Goal: Task Accomplishment & Management: Manage account settings

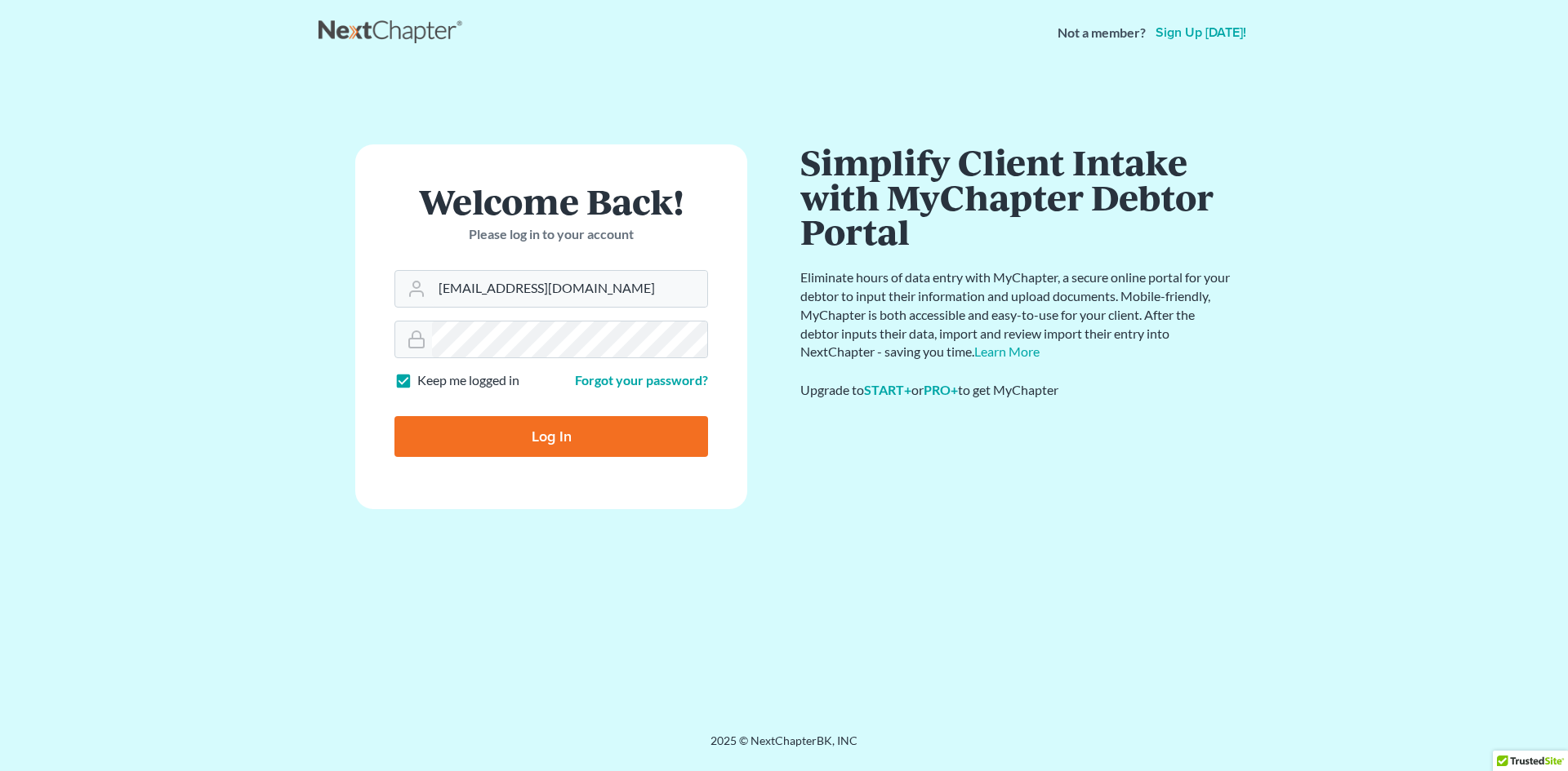
type input "tinikivanniekerk@gmail.com"
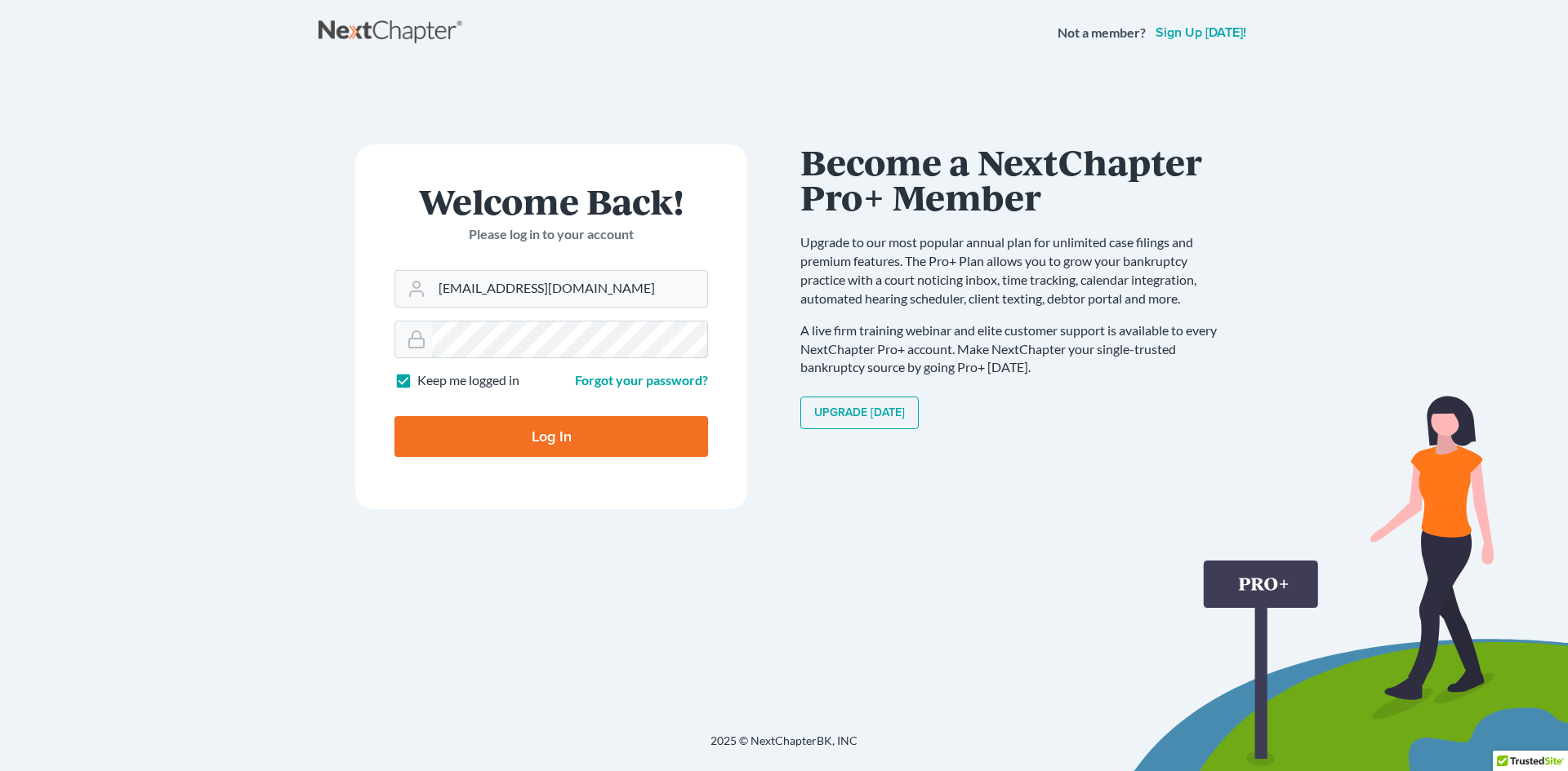
click at [394, 416] on input "Log In" at bounding box center [551, 437] width 313 height 41
type input "Thinking..."
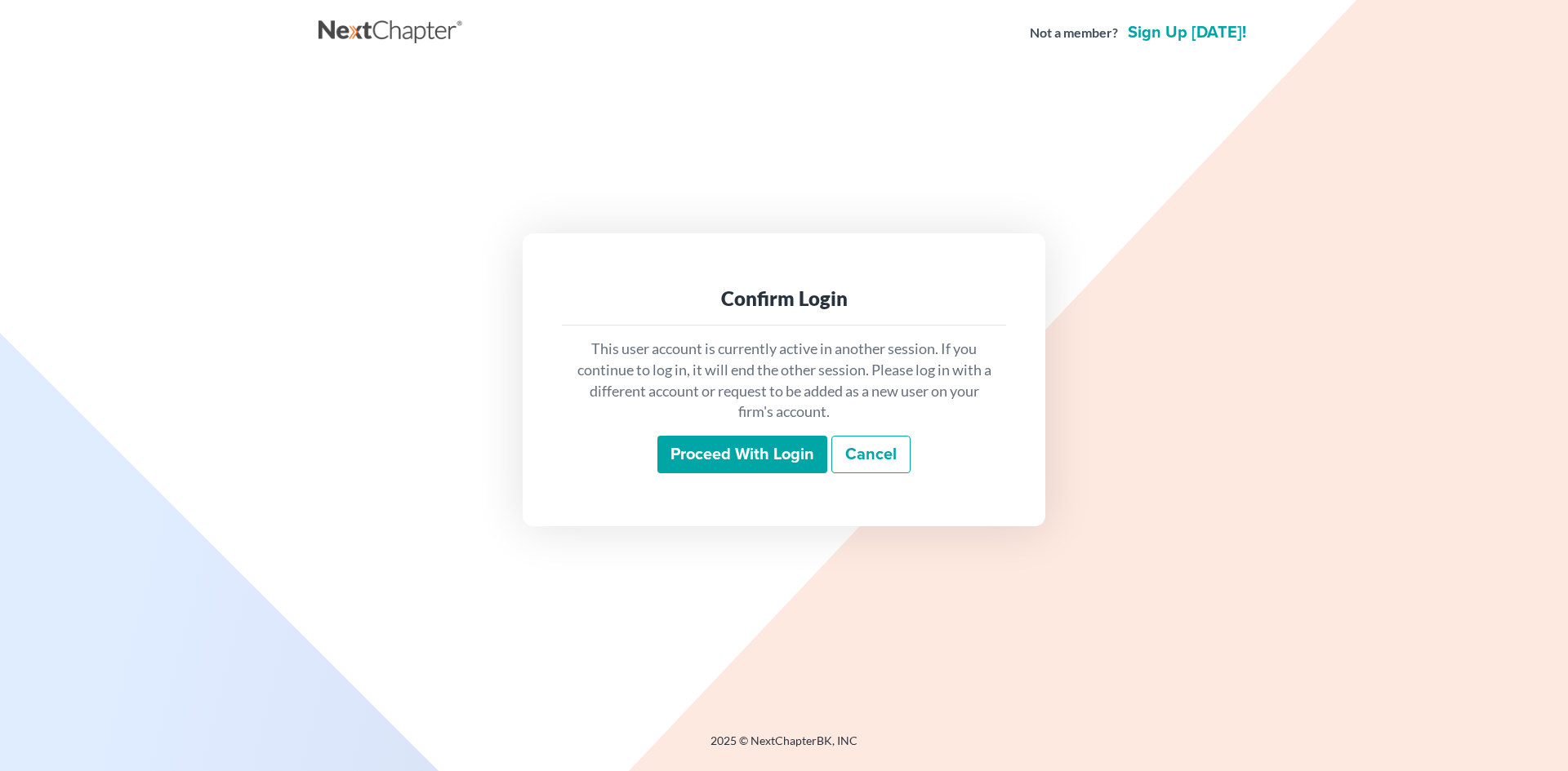
click at [779, 459] on input "Proceed with login" at bounding box center [742, 454] width 169 height 38
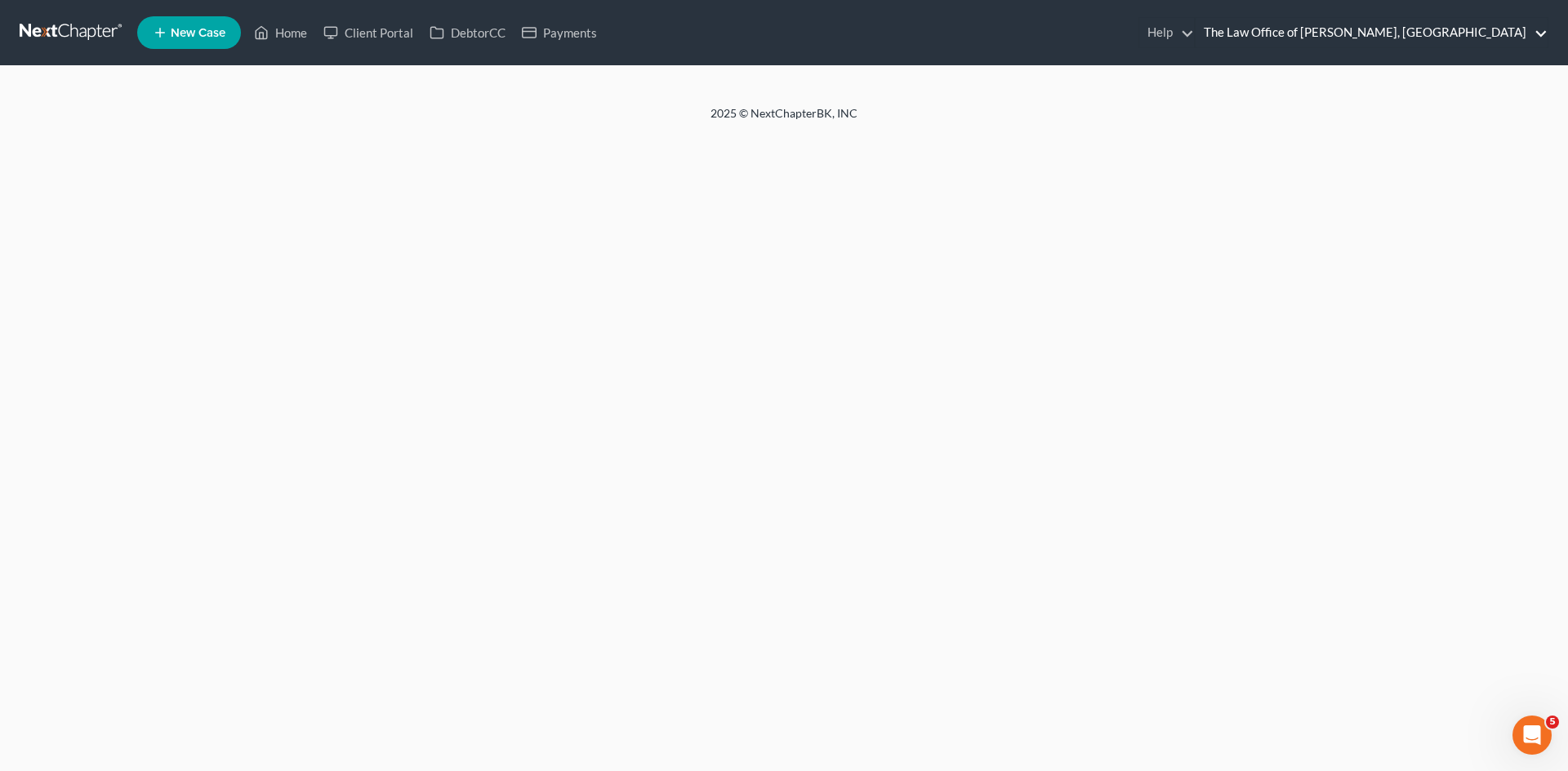
click at [1457, 35] on link "The Law Office of [PERSON_NAME], [GEOGRAPHIC_DATA]" at bounding box center [1371, 32] width 352 height 29
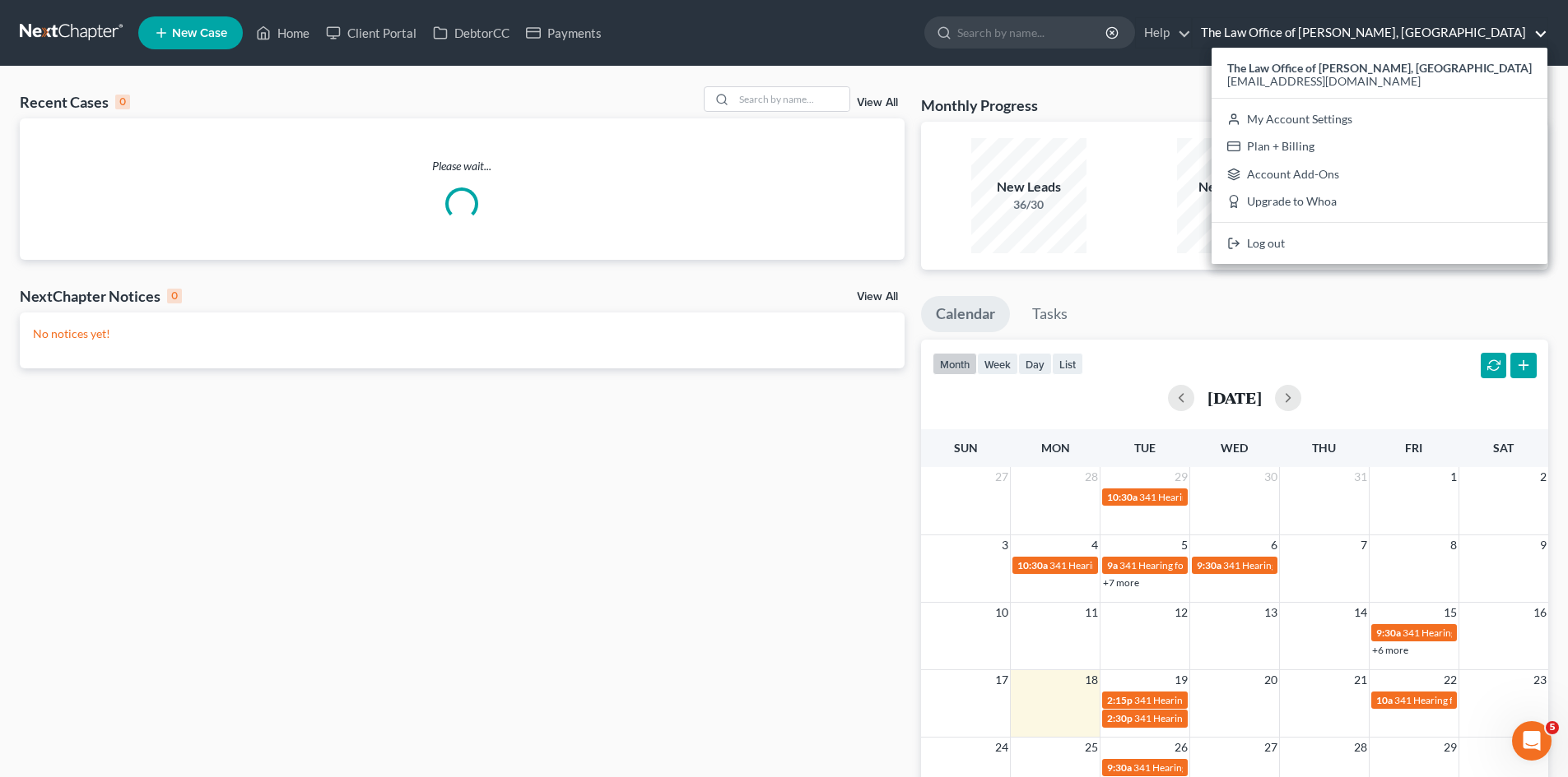
click at [1245, 67] on div "Recent Cases 0 View All Please wait... NextChapter Notices 0 View All No notice…" at bounding box center [784, 493] width 1568 height 853
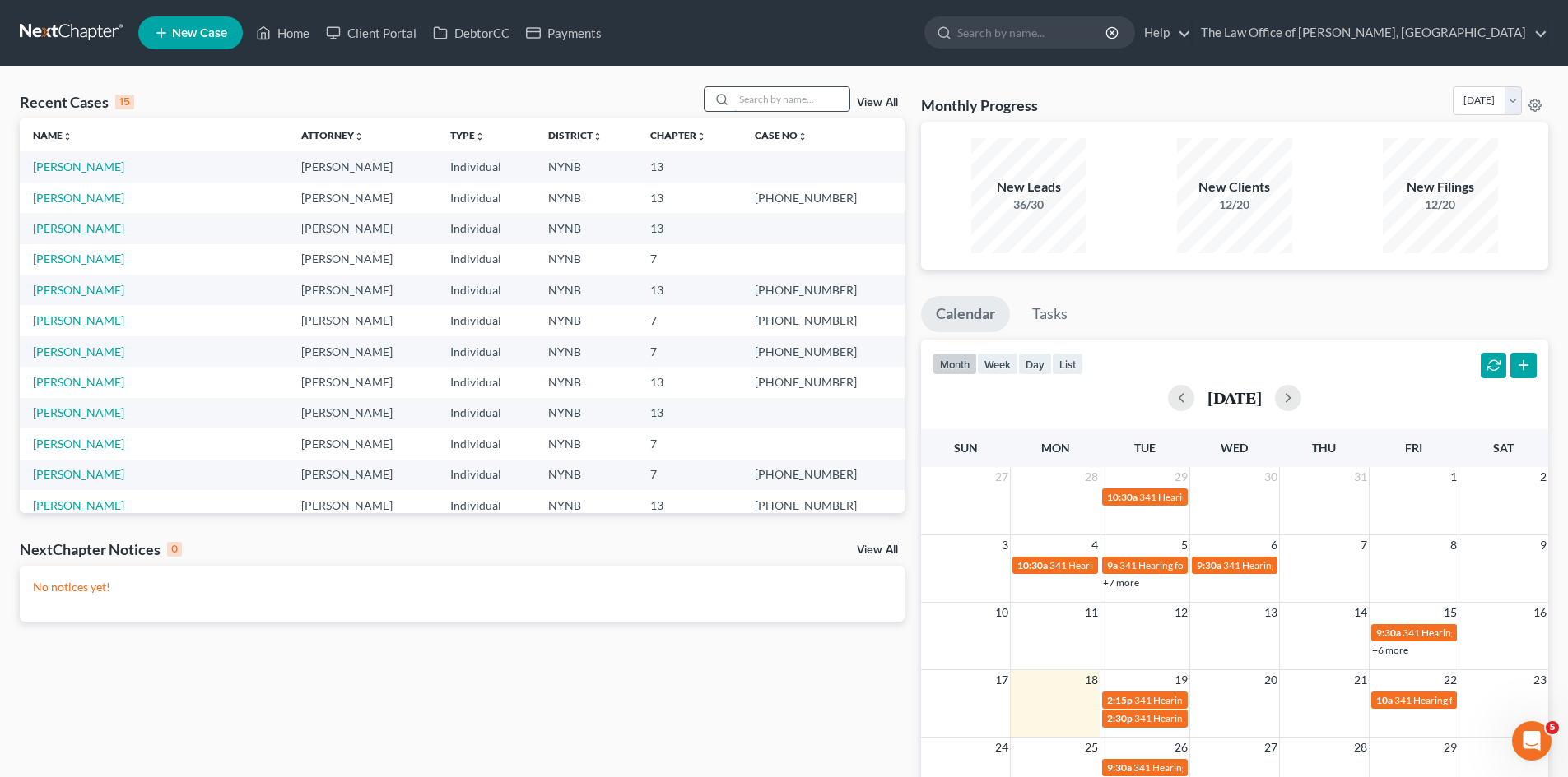
click at [738, 93] on input "search" at bounding box center [792, 99] width 116 height 24
type input "[PERSON_NAME]"
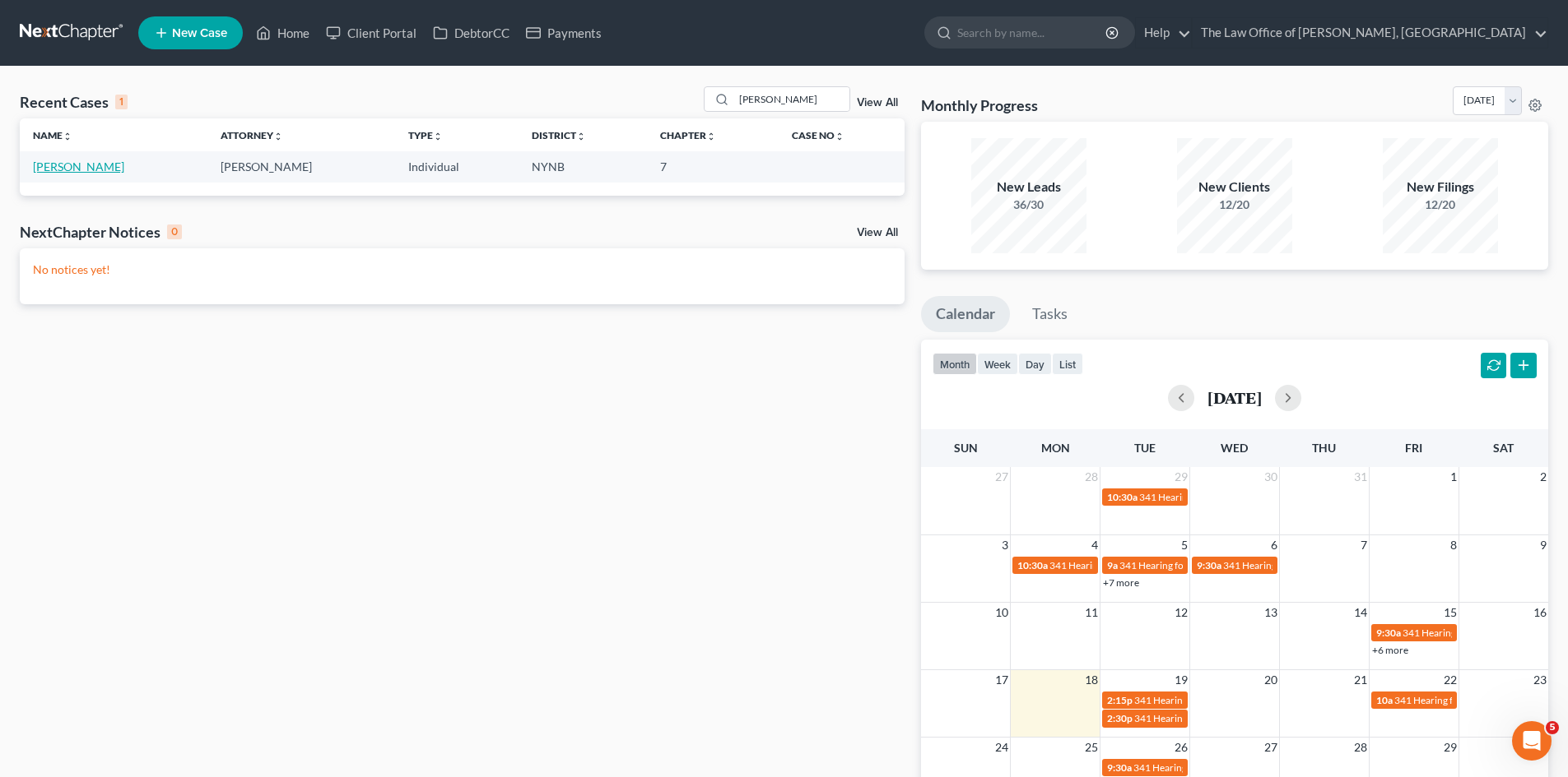
click at [85, 162] on link "[PERSON_NAME]" at bounding box center [78, 167] width 92 height 14
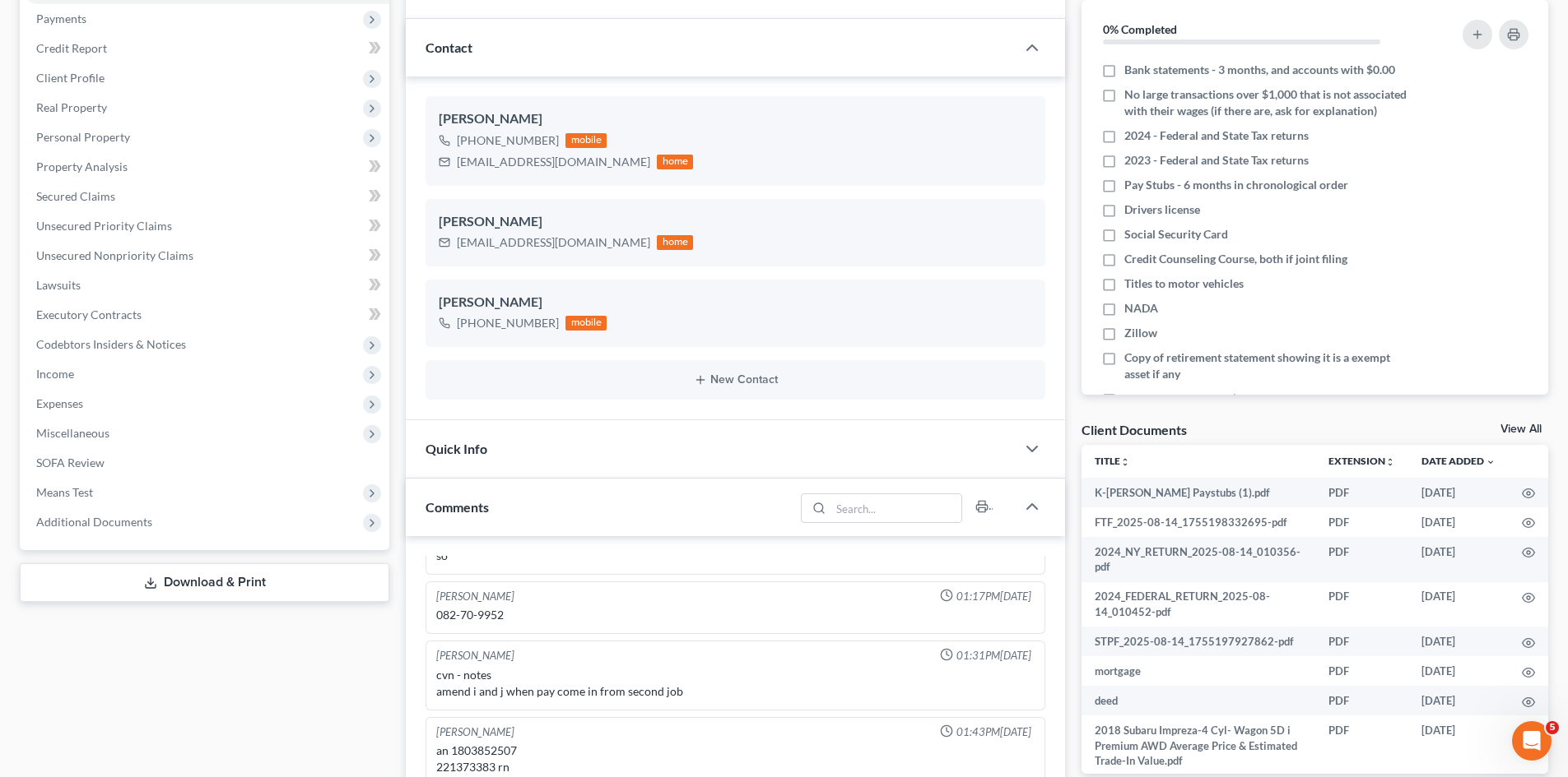
scroll to position [247, 0]
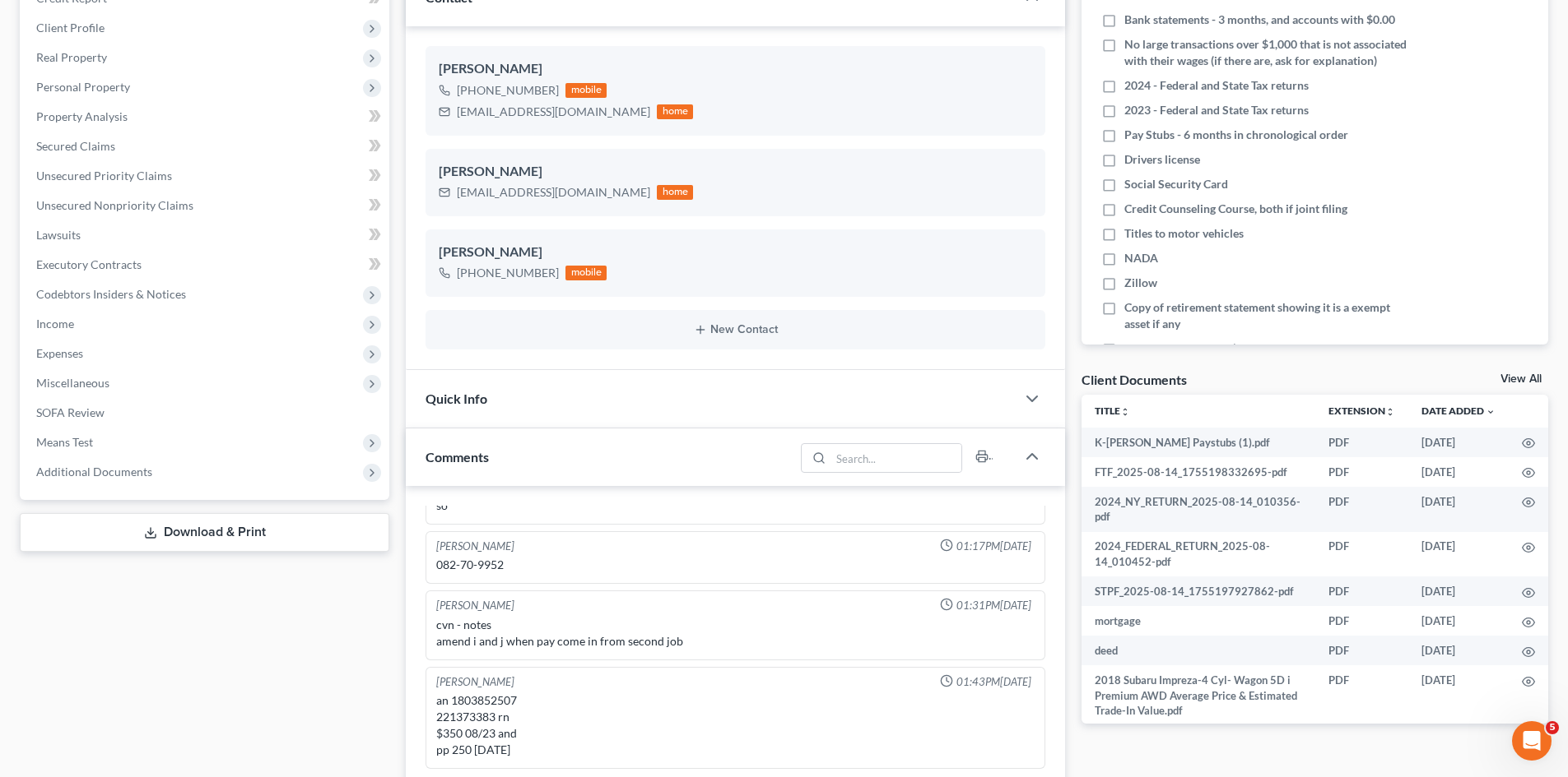
click at [1510, 376] on link "View All" at bounding box center [1521, 379] width 41 height 12
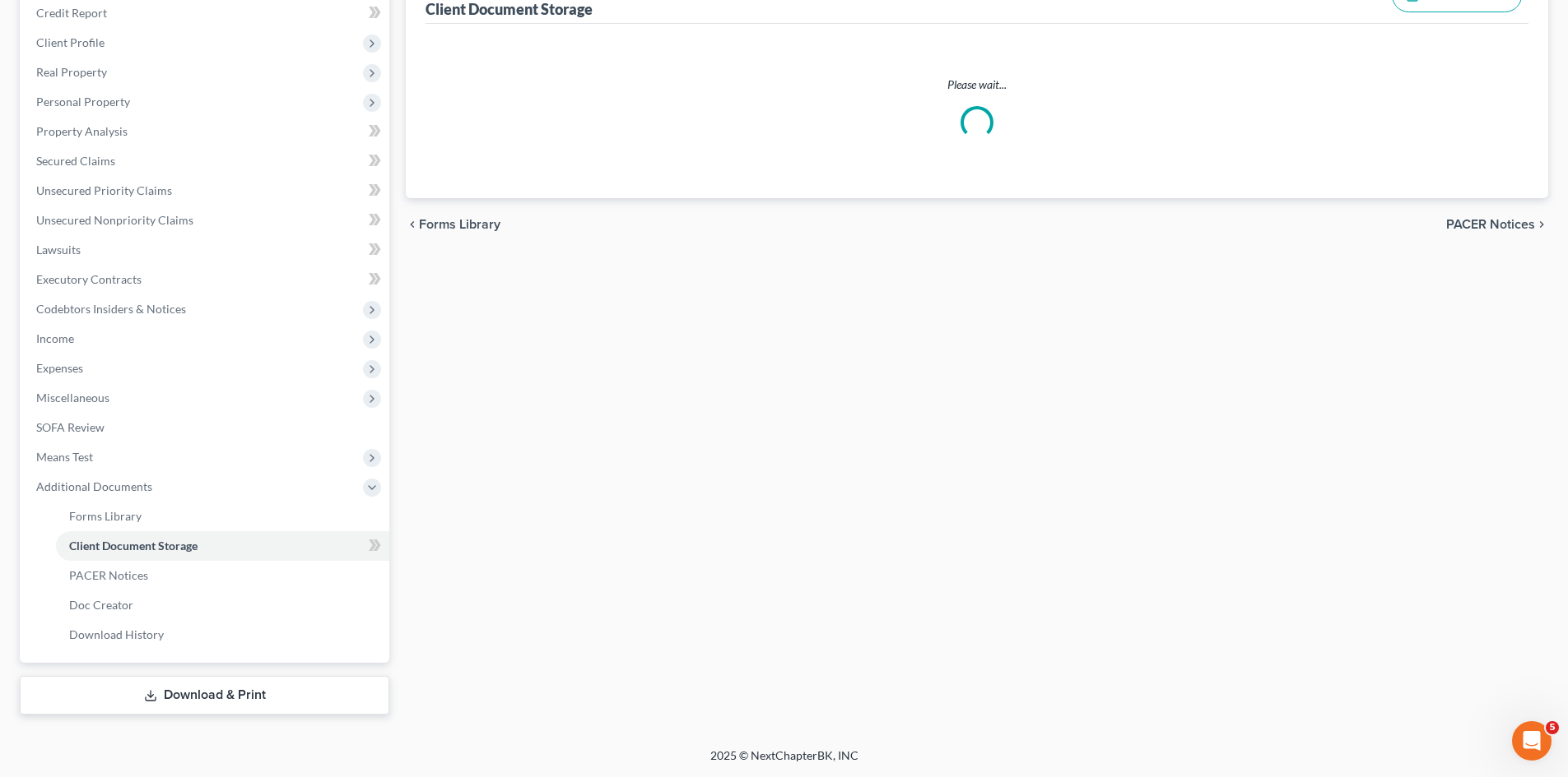
scroll to position [82, 0]
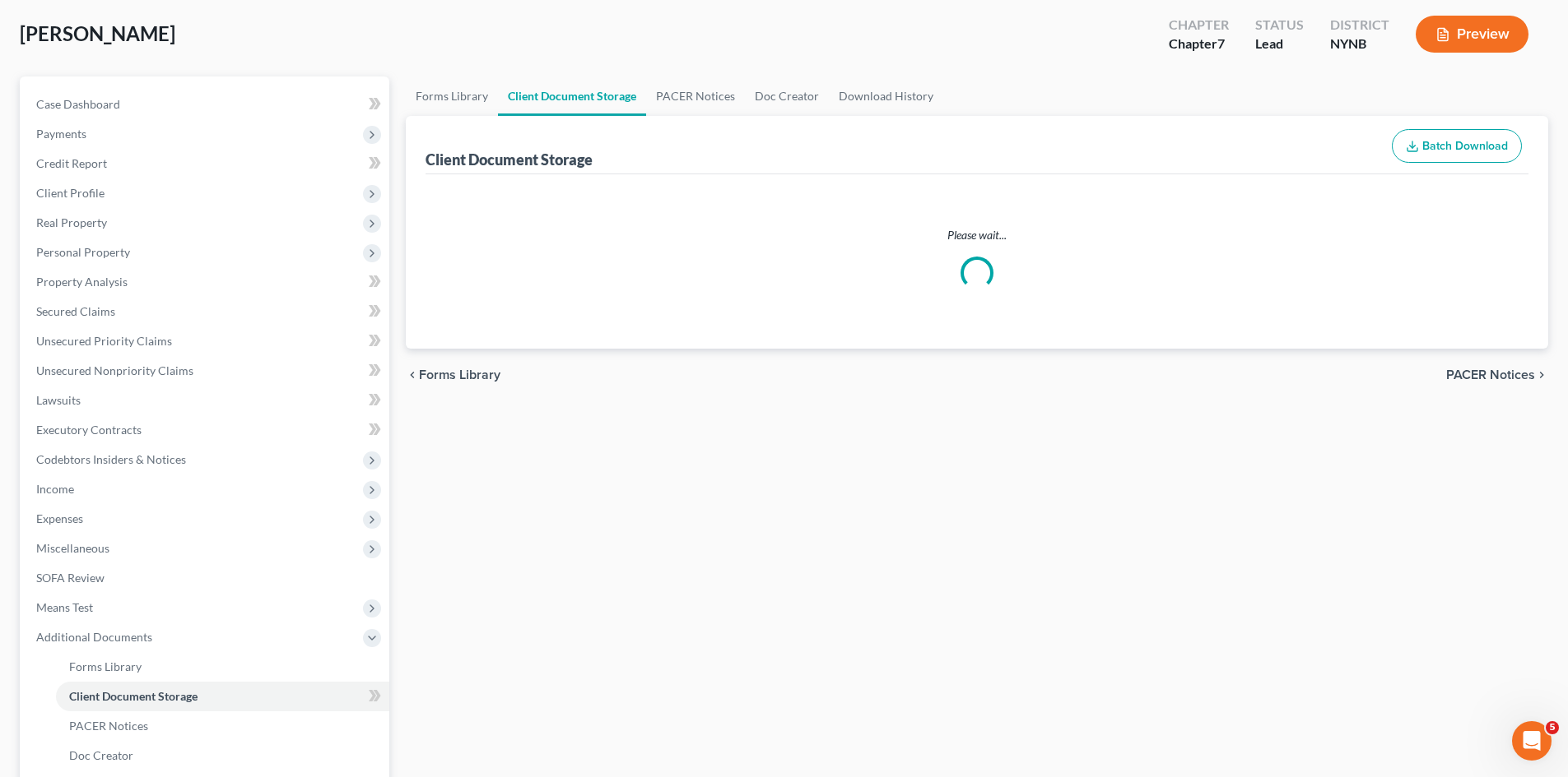
select select "1"
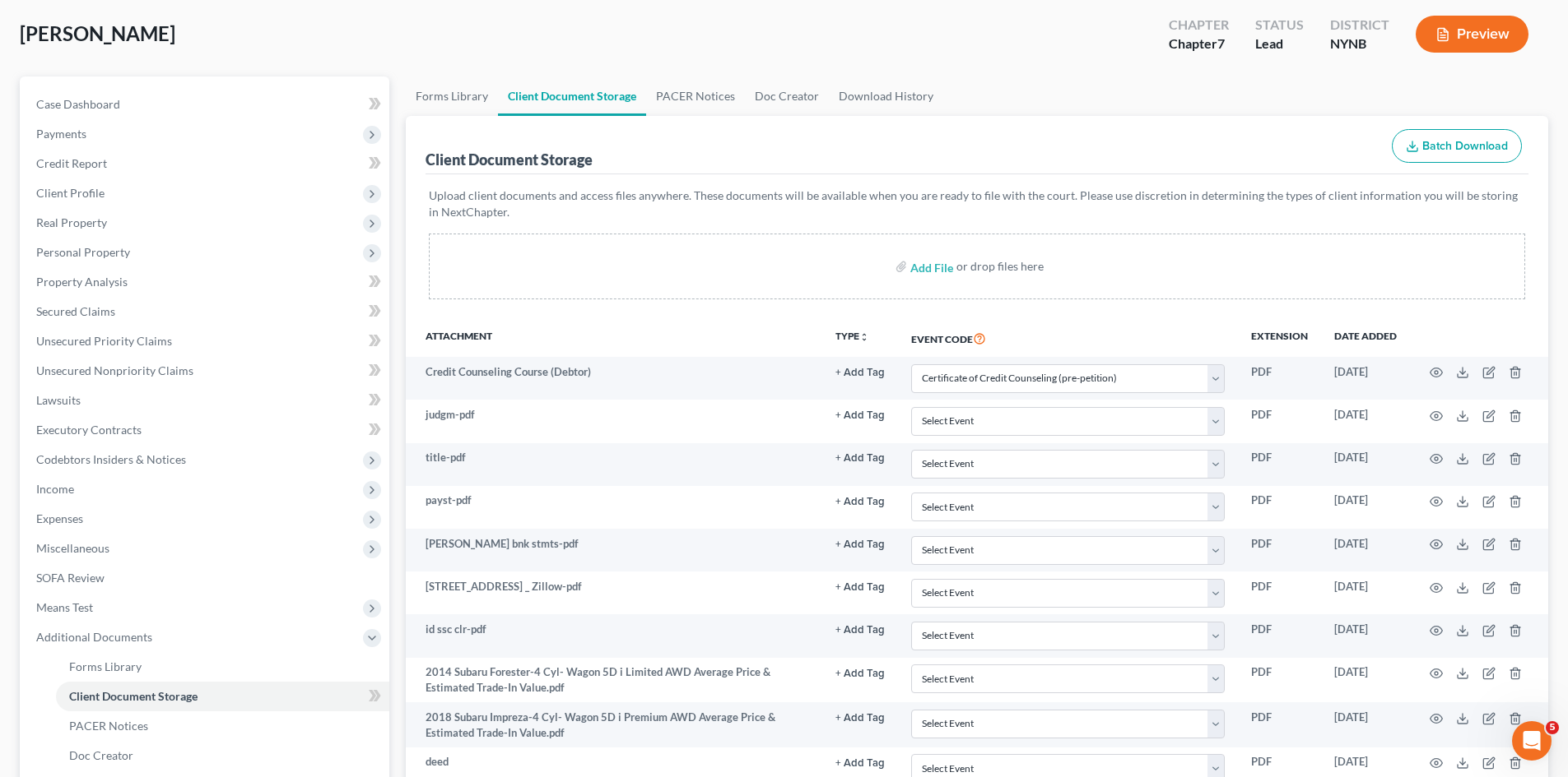
scroll to position [0, 0]
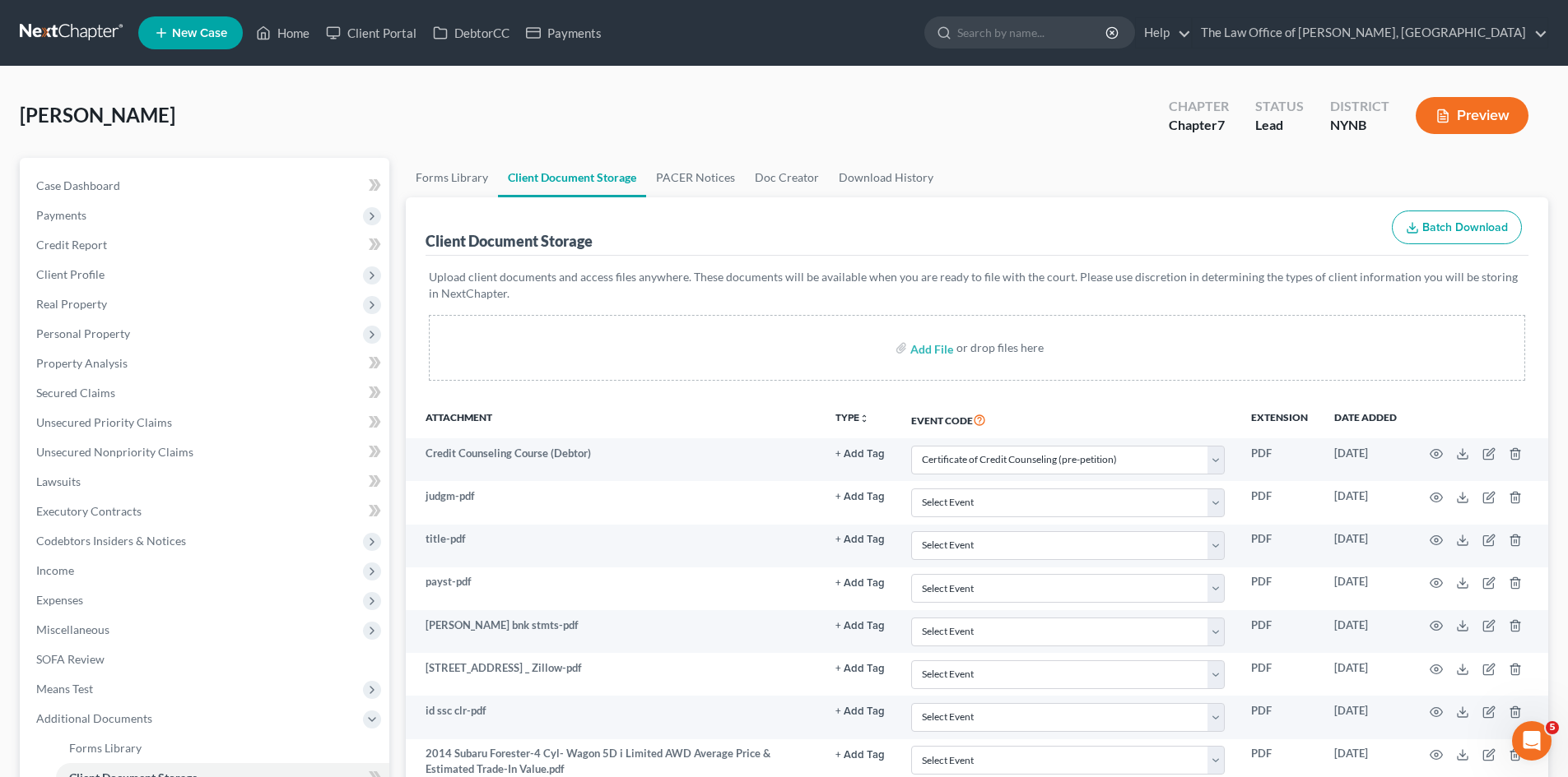
click at [368, 127] on div "[PERSON_NAME] Upgraded Chapter Chapter 7 Status Lead District NYNB Preview" at bounding box center [784, 122] width 1528 height 72
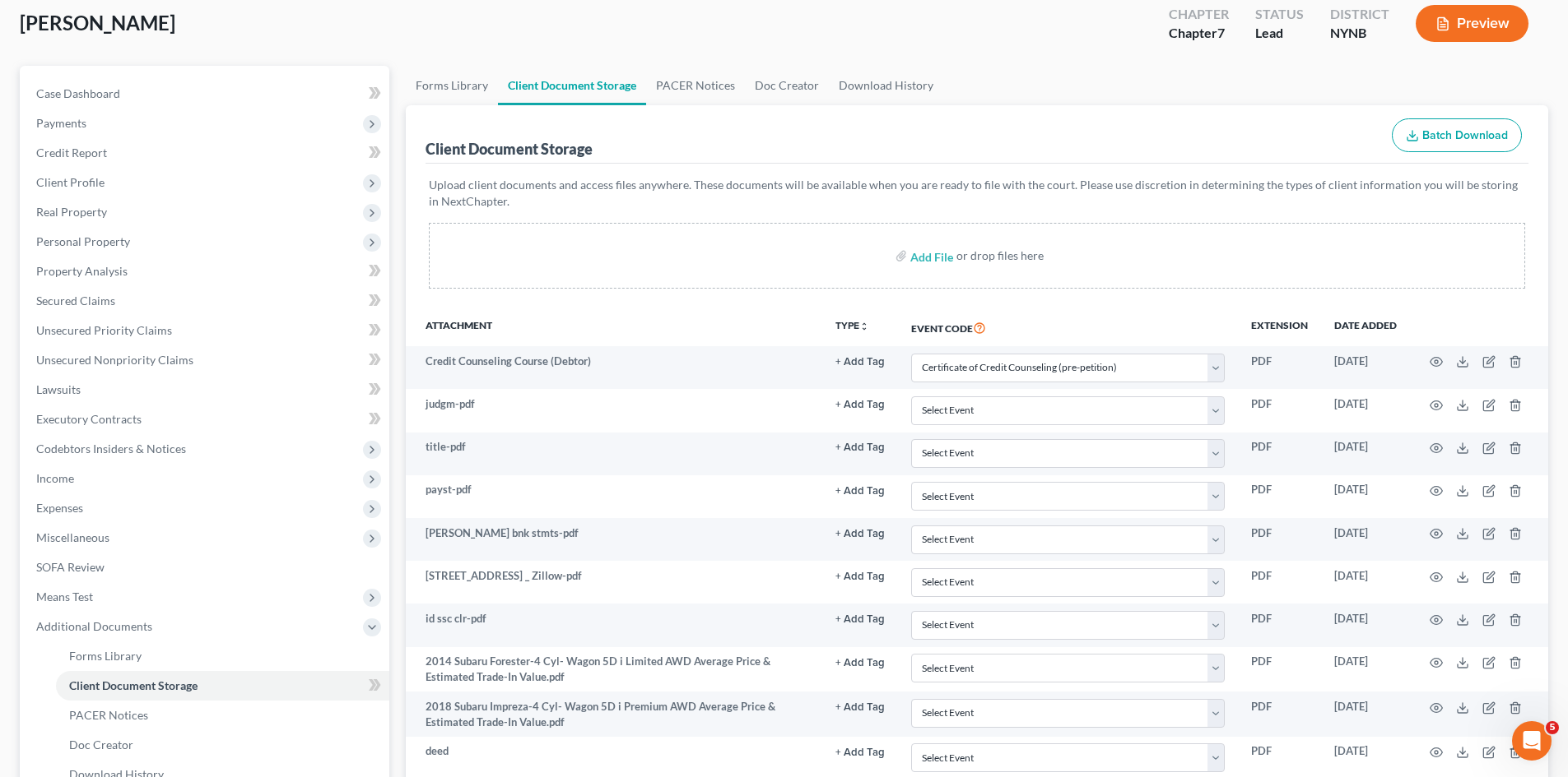
scroll to position [247, 0]
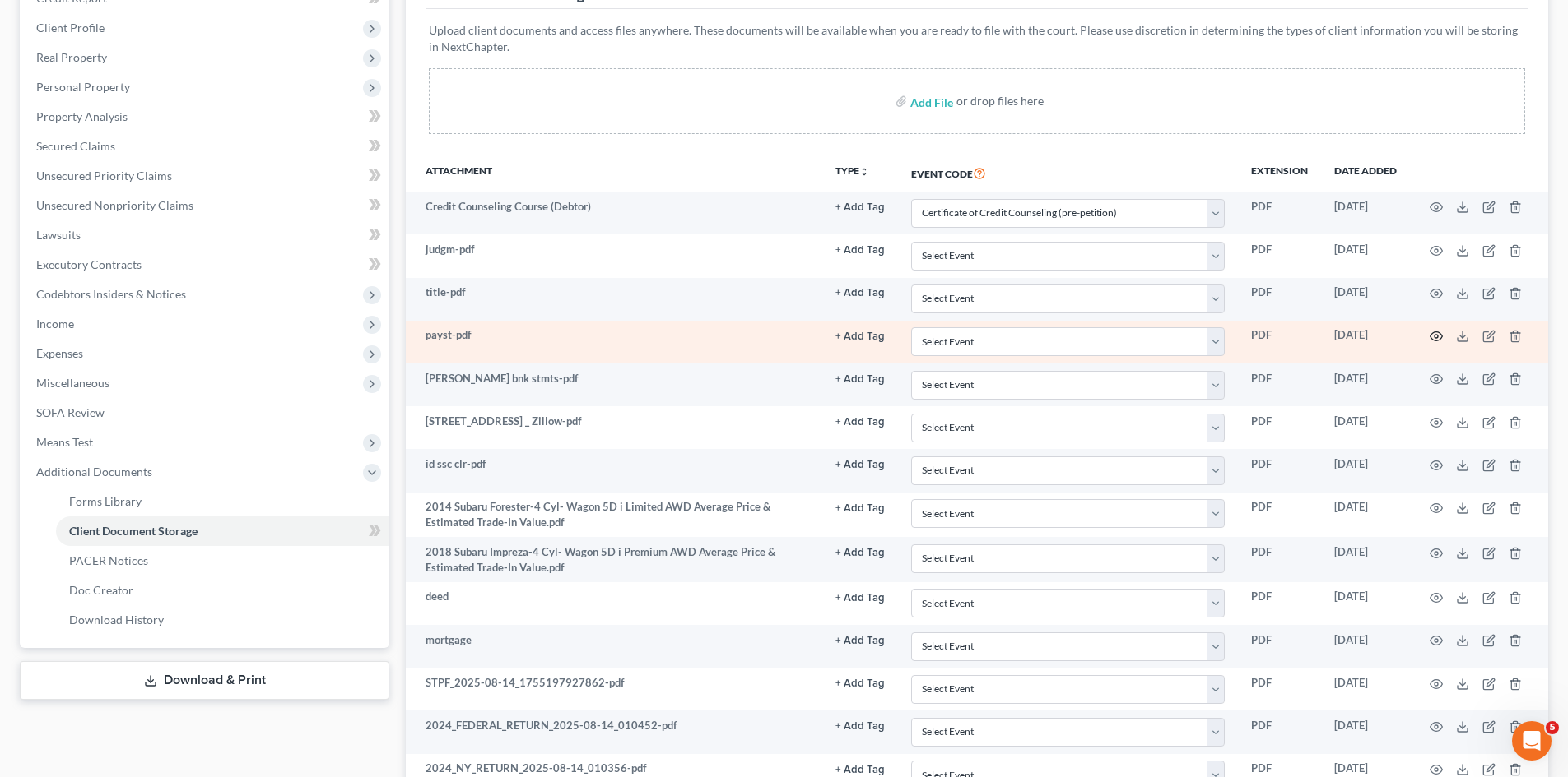
click at [1441, 333] on icon "button" at bounding box center [1435, 336] width 13 height 13
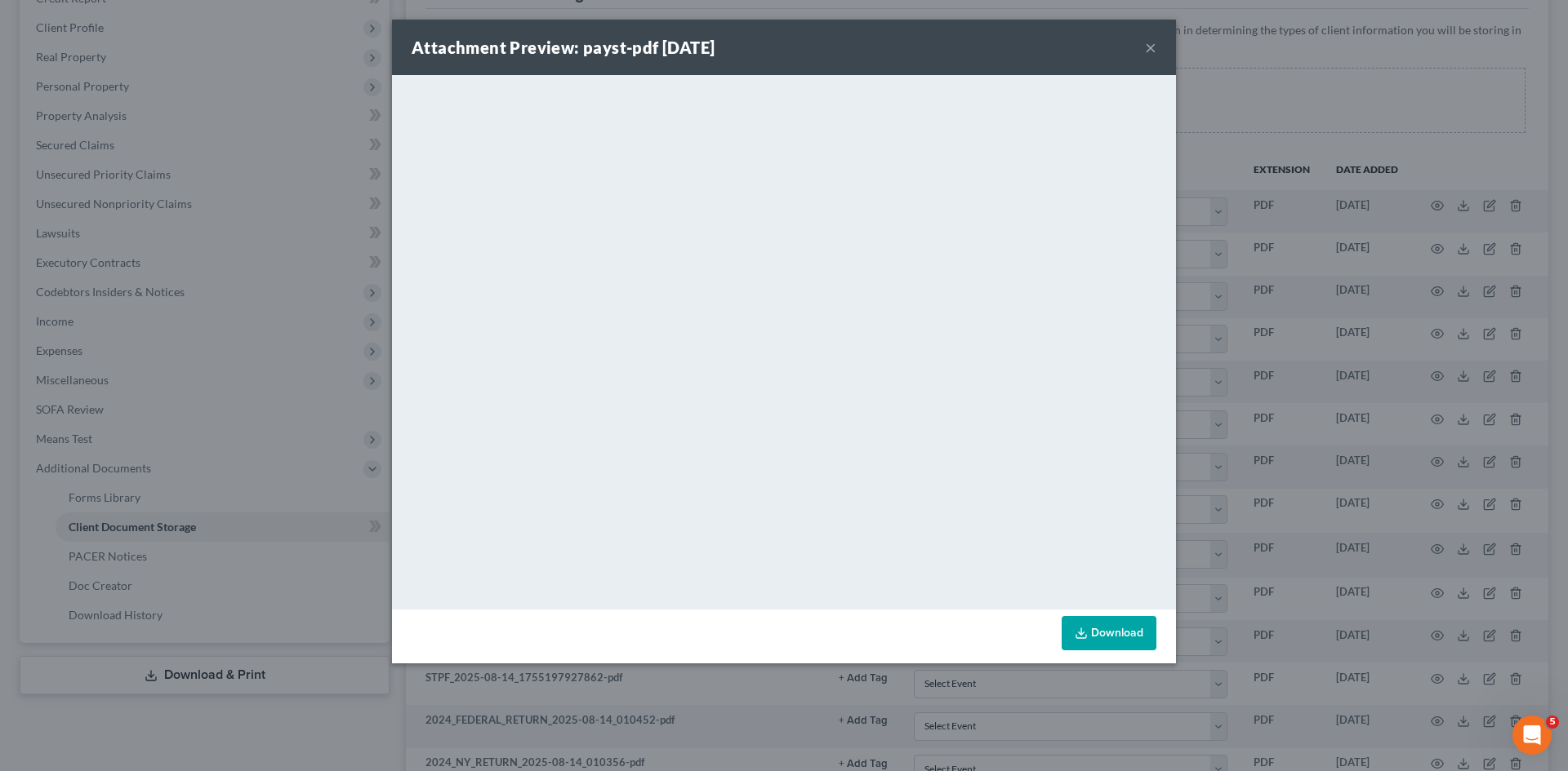
click at [333, 206] on div "Attachment Preview: payst-pdf [DATE] × <object ng-attr-data='[URL][DOMAIN_NAME]…" at bounding box center [784, 386] width 1568 height 771
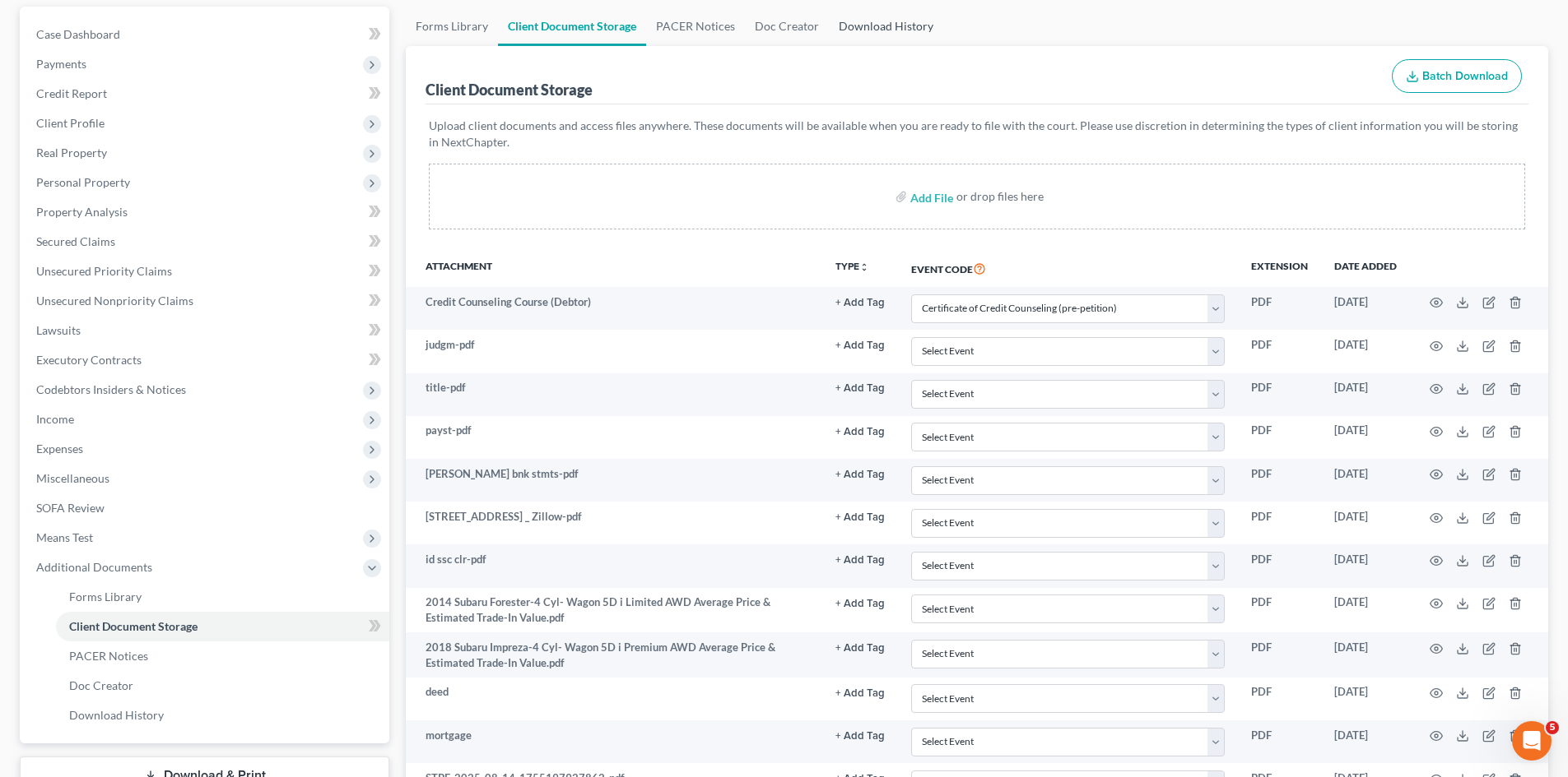
scroll to position [0, 0]
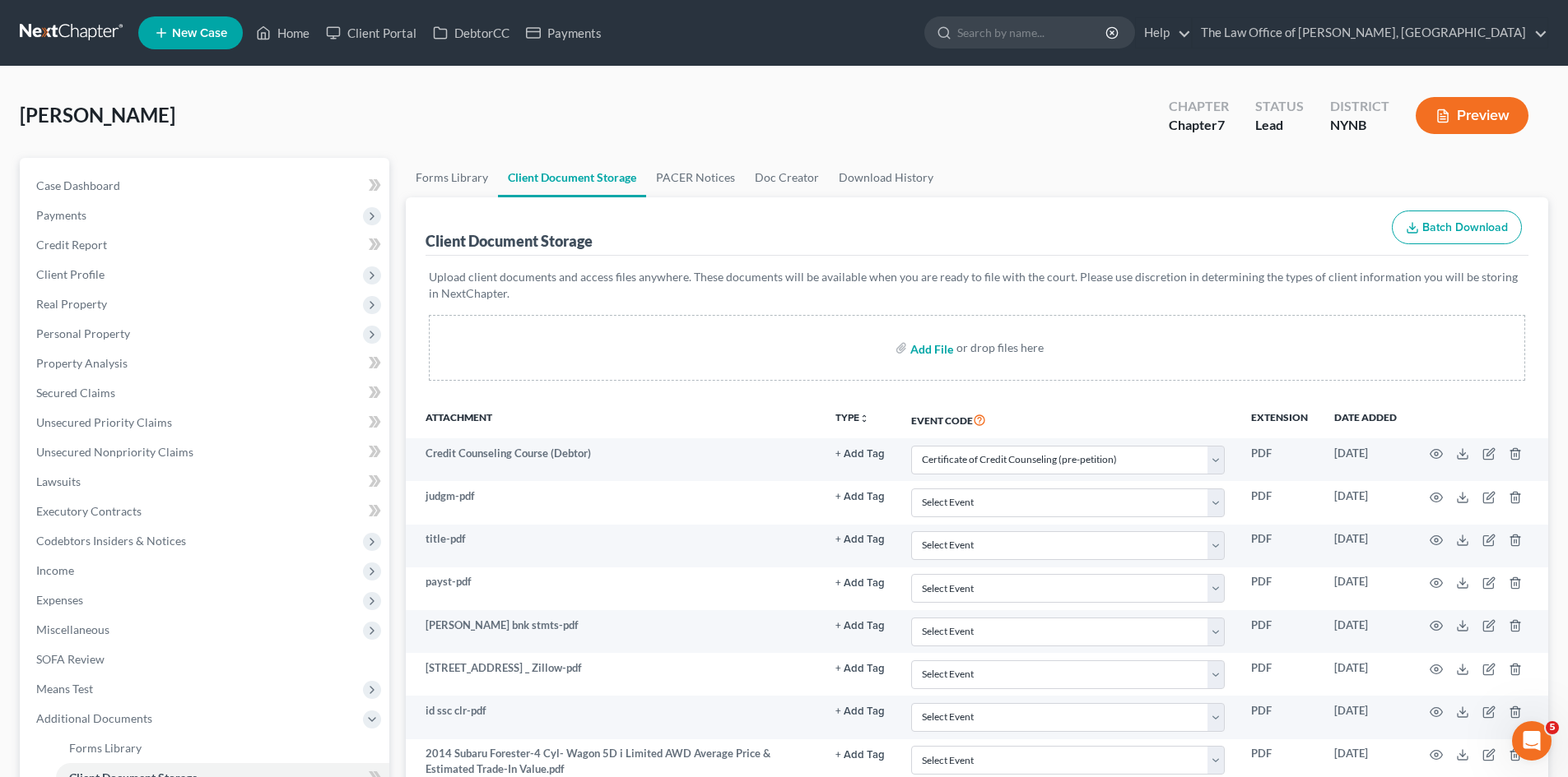
drag, startPoint x: 910, startPoint y: 342, endPoint x: 921, endPoint y: 340, distance: 11.2
click at [909, 342] on div "Add File or drop files here" at bounding box center [977, 348] width 1096 height 66
click at [930, 347] on input "file" at bounding box center [929, 348] width 39 height 29
type input "C:\fakepath\[PERSON_NAME] Pay stub.pdf"
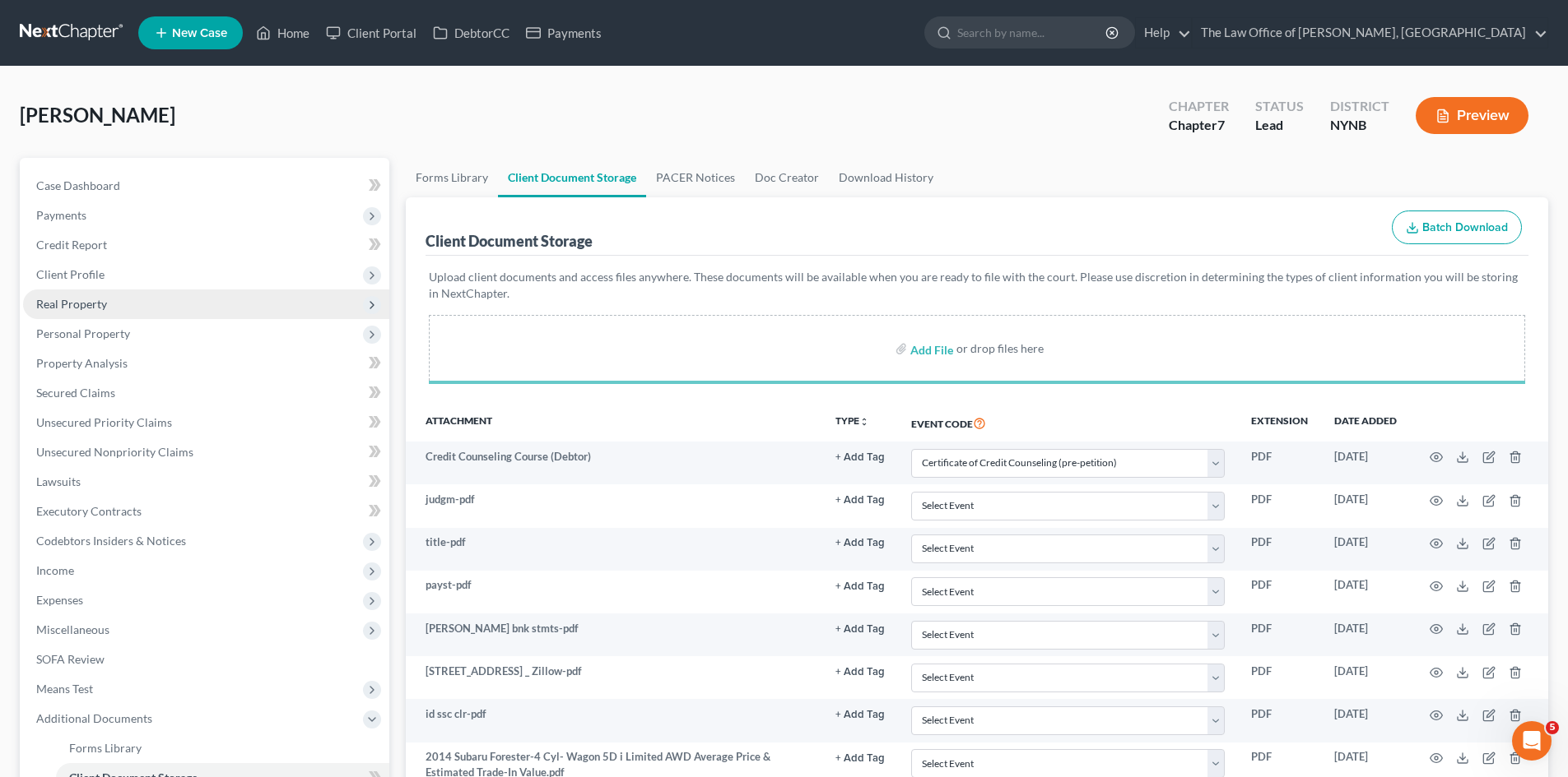
select select "1"
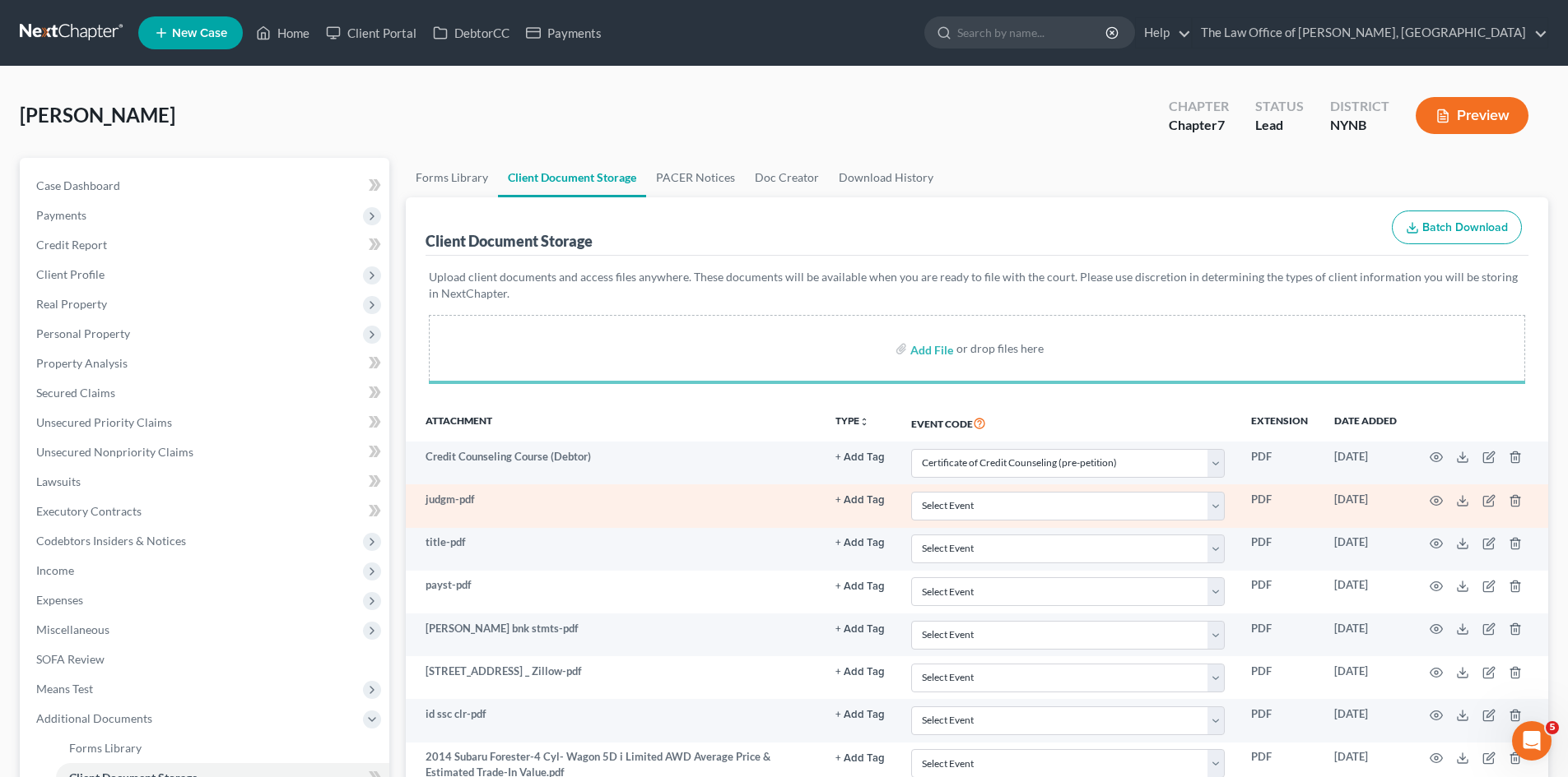
select select "1"
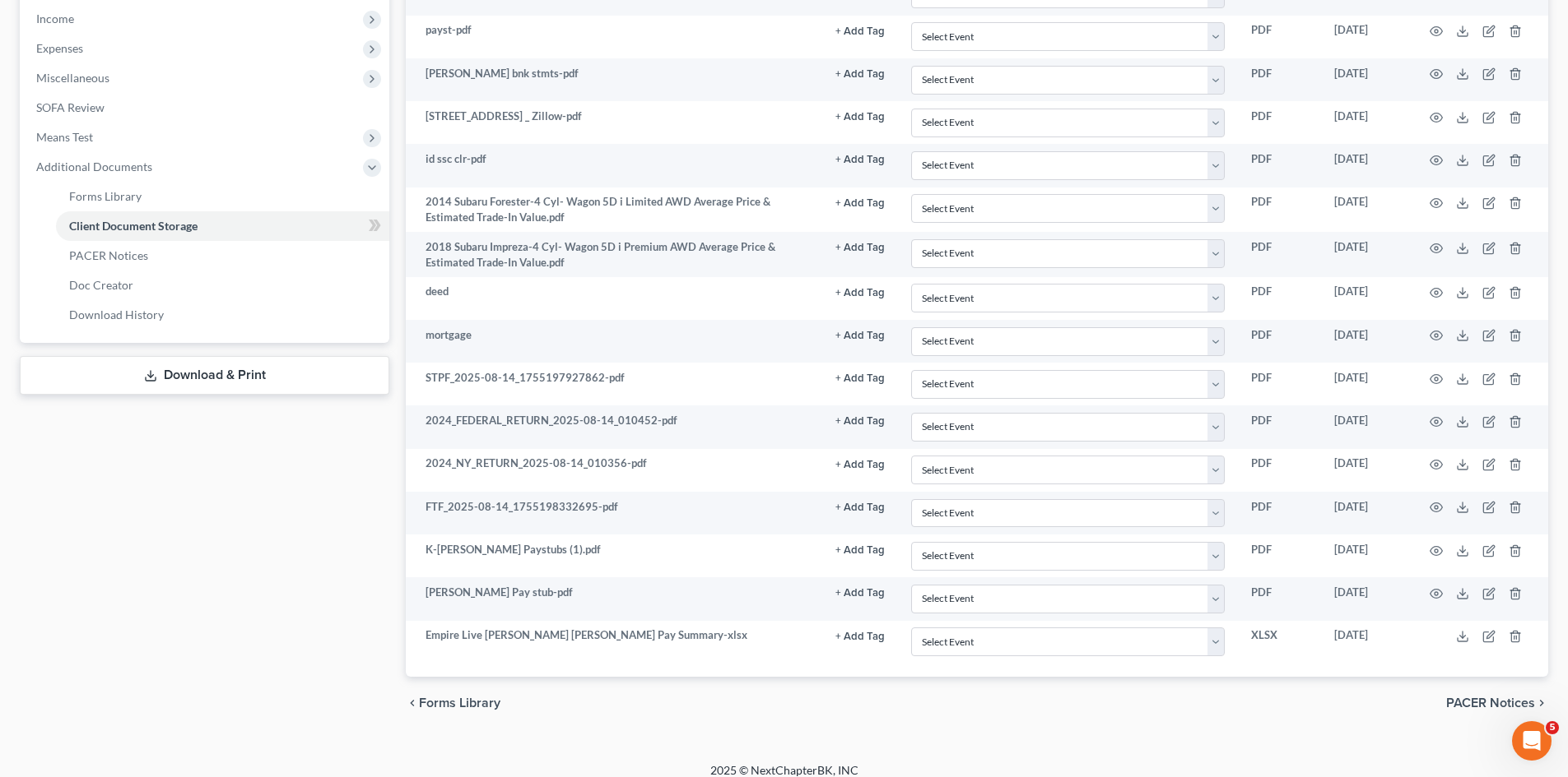
scroll to position [567, 0]
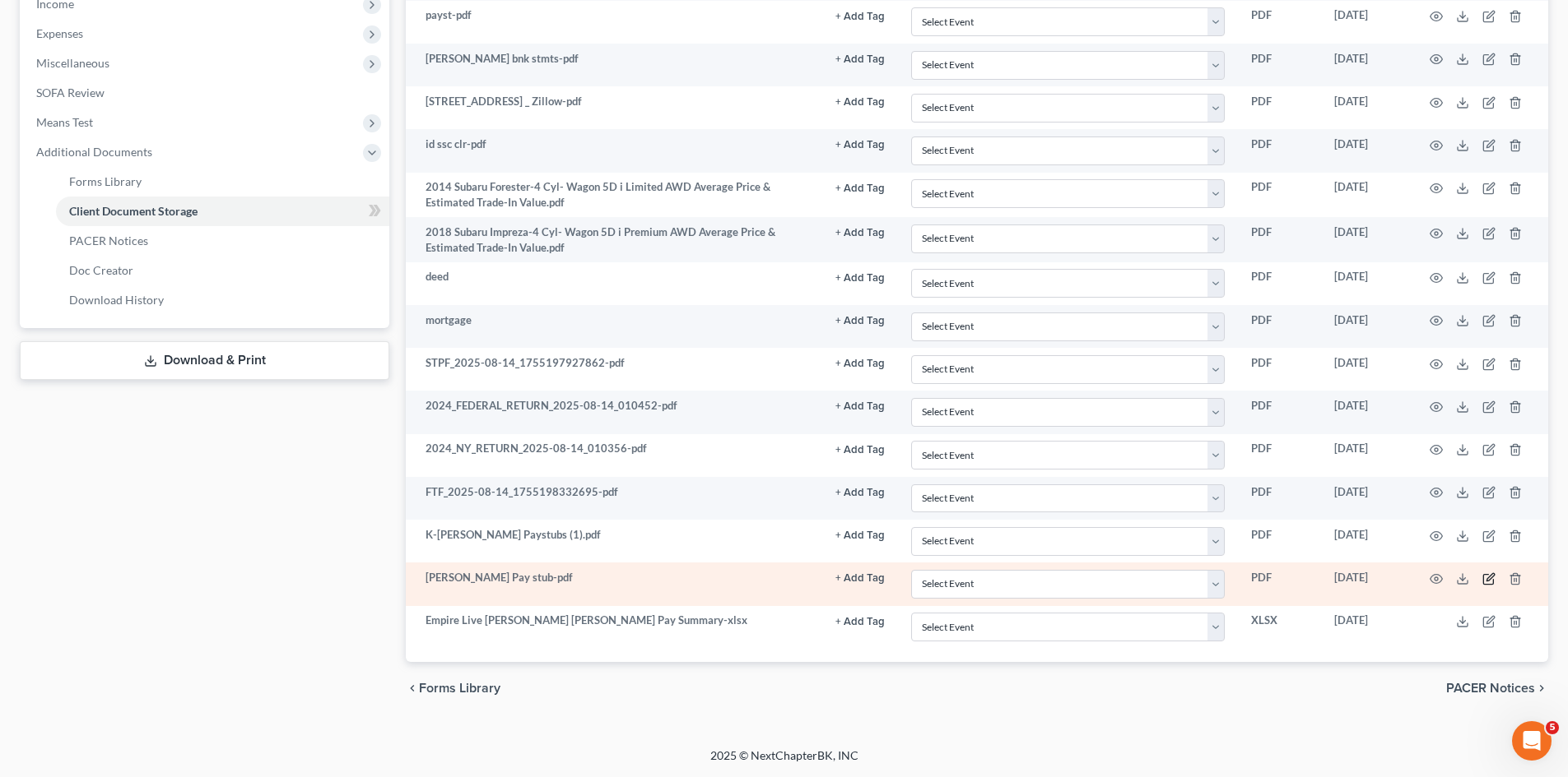
click at [1491, 581] on icon "button" at bounding box center [1488, 579] width 13 height 13
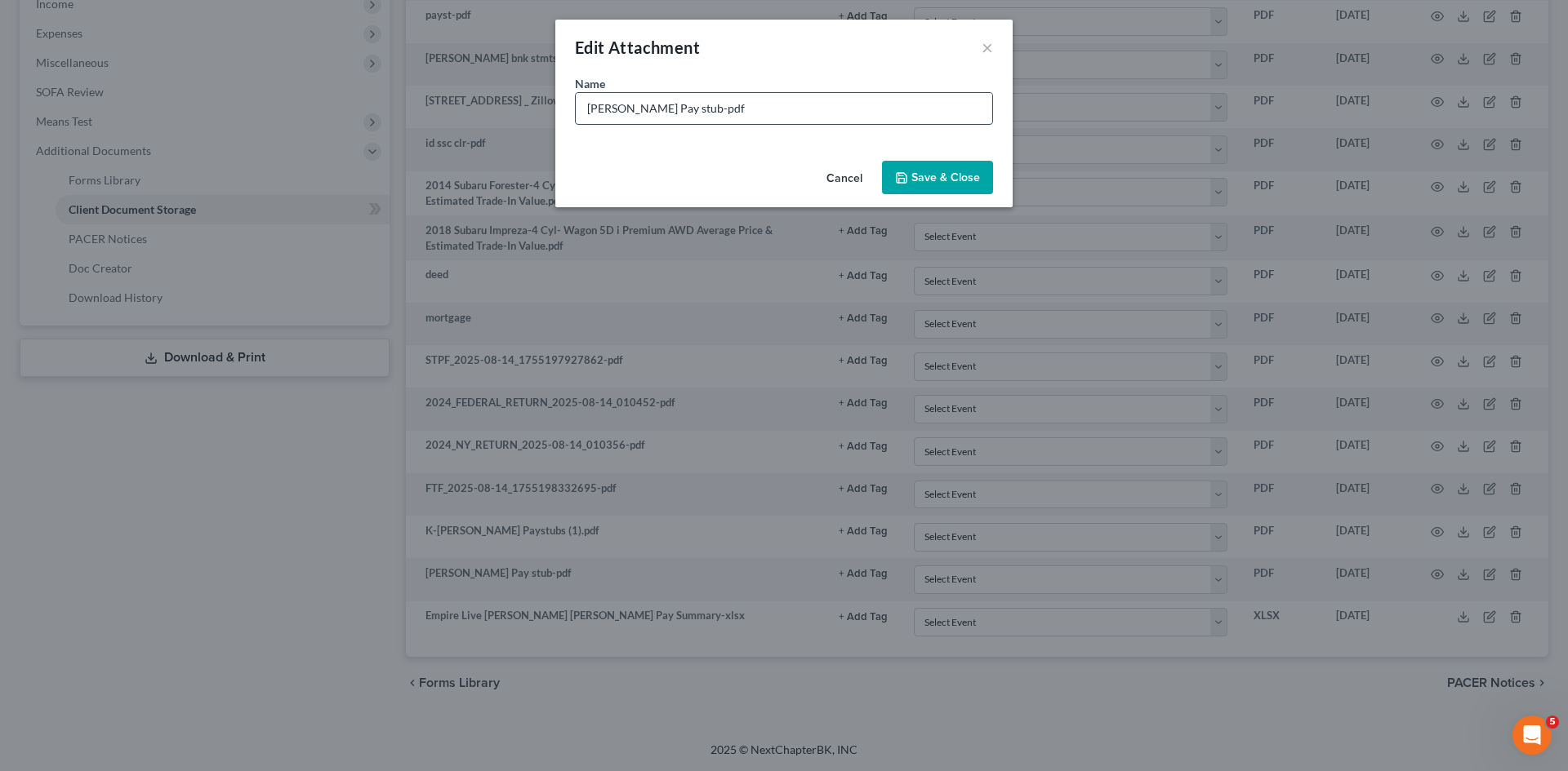
click at [585, 110] on input "[PERSON_NAME] Pay stub-pdf" at bounding box center [784, 108] width 416 height 31
click at [708, 107] on input "Empire Live [PERSON_NAME] Pay stub-pdf" at bounding box center [784, 108] width 416 height 31
click at [761, 109] on input "Empire Live [PERSON_NAME] Pay stub-pdf" at bounding box center [784, 108] width 416 height 31
click at [724, 115] on input "Empire Live [PERSON_NAME] Avergae Pay Stub-pdf" at bounding box center [784, 108] width 416 height 31
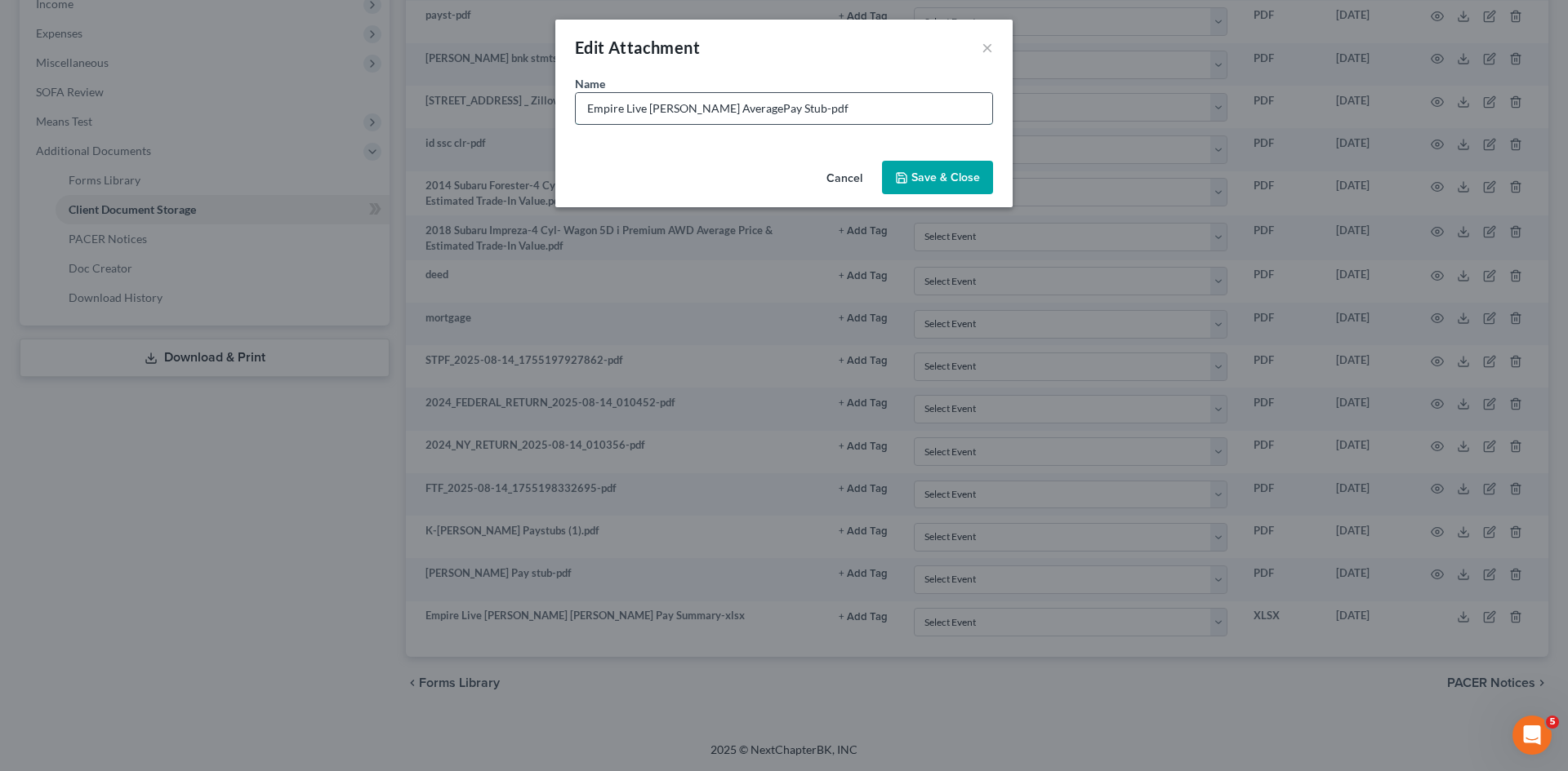
click at [773, 107] on input "Empire Live [PERSON_NAME] AveragePay Stub-pdf" at bounding box center [784, 108] width 416 height 31
click at [737, 109] on input "Empire Live [PERSON_NAME] AveragePay Stub-pdf" at bounding box center [784, 108] width 416 height 31
click at [839, 104] on input "Empire Live [PERSON_NAME] Average Pay Stub-pdf" at bounding box center [784, 108] width 416 height 31
type input "Empire Live [PERSON_NAME] Average Pay Stub-pdf"
click at [940, 179] on span "Save & Close" at bounding box center [946, 177] width 69 height 14
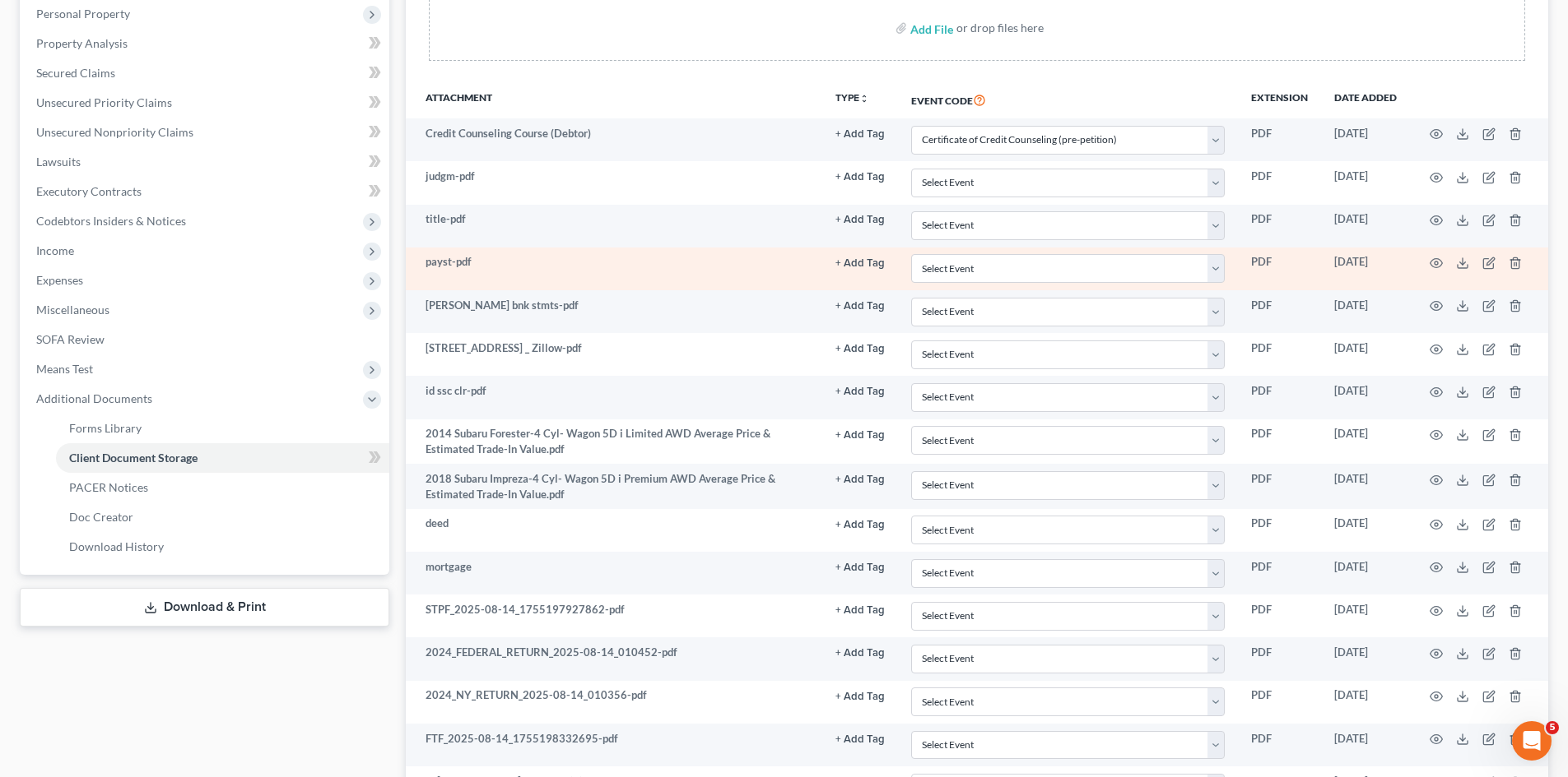
scroll to position [0, 0]
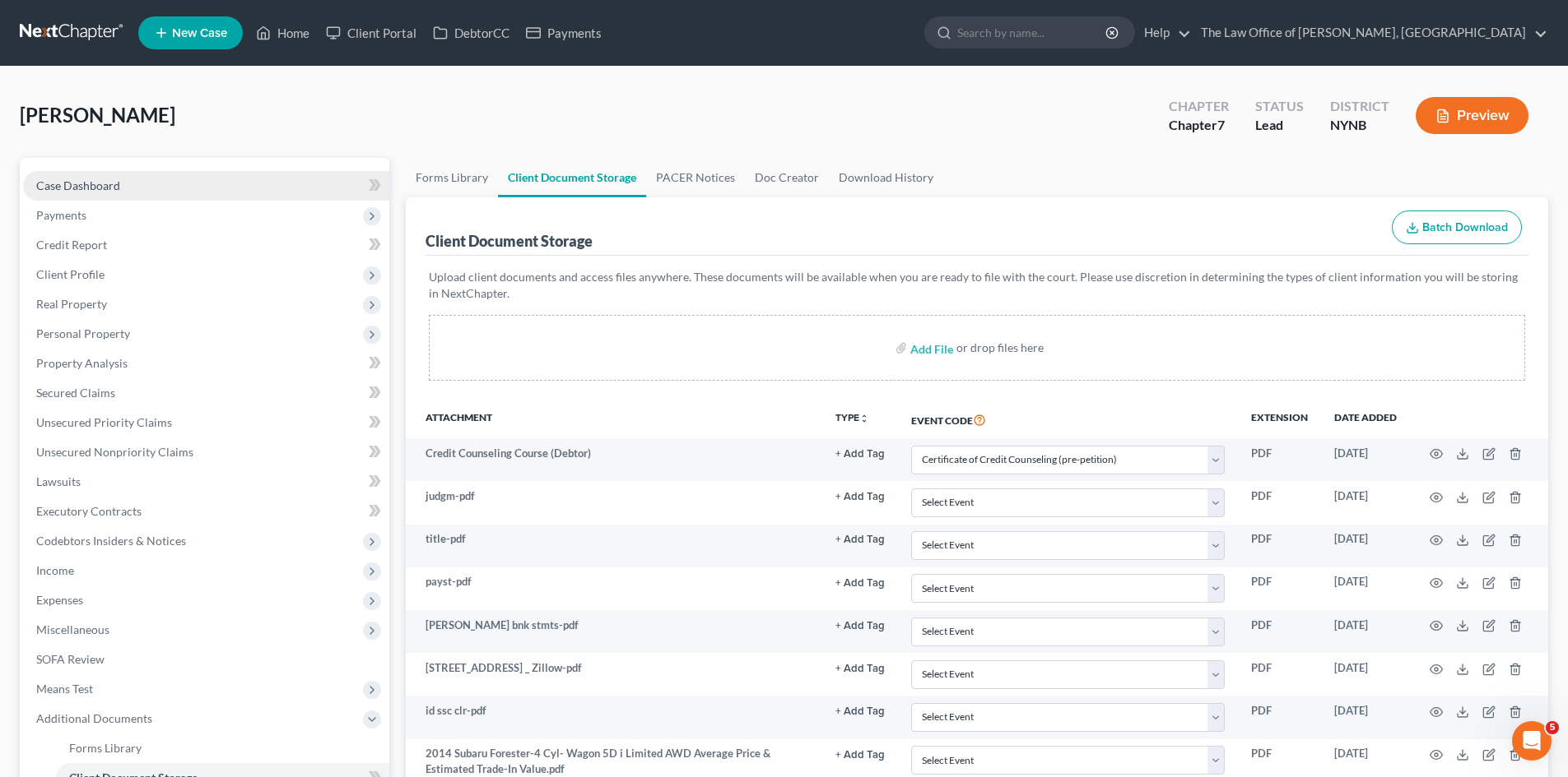
click at [103, 182] on span "Case Dashboard" at bounding box center [78, 186] width 84 height 14
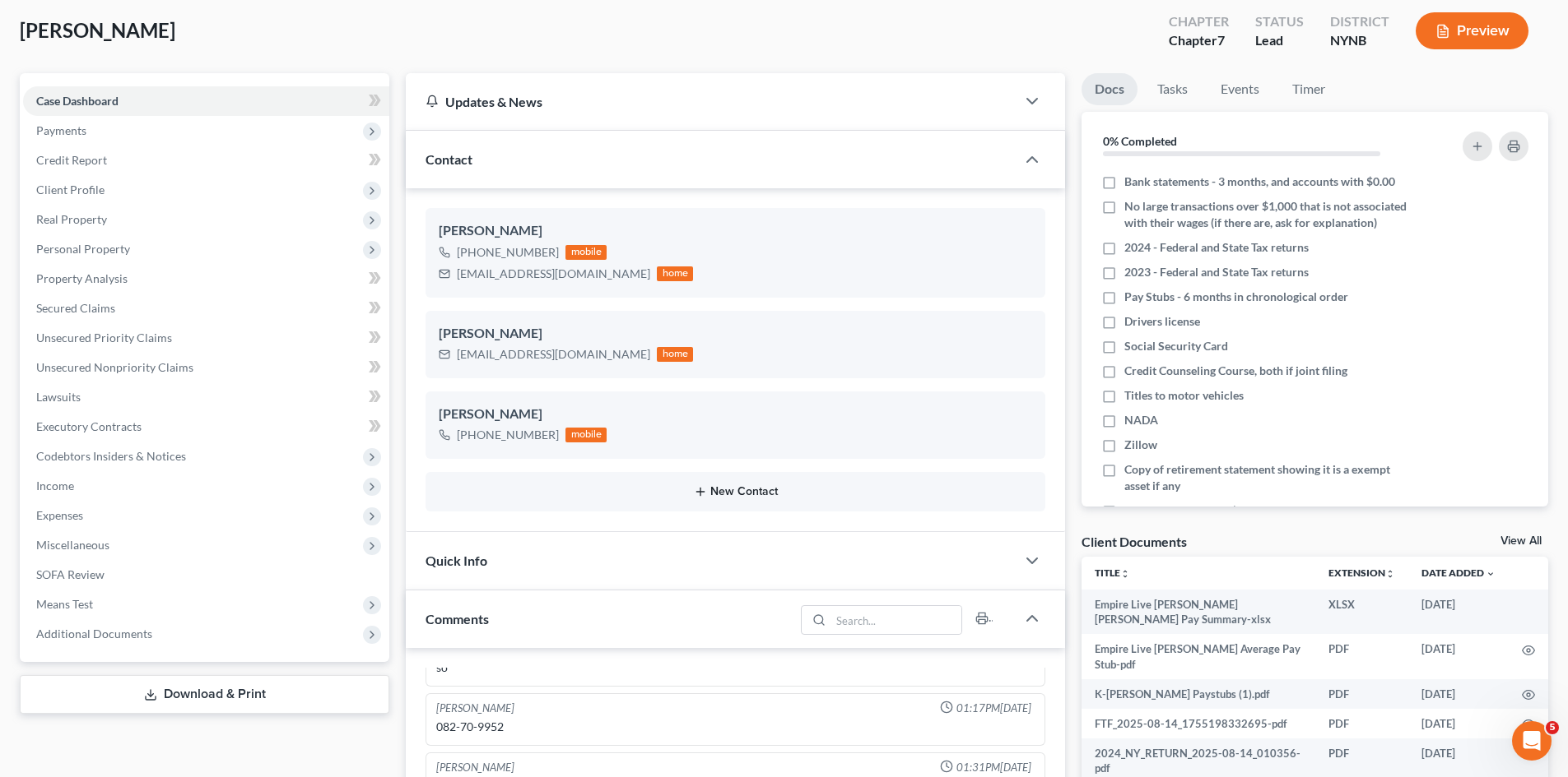
scroll to position [164, 0]
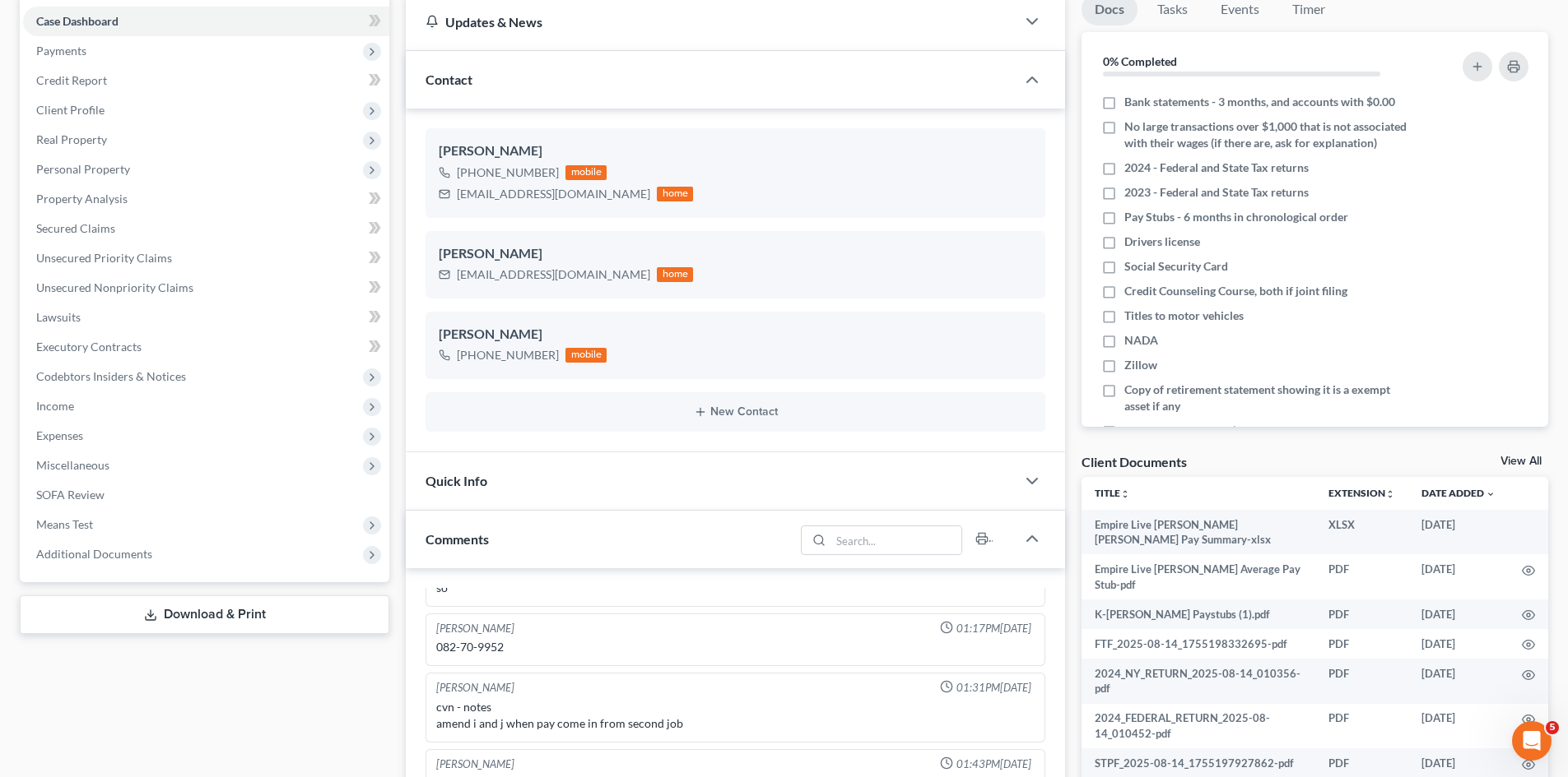
drag, startPoint x: 786, startPoint y: 485, endPoint x: 800, endPoint y: 490, distance: 14.9
drag, startPoint x: 800, startPoint y: 490, endPoint x: 1057, endPoint y: 471, distance: 257.7
drag, startPoint x: 1057, startPoint y: 471, endPoint x: 1066, endPoint y: 466, distance: 10.3
drag, startPoint x: 1066, startPoint y: 466, endPoint x: 1080, endPoint y: 458, distance: 16.1
drag, startPoint x: 1082, startPoint y: 457, endPoint x: 1069, endPoint y: 495, distance: 40.2
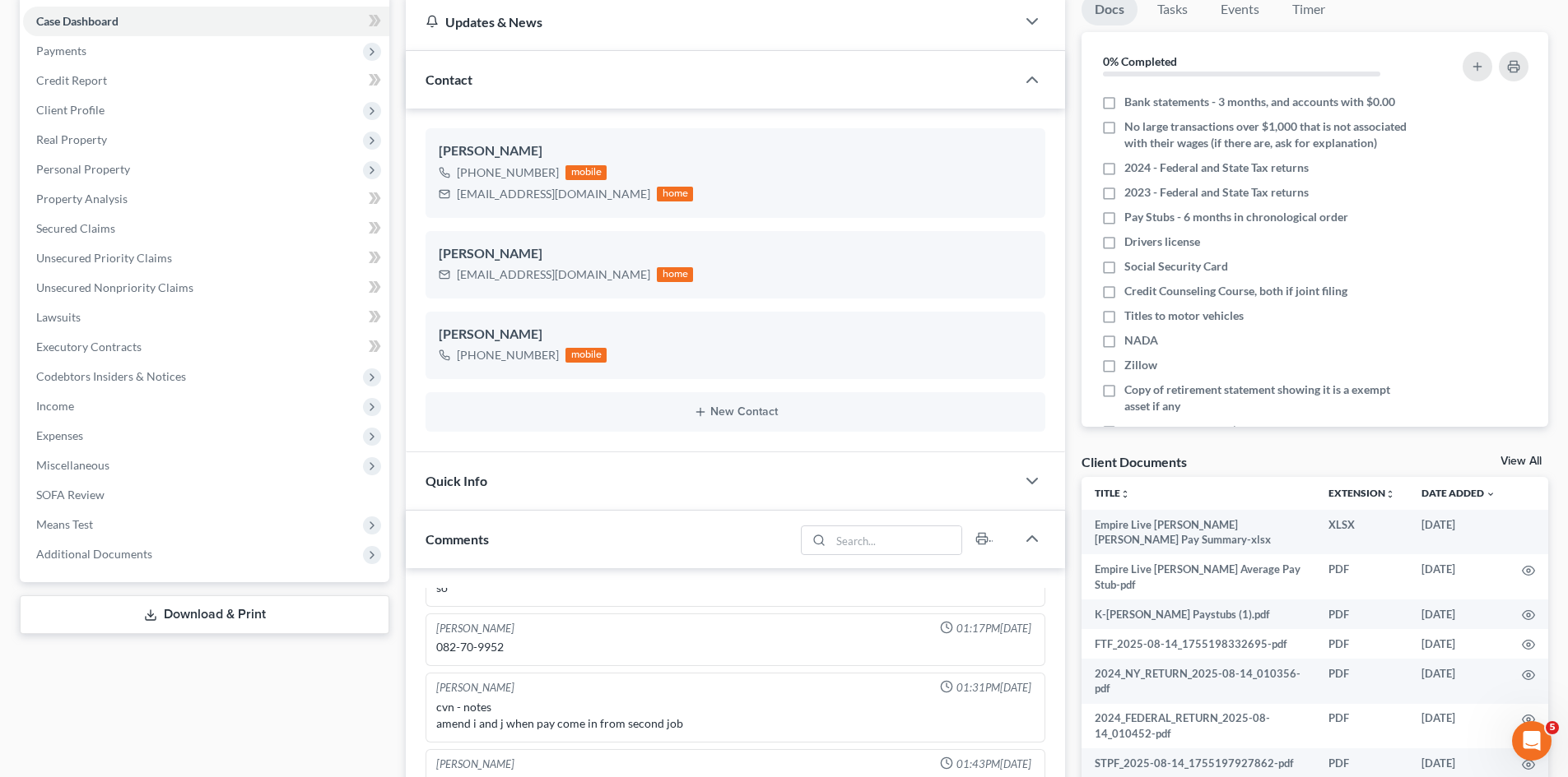
drag, startPoint x: 1069, startPoint y: 495, endPoint x: 1073, endPoint y: 509, distance: 14.6
drag, startPoint x: 1073, startPoint y: 509, endPoint x: 1073, endPoint y: 525, distance: 16.0
drag, startPoint x: 1067, startPoint y: 532, endPoint x: 1066, endPoint y: 553, distance: 21.0
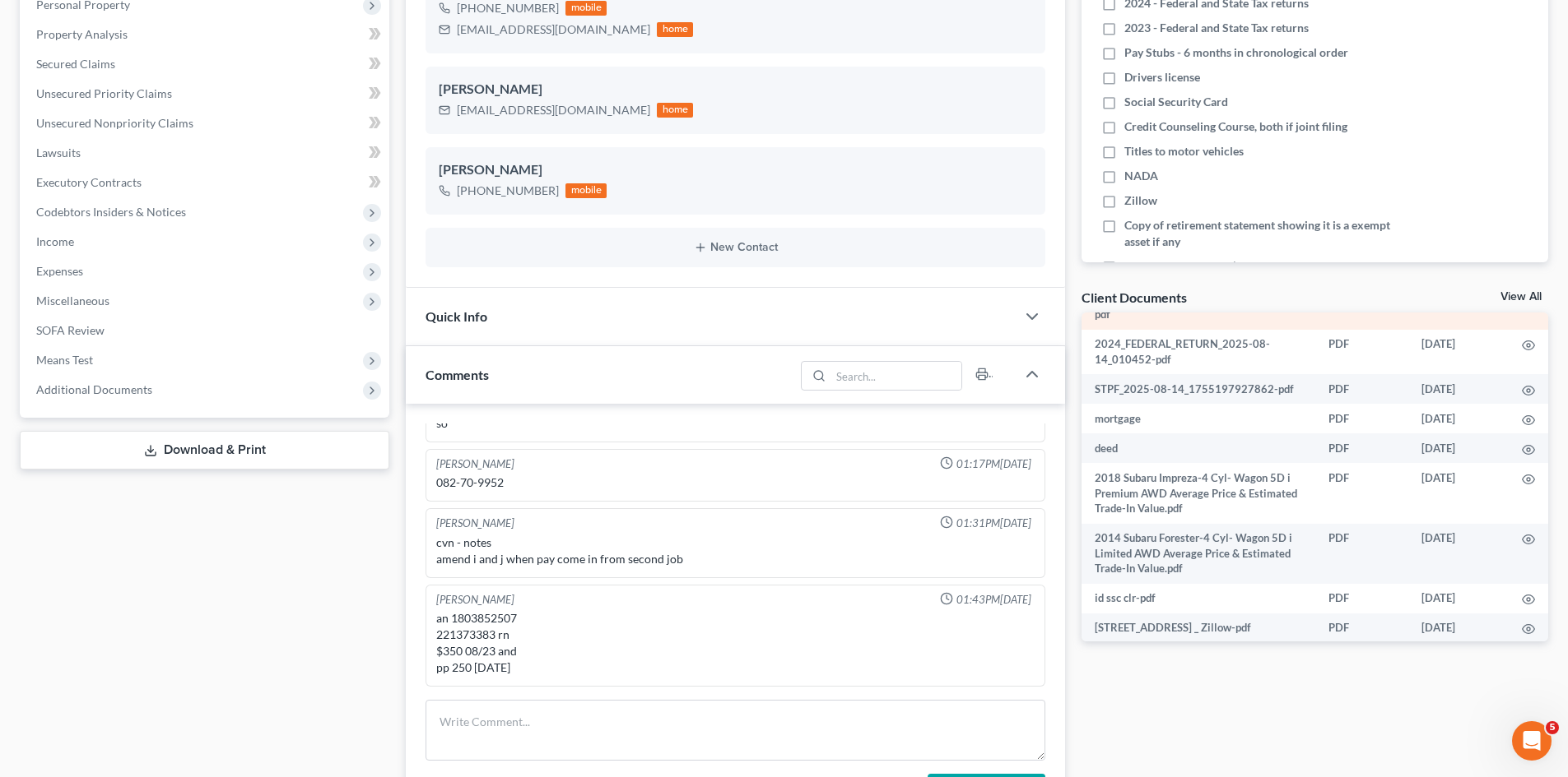
scroll to position [247, 0]
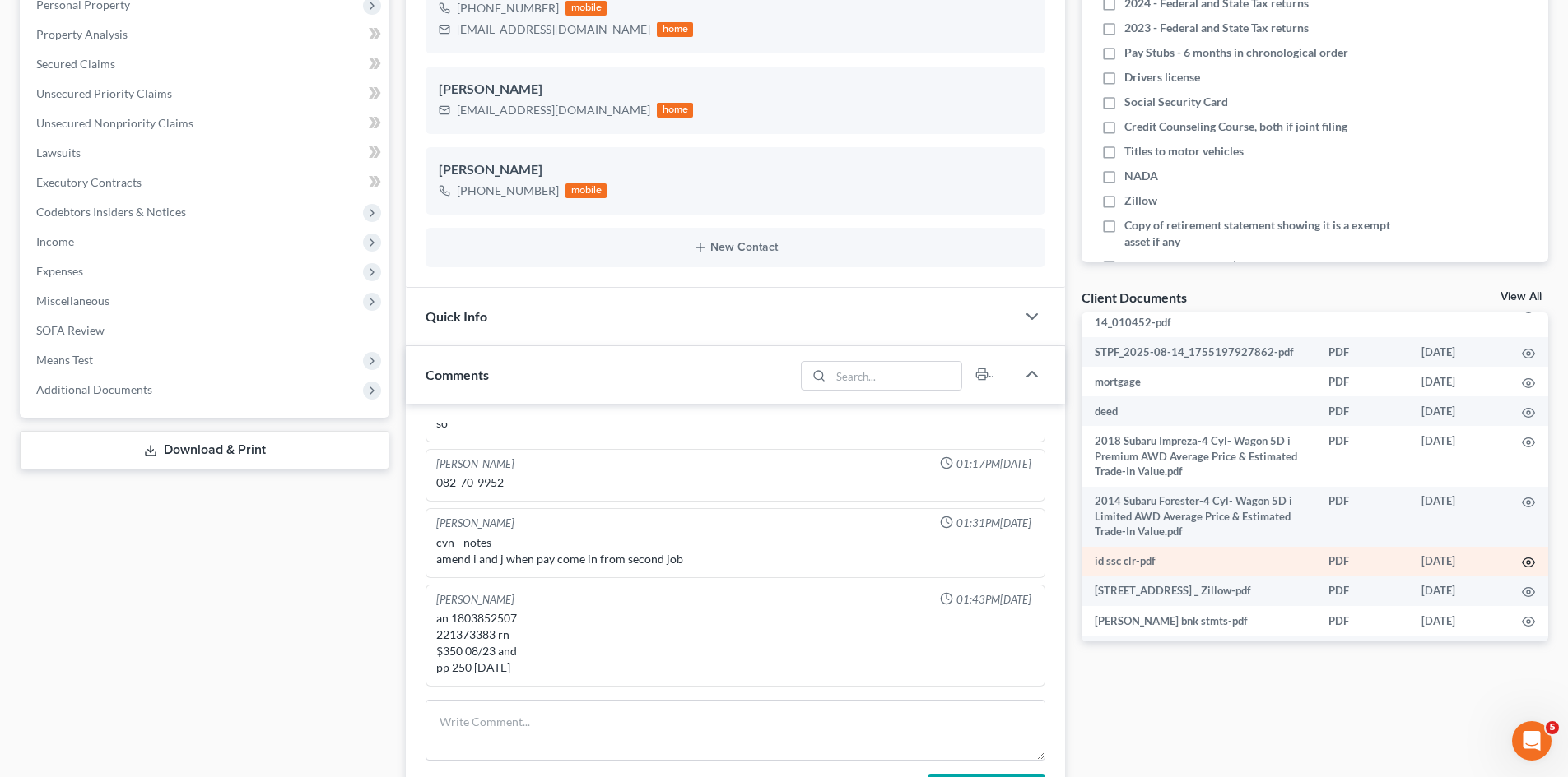
click at [1522, 559] on icon "button" at bounding box center [1528, 563] width 13 height 13
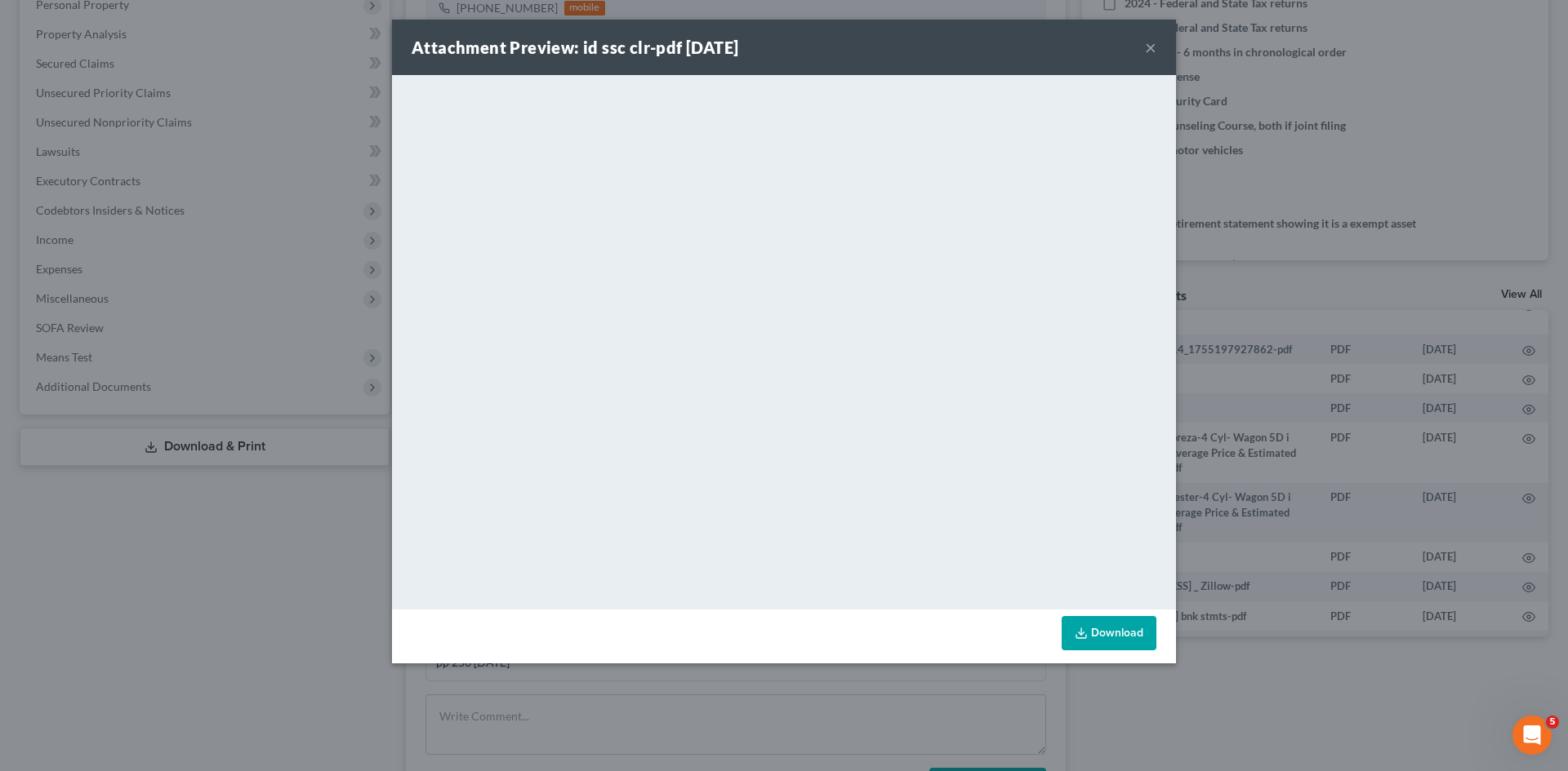
click at [1151, 722] on div "Attachment Preview: id ssc clr-pdf [DATE] × <object ng-attr-data='[URL][DOMAIN_…" at bounding box center [784, 386] width 1568 height 771
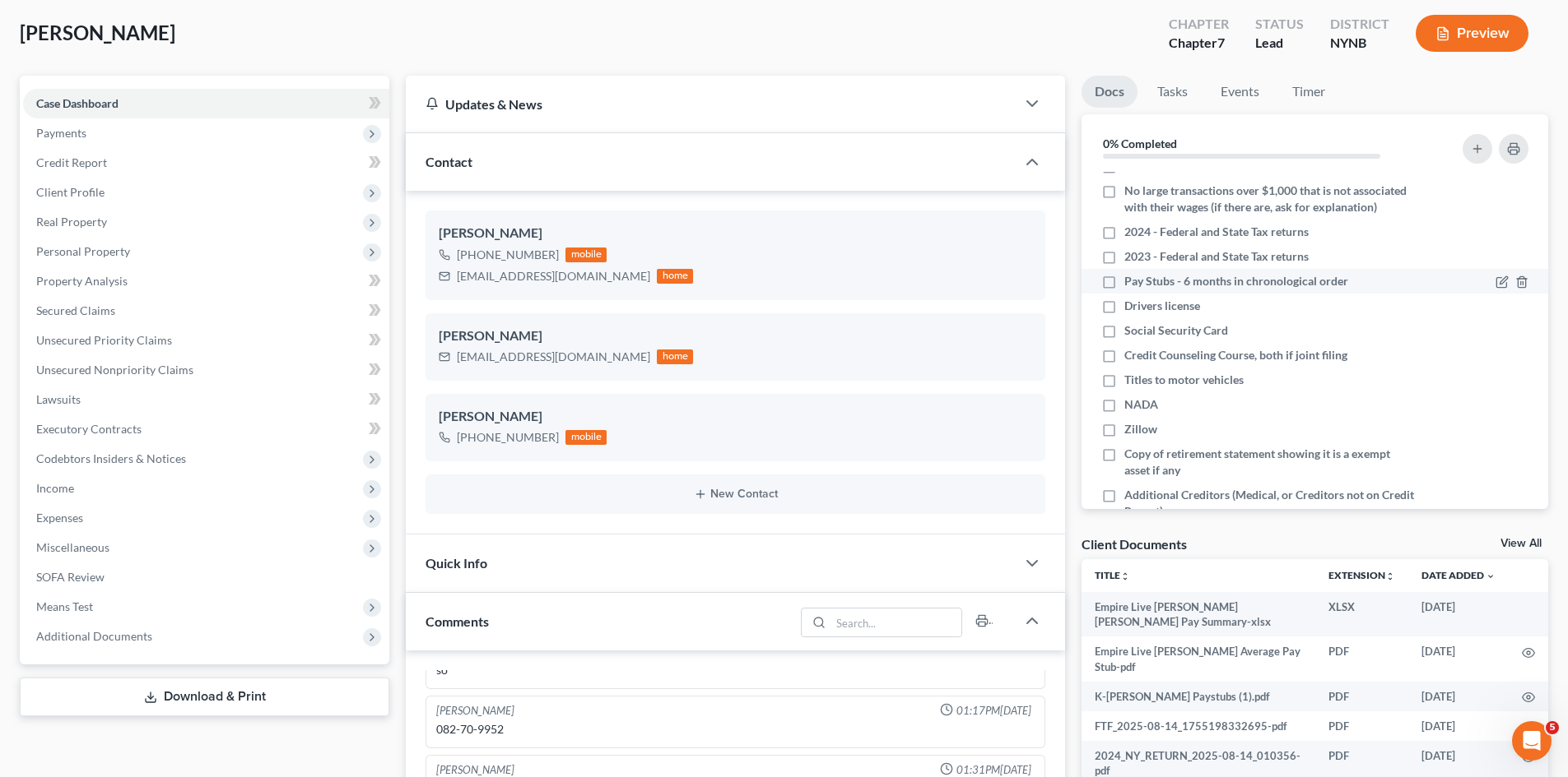
scroll to position [0, 0]
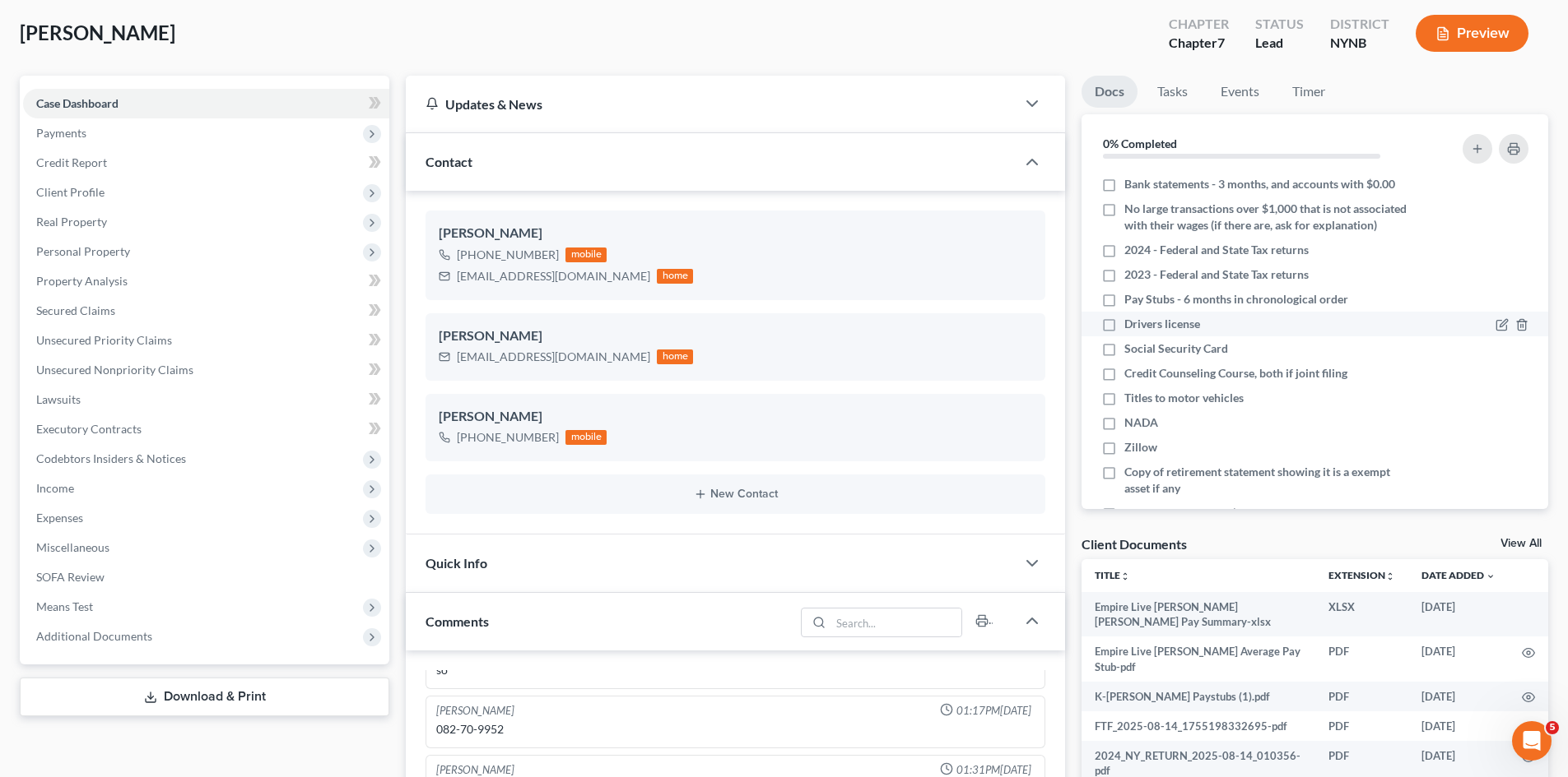
click at [1124, 332] on label "Drivers license" at bounding box center [1162, 324] width 76 height 17
click at [1130, 326] on input "Drivers license" at bounding box center [1136, 321] width 11 height 11
checkbox input "true"
click at [1124, 357] on label "Social Security Card" at bounding box center [1176, 348] width 104 height 17
click at [1130, 351] on input "Social Security Card" at bounding box center [1136, 346] width 11 height 11
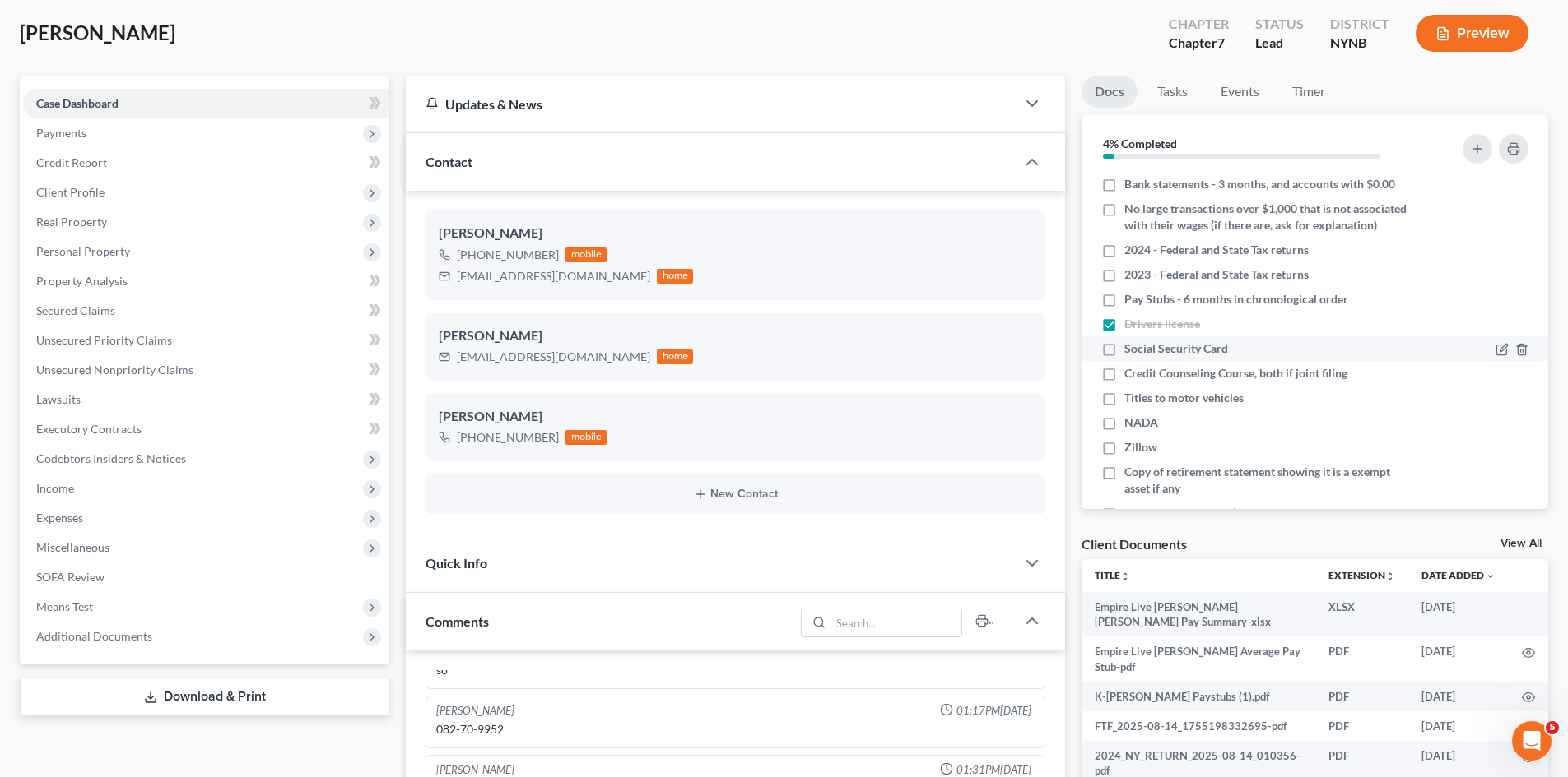
checkbox input "true"
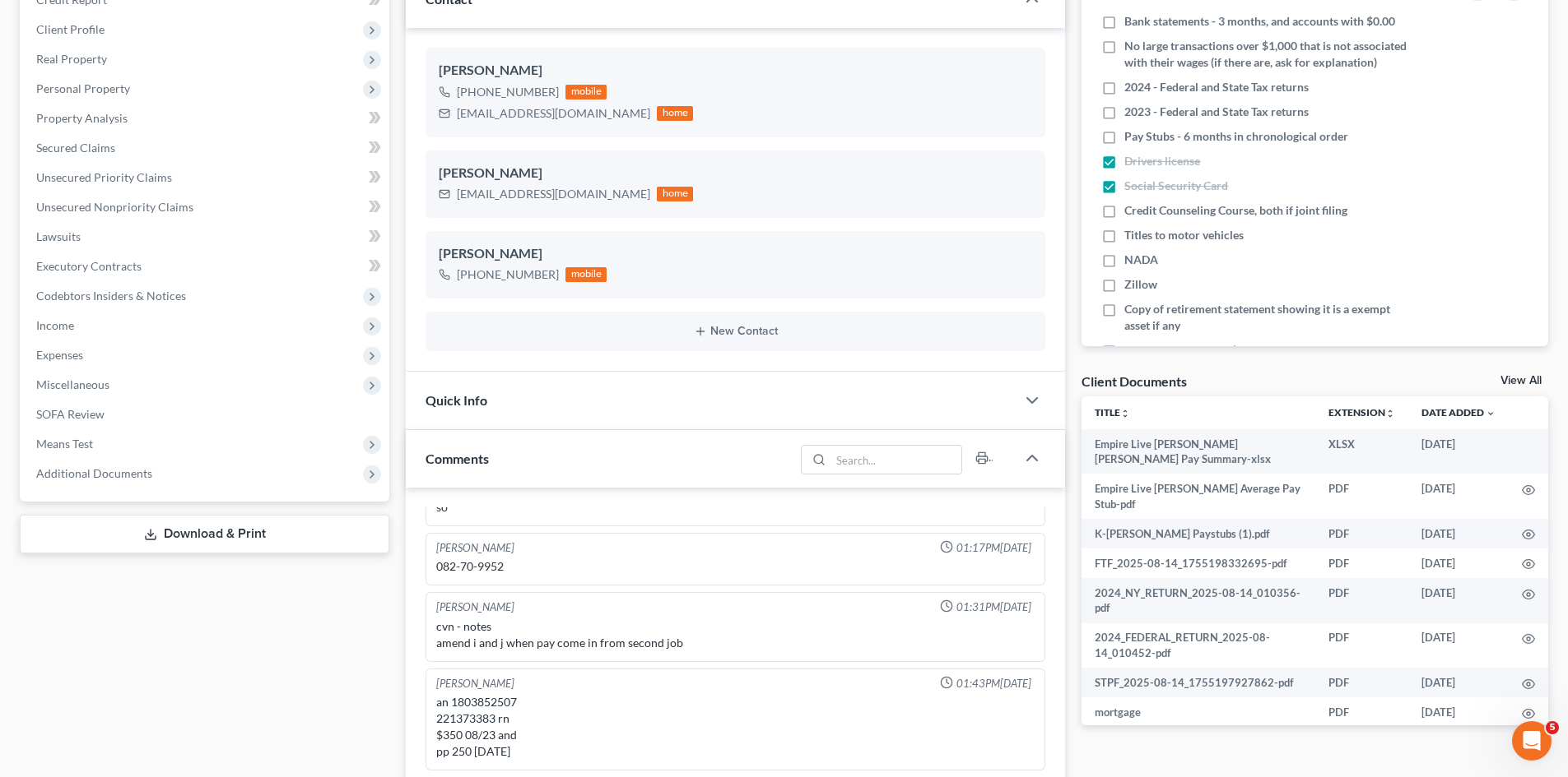
scroll to position [247, 0]
click at [1124, 143] on label "Pay Stubs - 6 months in chronological order" at bounding box center [1236, 134] width 224 height 17
click at [1130, 138] on input "Pay Stubs - 6 months in chronological order" at bounding box center [1136, 132] width 11 height 11
checkbox input "true"
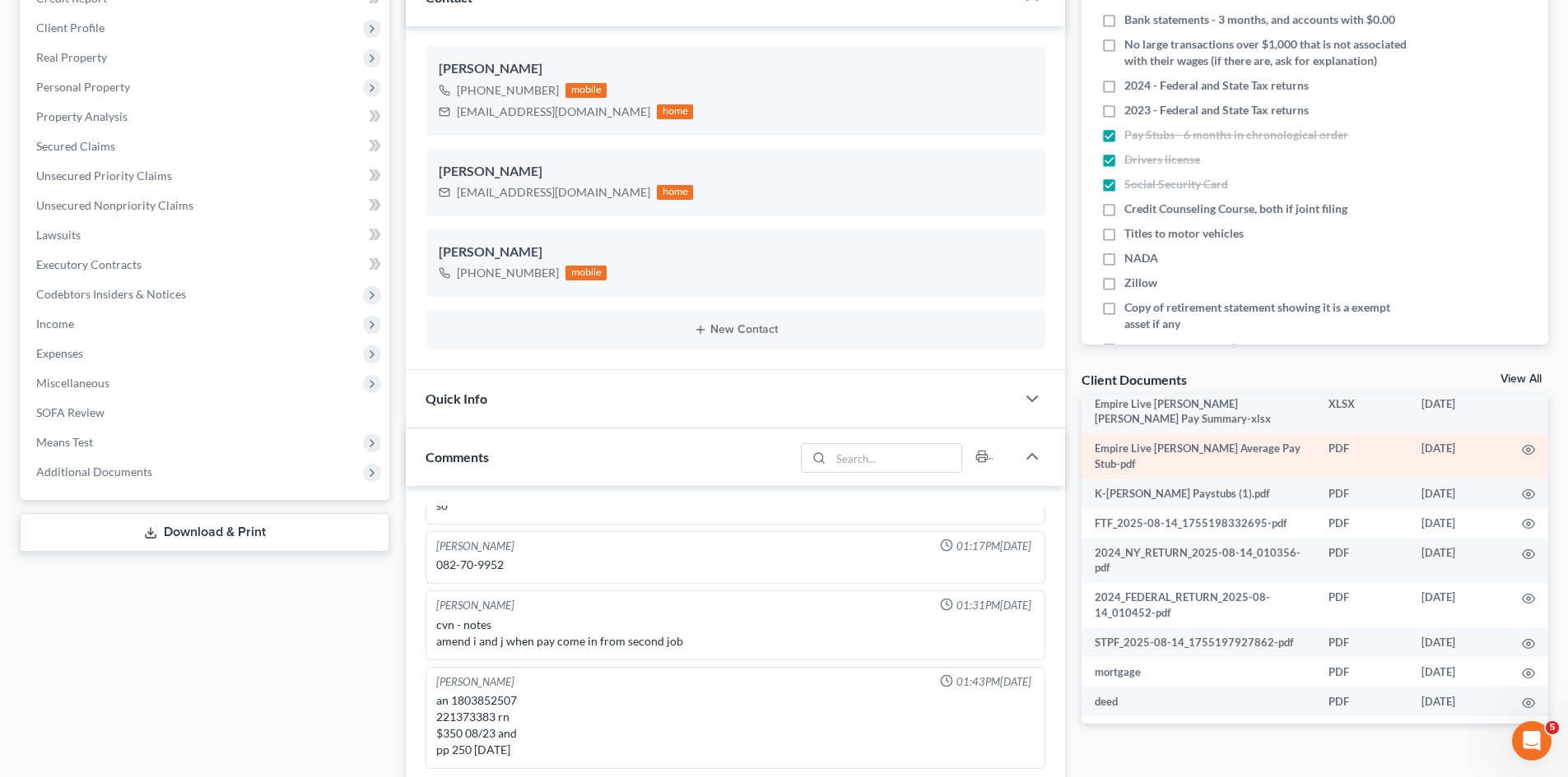
scroll to position [0, 0]
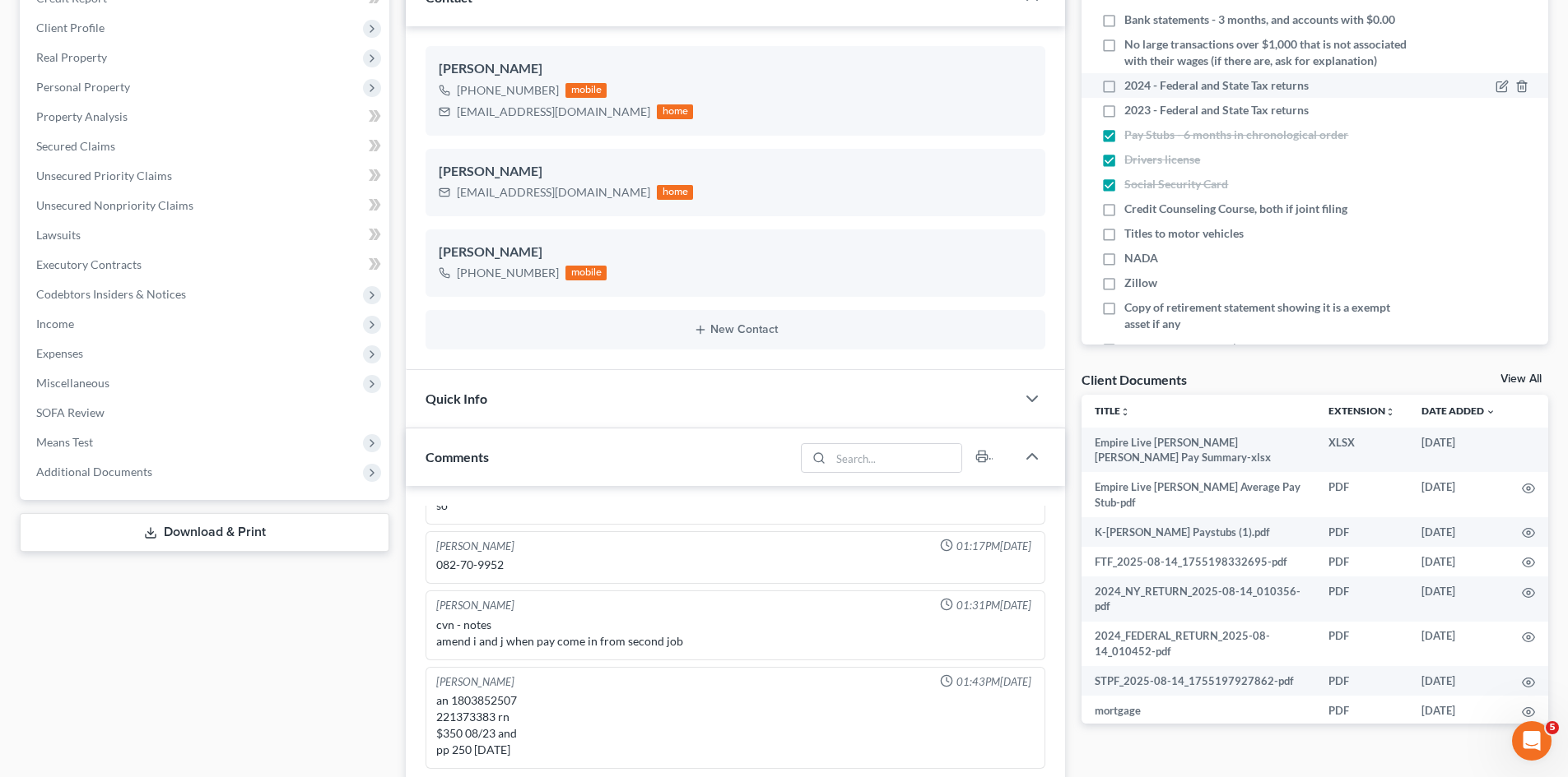
click at [1124, 93] on label "2024 - Federal and State Tax returns" at bounding box center [1216, 85] width 184 height 17
click at [1130, 88] on input "2024 - Federal and State Tax returns" at bounding box center [1136, 83] width 11 height 11
checkbox input "true"
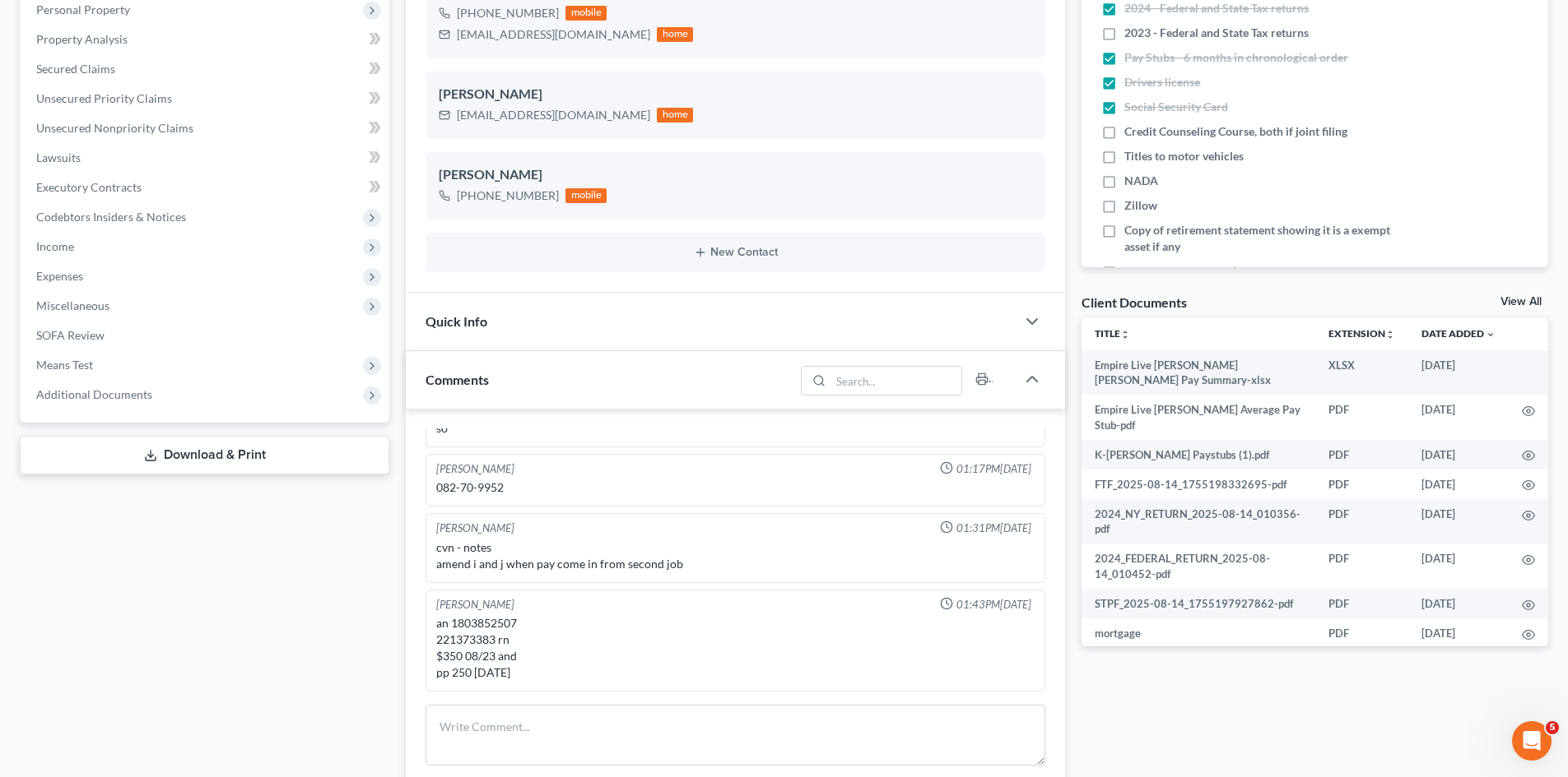
scroll to position [329, 0]
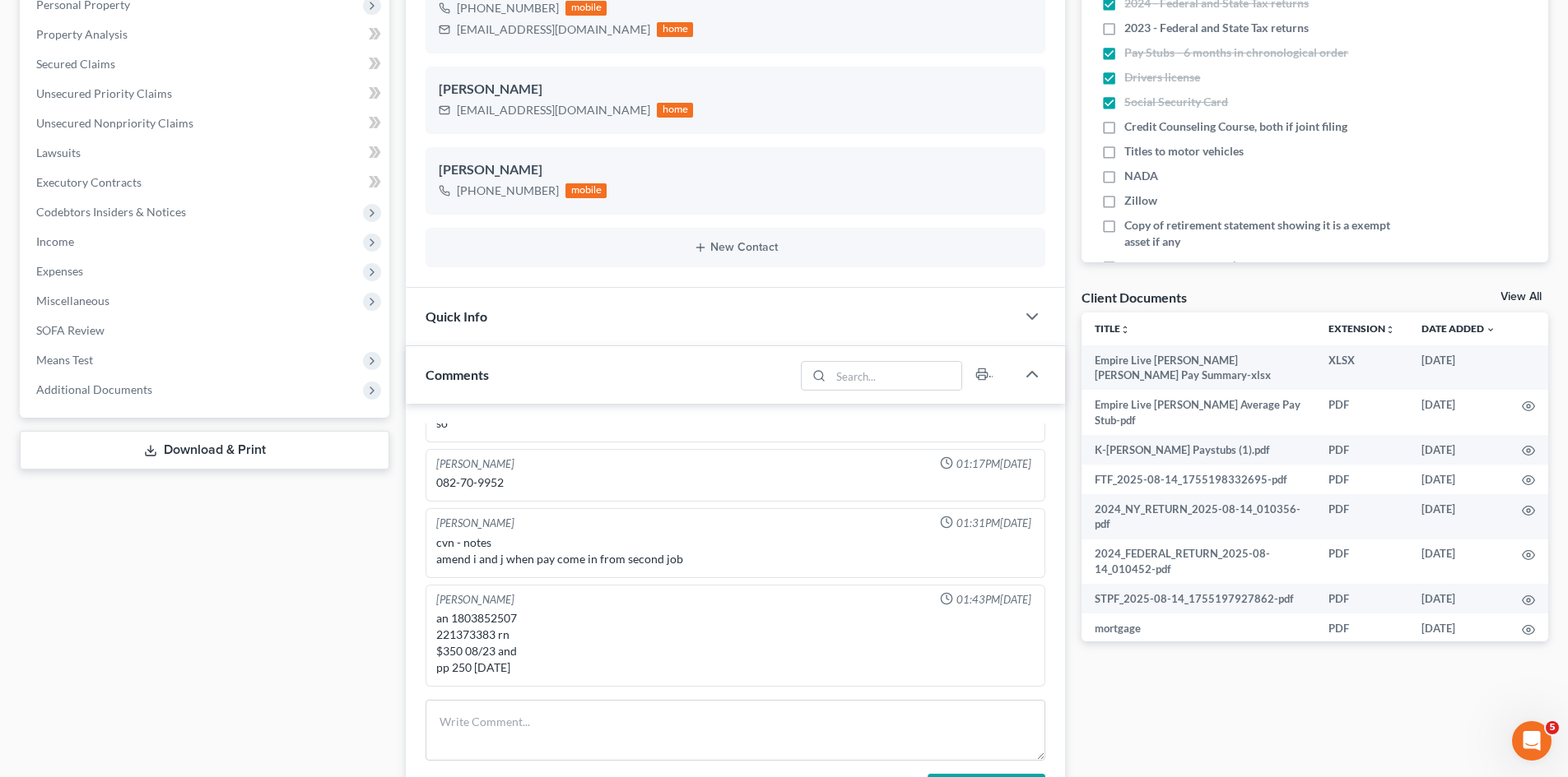
click at [1504, 292] on link "View All" at bounding box center [1521, 297] width 41 height 12
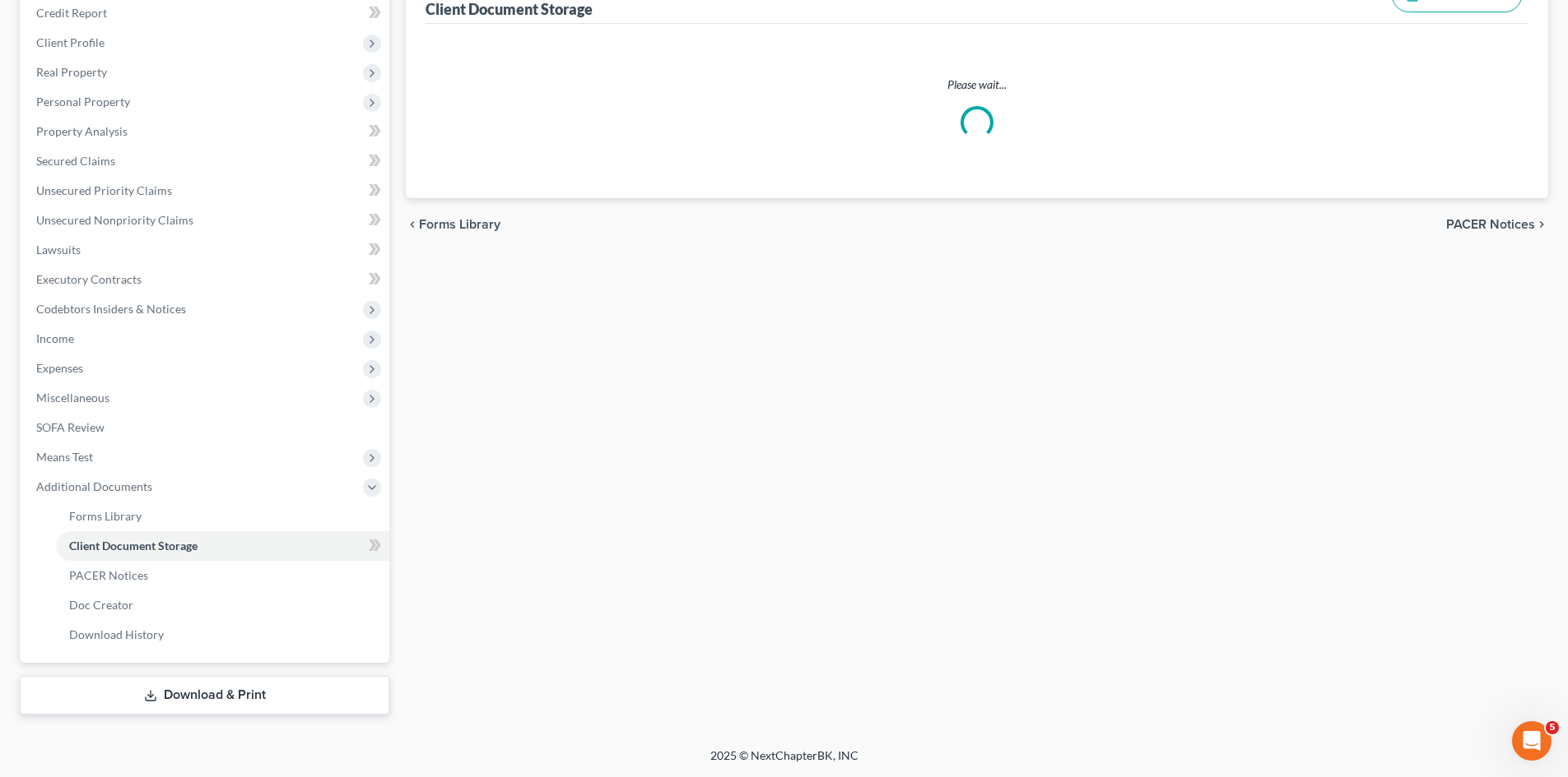
scroll to position [82, 0]
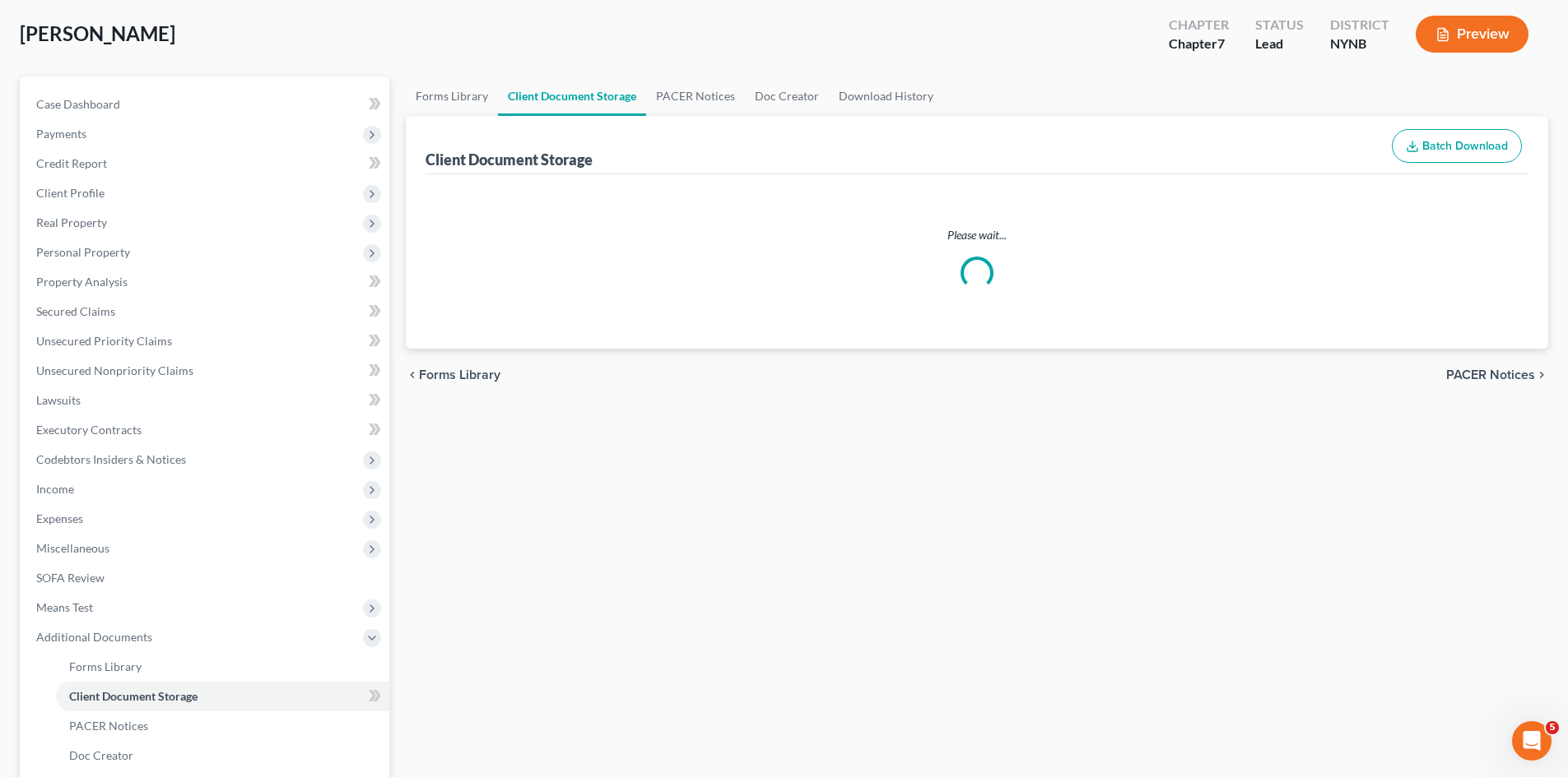
select select "1"
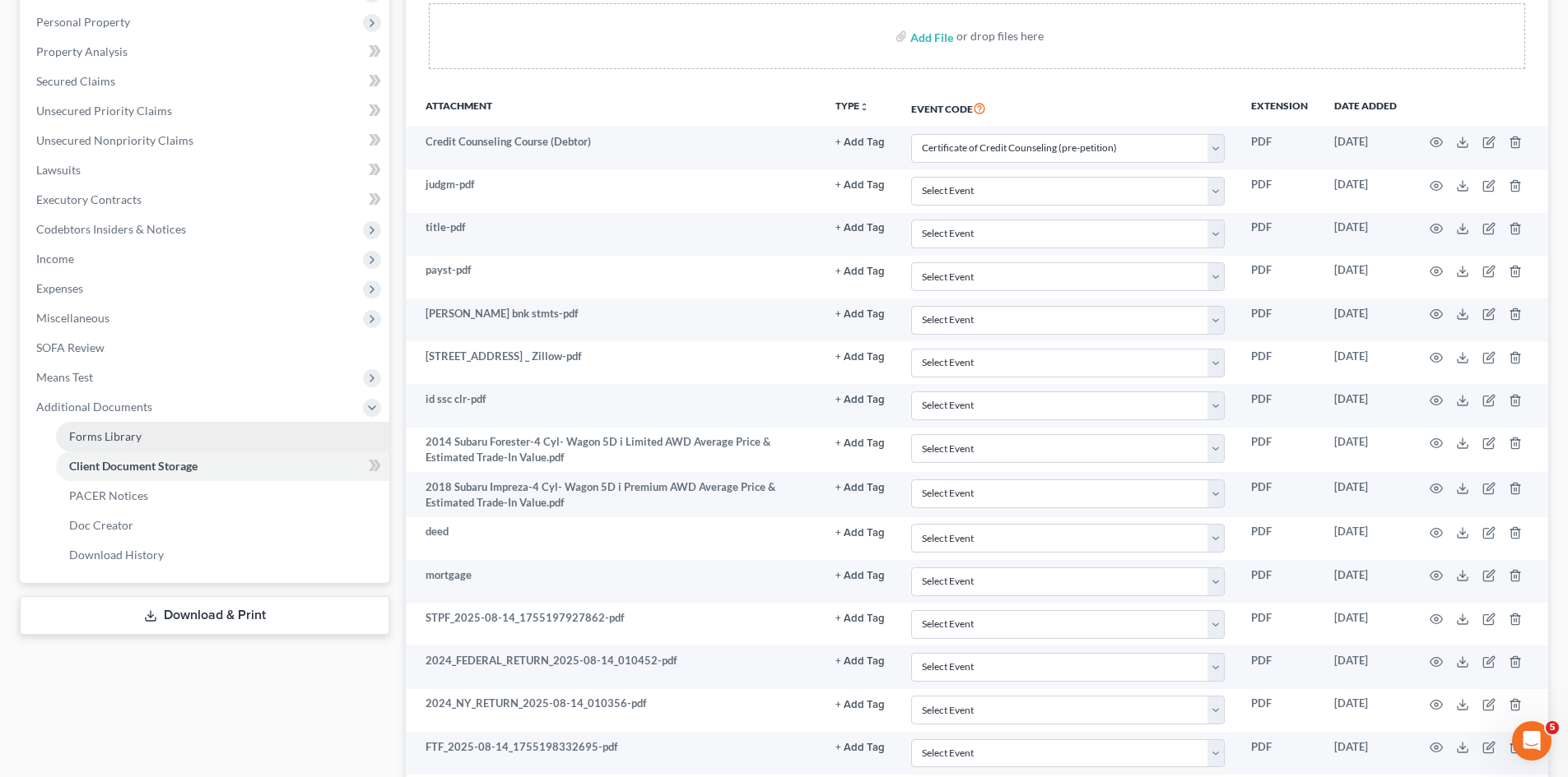
scroll to position [329, 0]
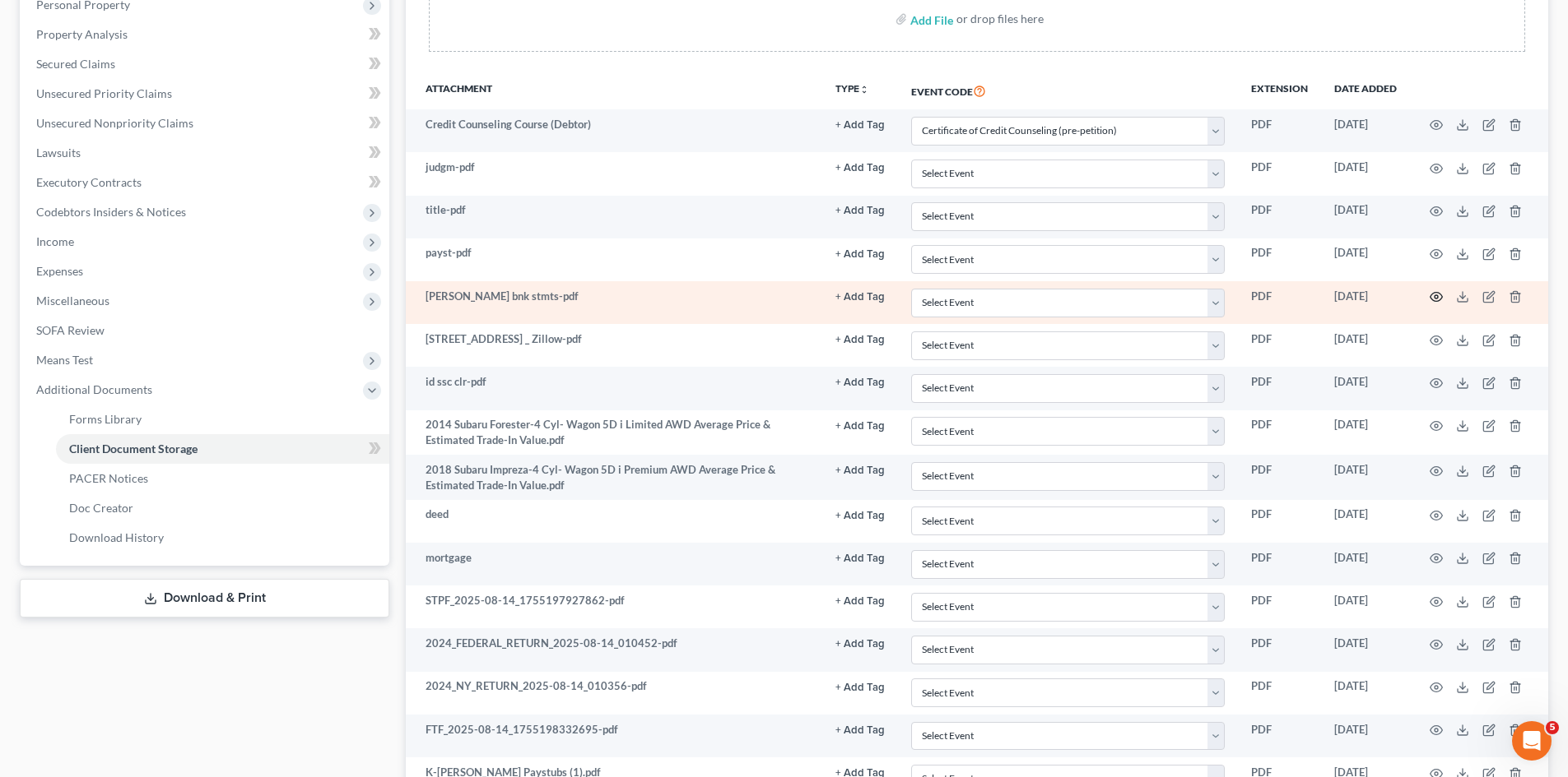
click at [1442, 294] on icon "button" at bounding box center [1435, 297] width 13 height 13
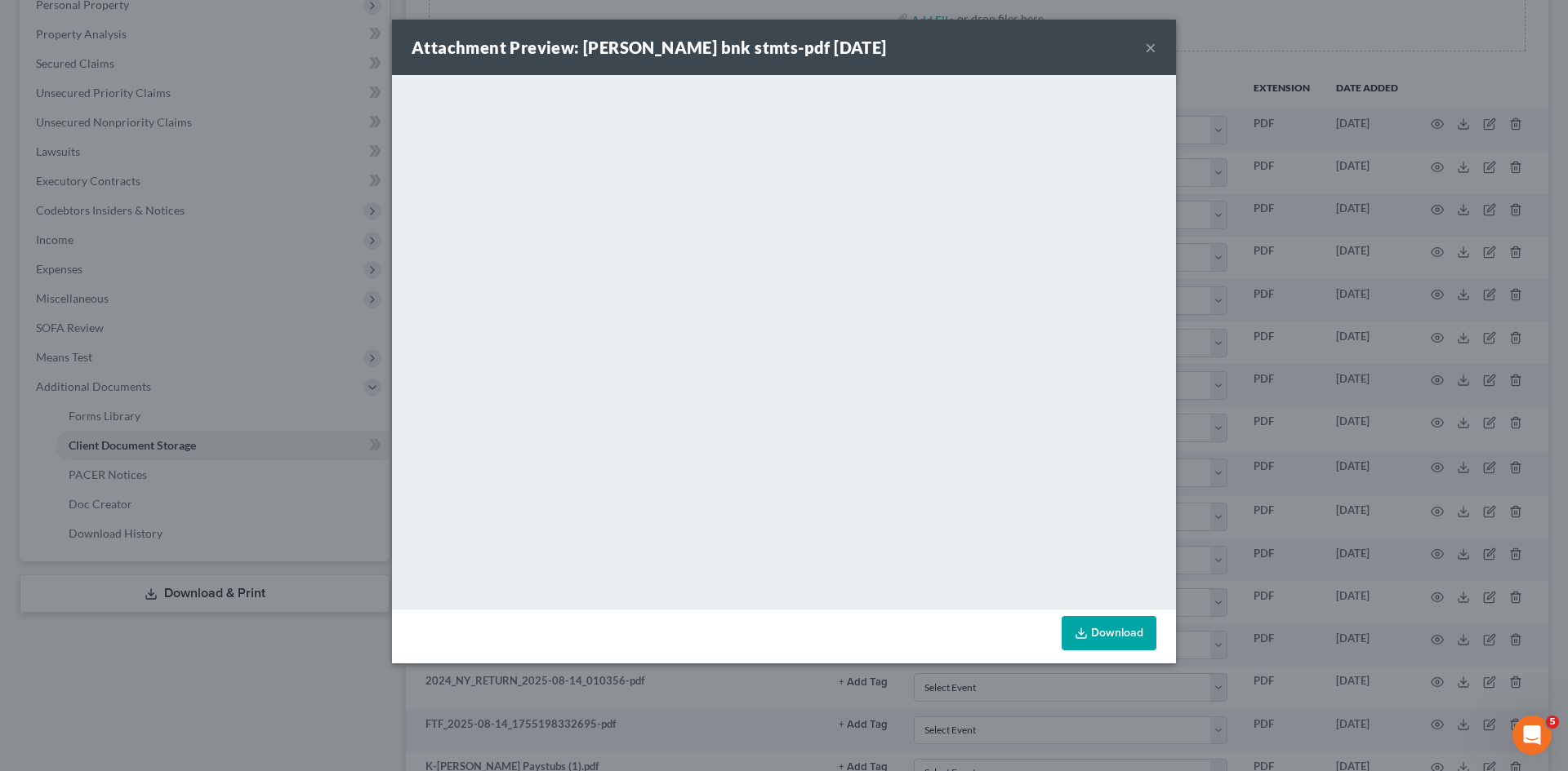
click at [1149, 46] on button "×" at bounding box center [1150, 48] width 11 height 19
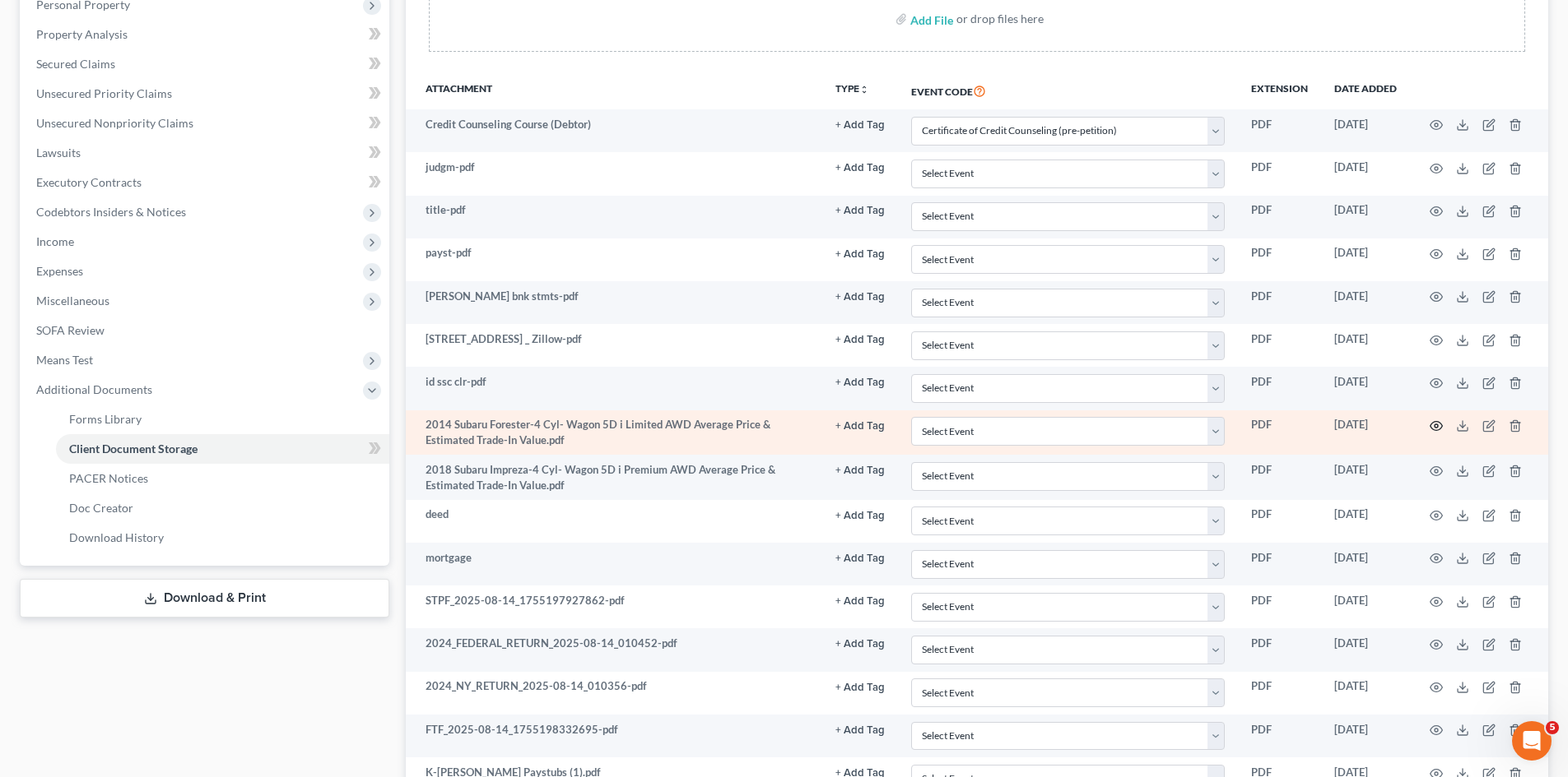
click at [1441, 429] on icon "button" at bounding box center [1436, 427] width 12 height 9
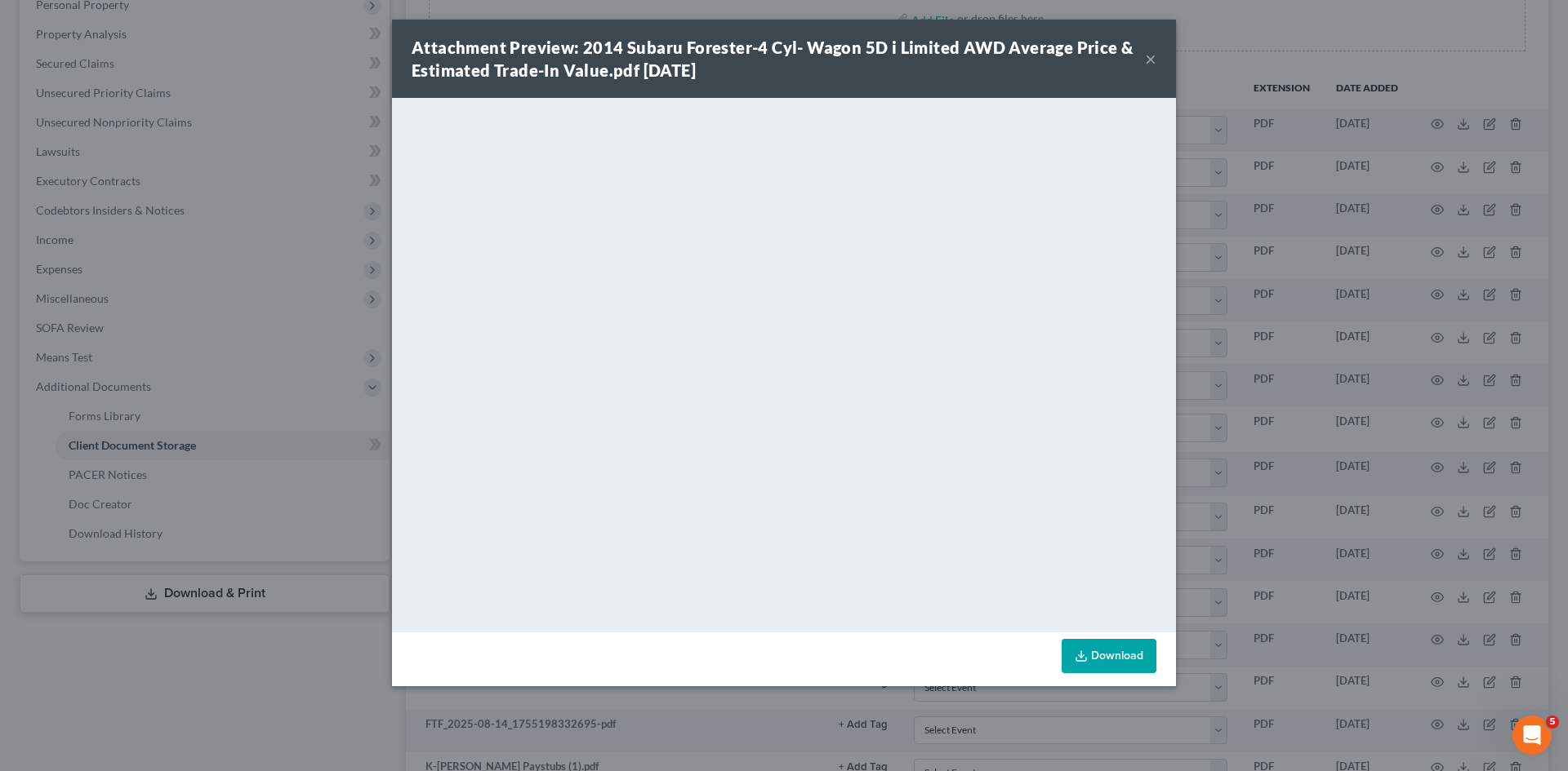
click at [1148, 54] on button "×" at bounding box center [1150, 59] width 11 height 19
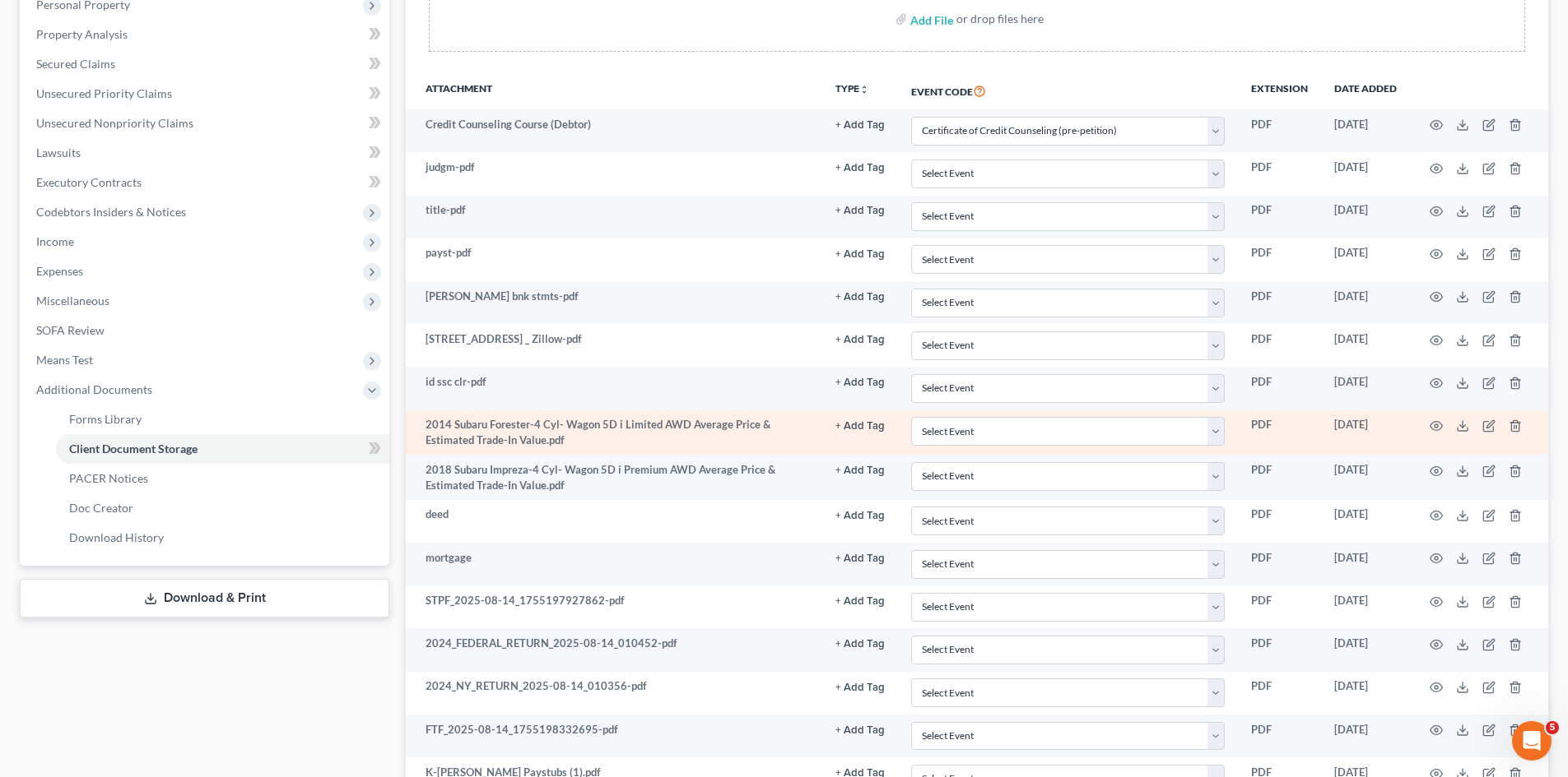
click at [1432, 419] on td at bounding box center [1478, 433] width 138 height 45
click at [1432, 424] on icon "button" at bounding box center [1435, 426] width 13 height 13
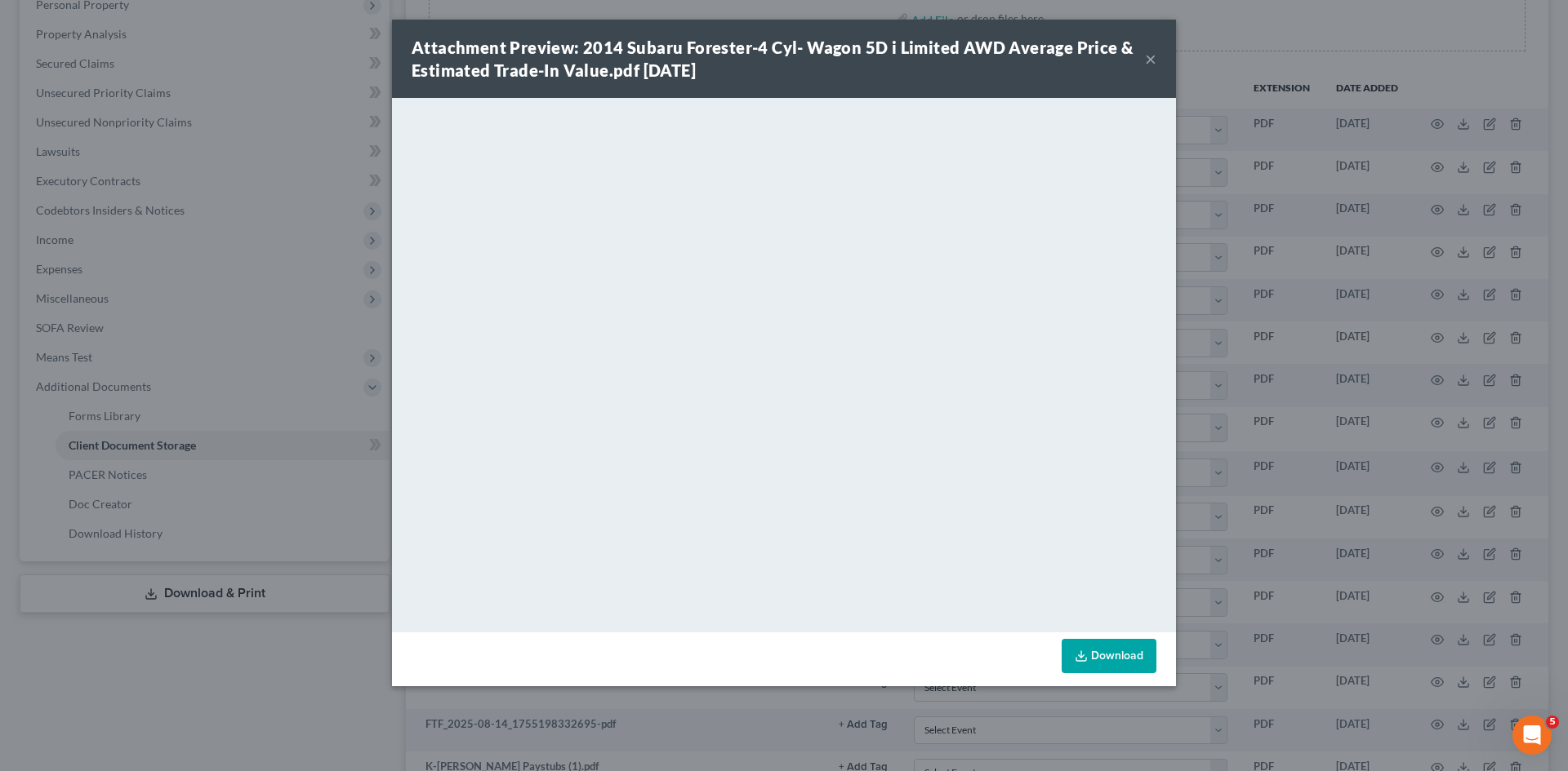
click at [1144, 57] on div "Attachment Preview: 2014 Subaru Forester-4 Cyl- Wagon 5D i Limited AWD Average …" at bounding box center [777, 59] width 733 height 46
click at [1153, 62] on button "×" at bounding box center [1150, 59] width 11 height 19
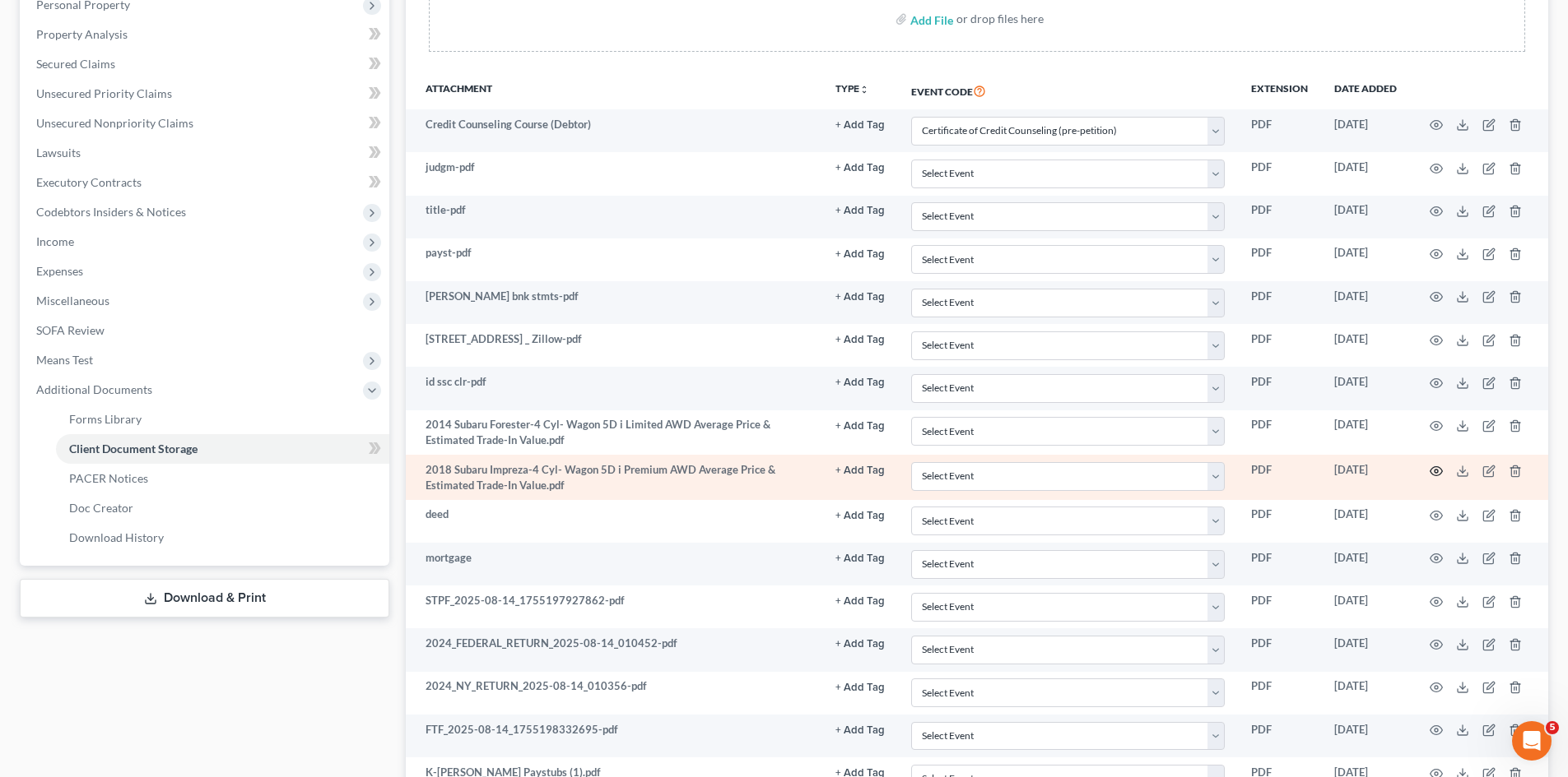
click at [1434, 473] on icon "button" at bounding box center [1435, 471] width 13 height 13
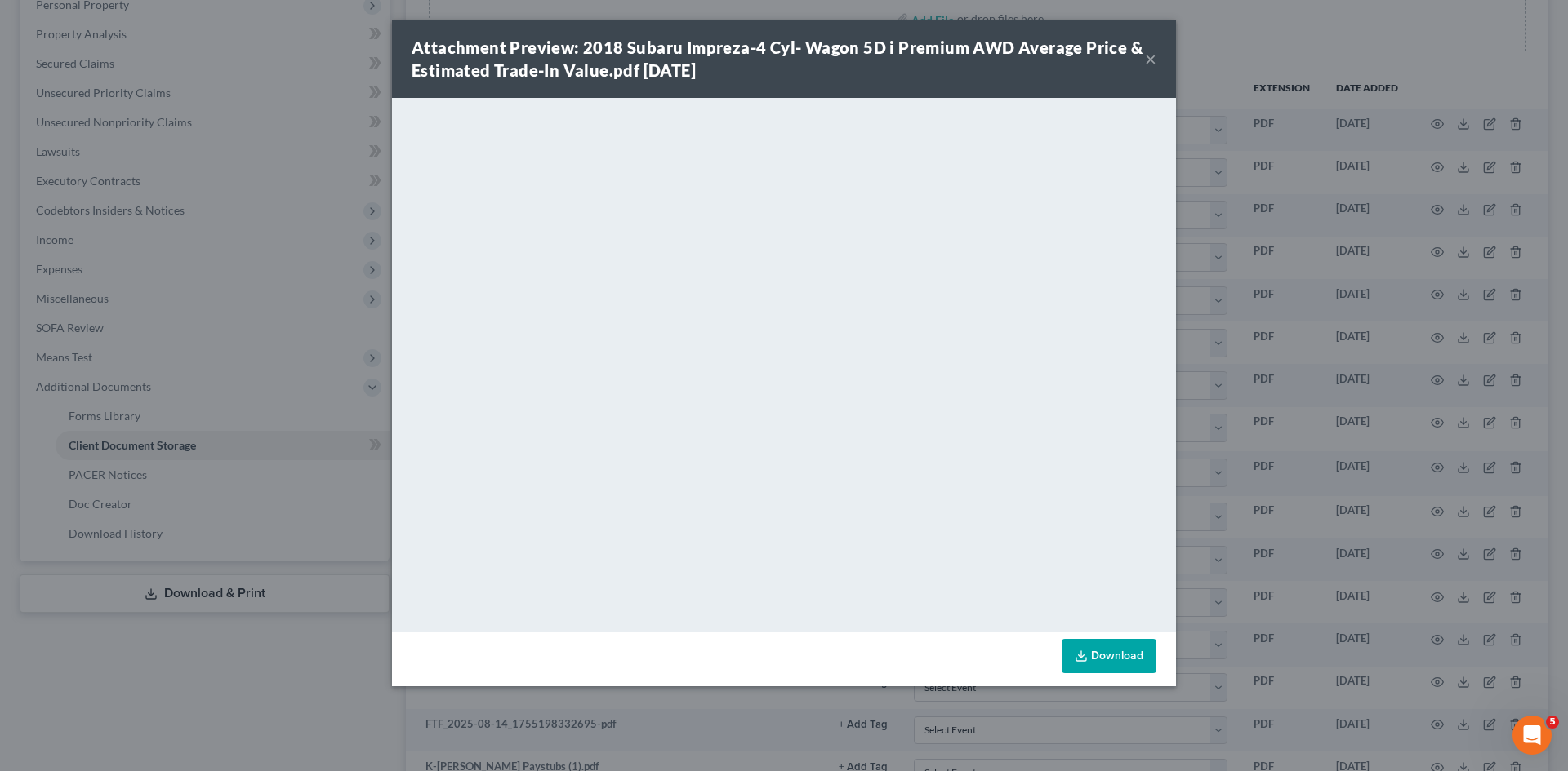
click at [1264, 352] on div "Attachment Preview: 2018 Subaru Impreza-4 Cyl- Wagon 5D i Premium AWD Average P…" at bounding box center [784, 386] width 1568 height 771
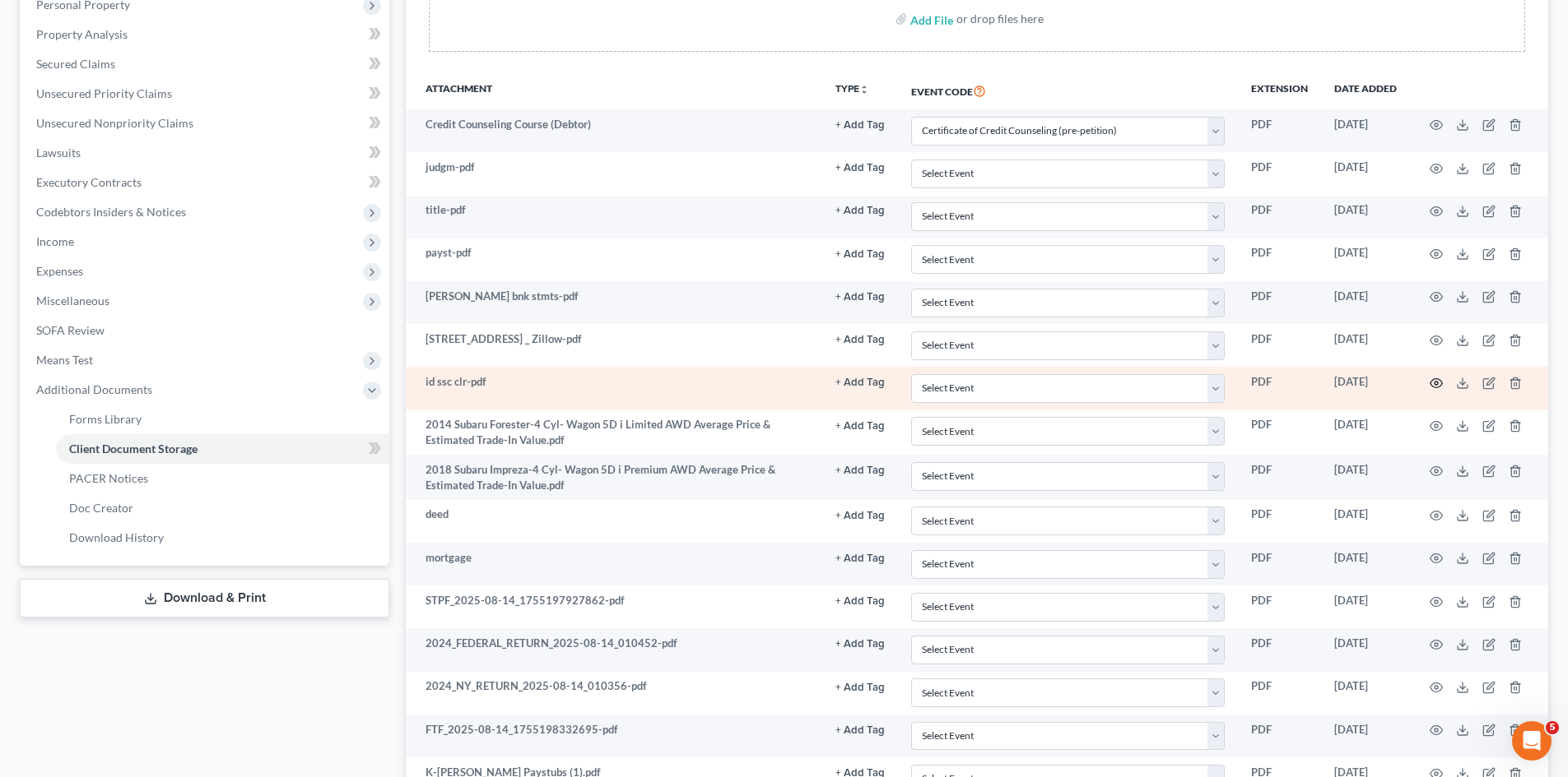
click at [1436, 379] on icon "button" at bounding box center [1435, 383] width 13 height 13
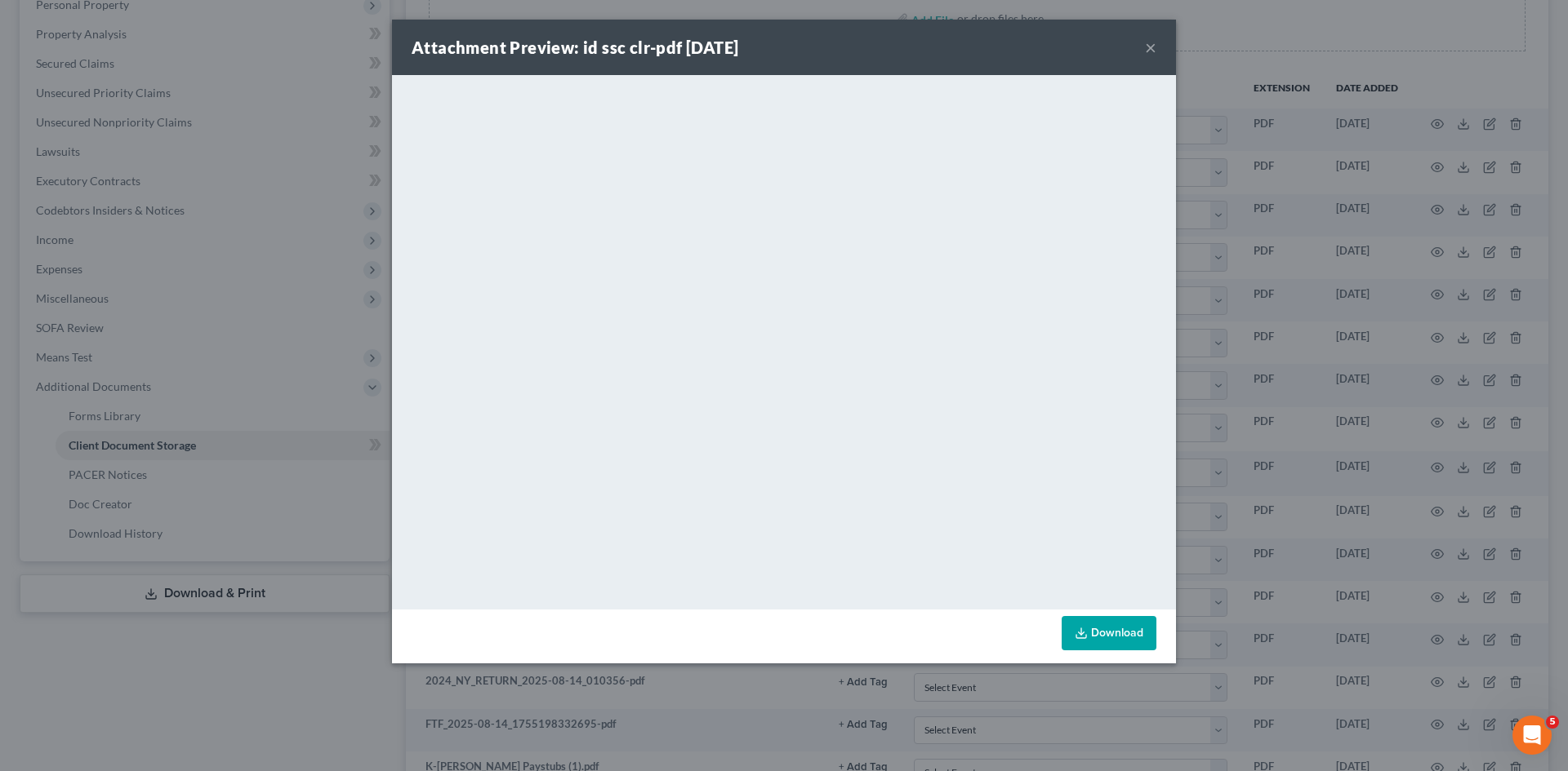
click at [275, 156] on div "Attachment Preview: id ssc clr-pdf [DATE] × <object ng-attr-data='[URL][DOMAIN_…" at bounding box center [784, 386] width 1568 height 771
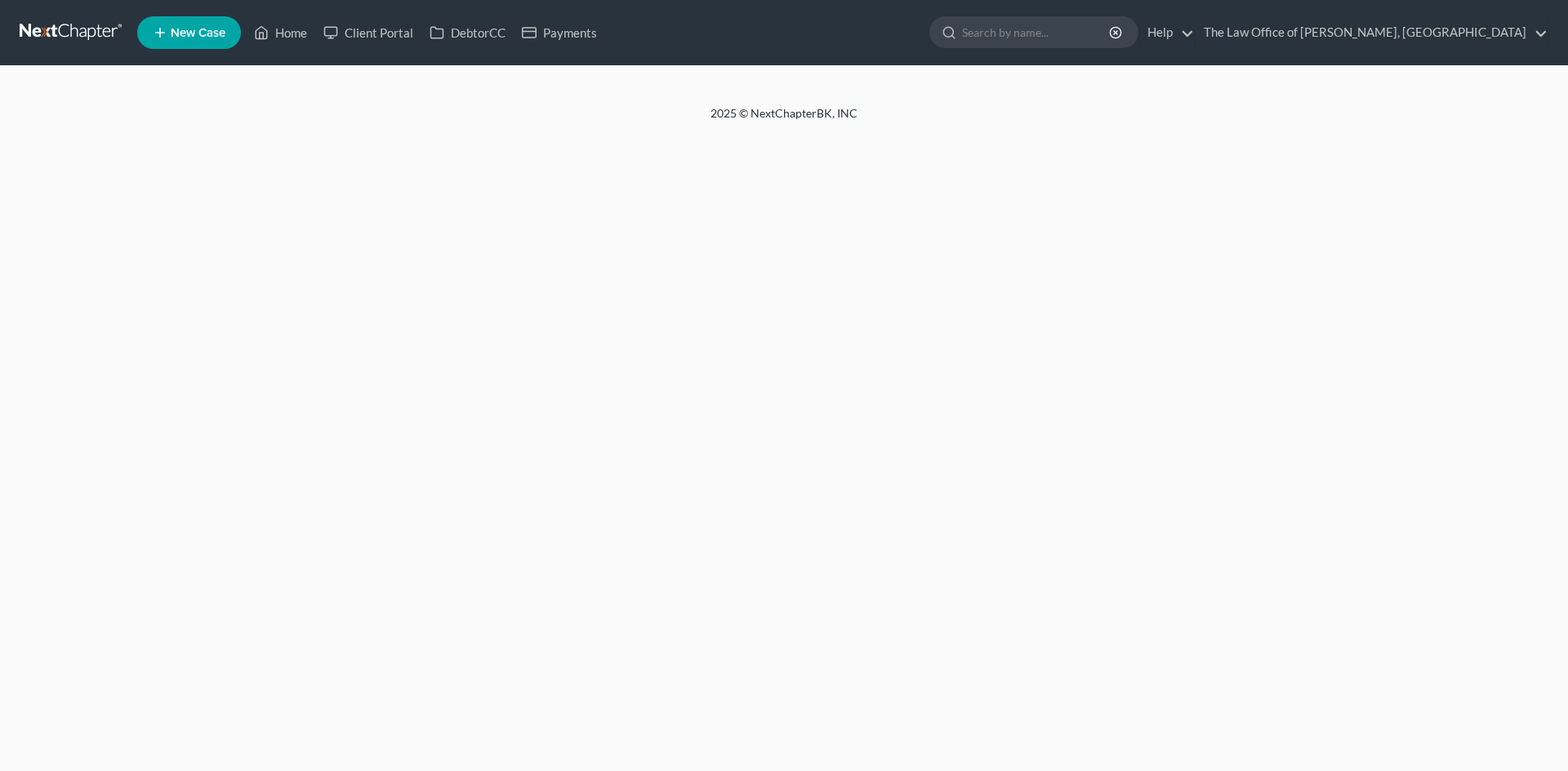
select select "1"
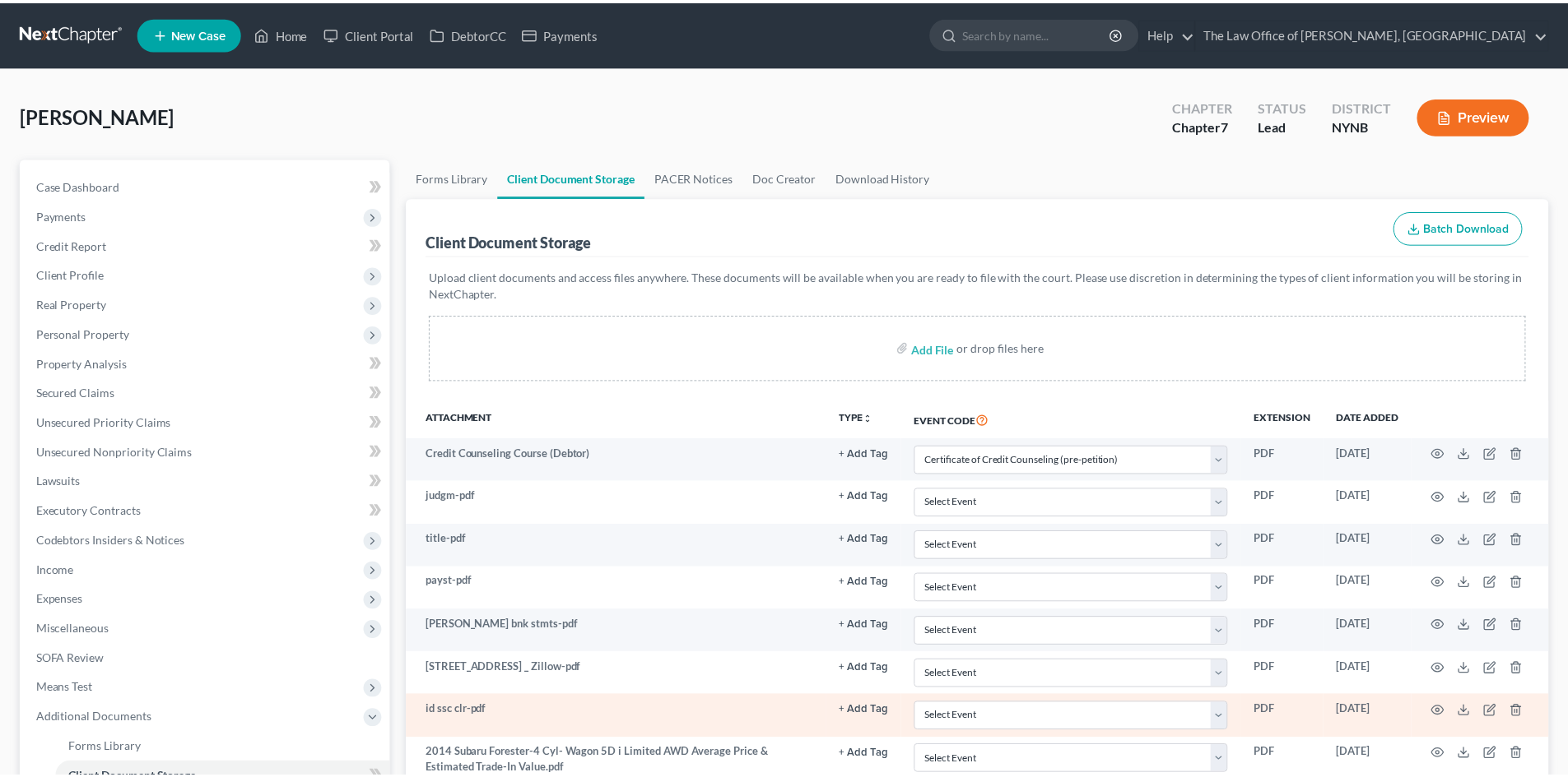
scroll to position [329, 0]
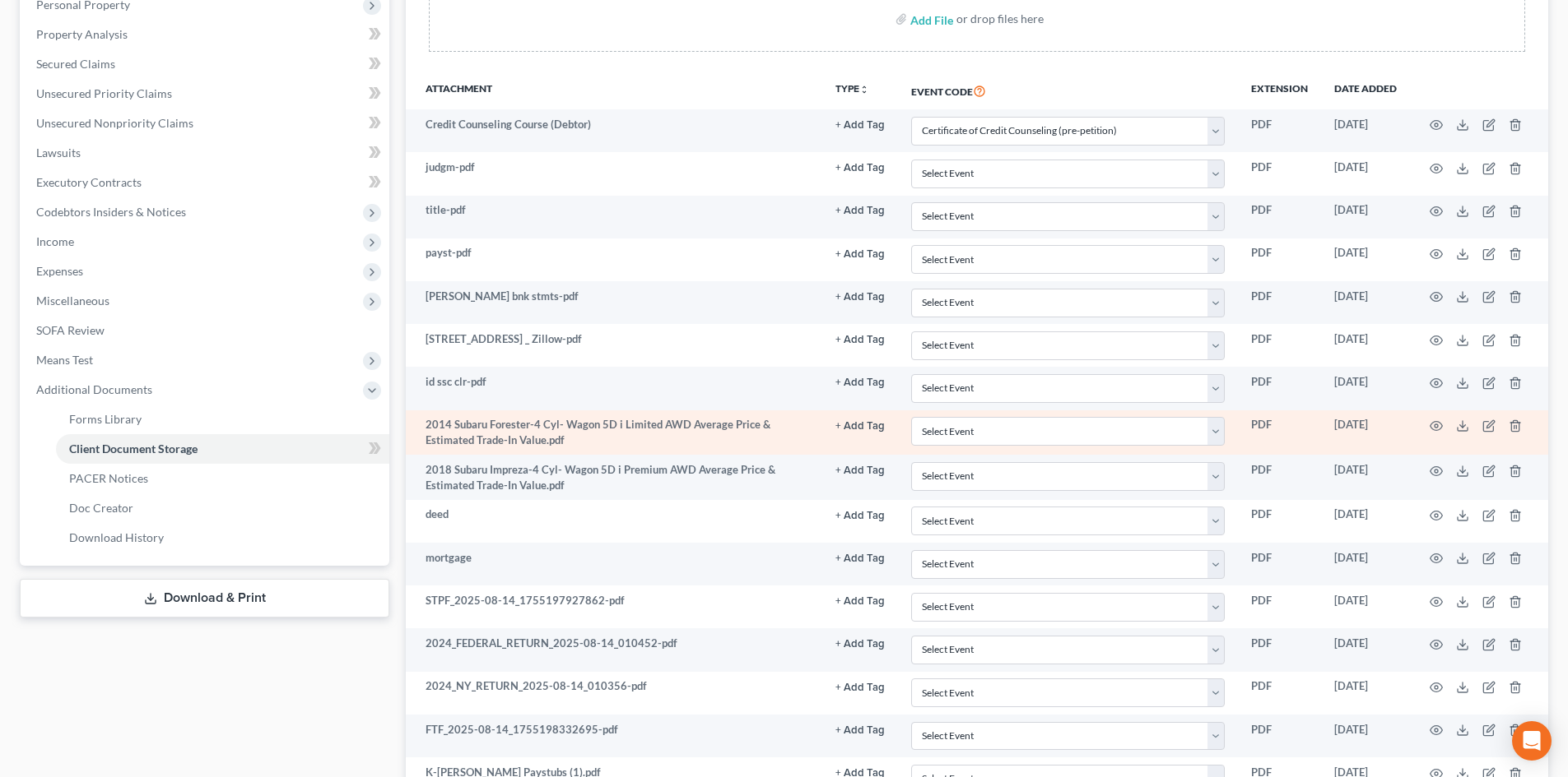
click at [1440, 418] on td at bounding box center [1478, 433] width 138 height 45
click at [1437, 429] on icon "button" at bounding box center [1435, 426] width 13 height 13
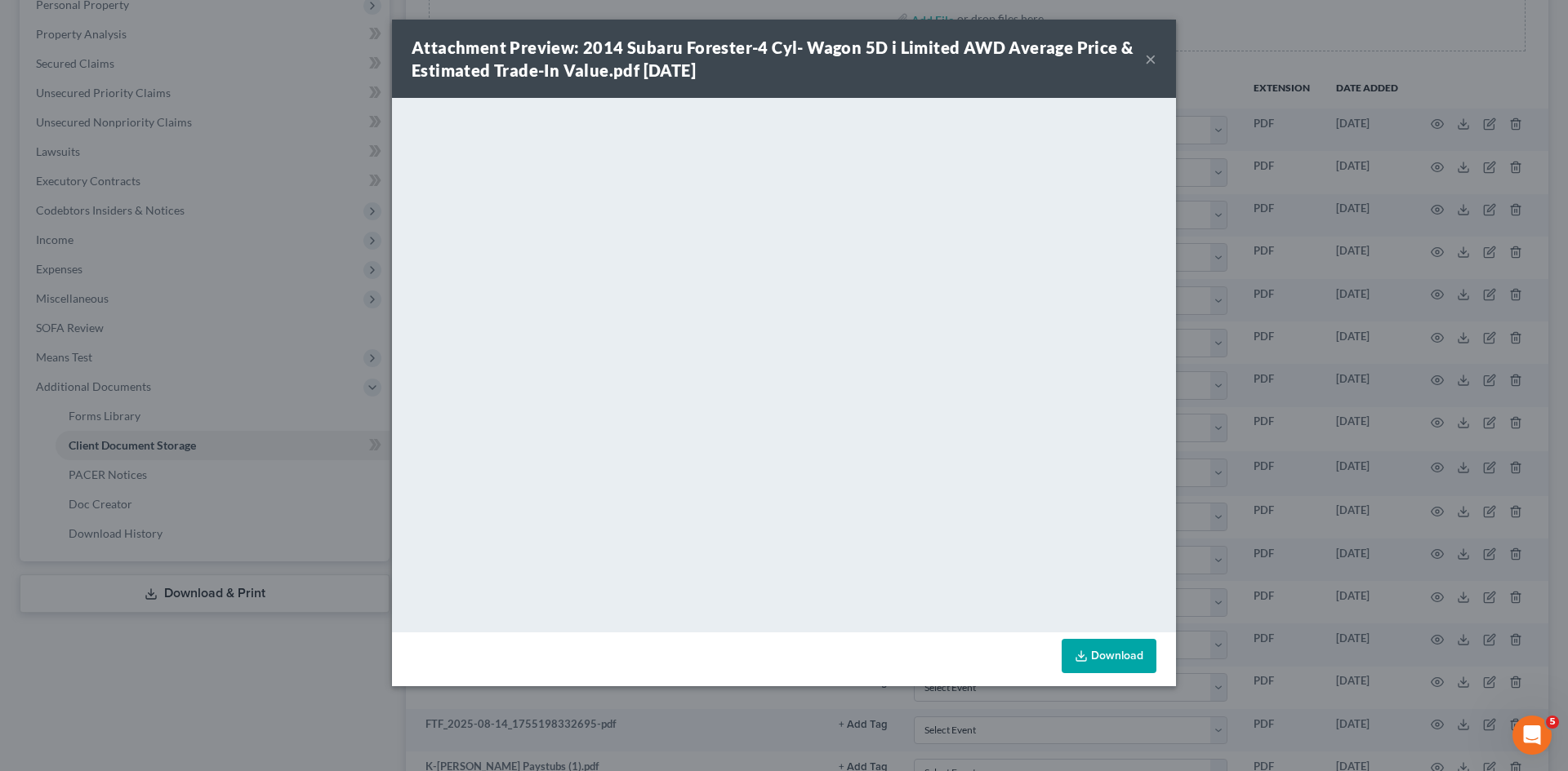
click at [1254, 279] on div "Attachment Preview: 2014 Subaru Forester-4 Cyl- Wagon 5D i Limited AWD Average …" at bounding box center [784, 386] width 1568 height 771
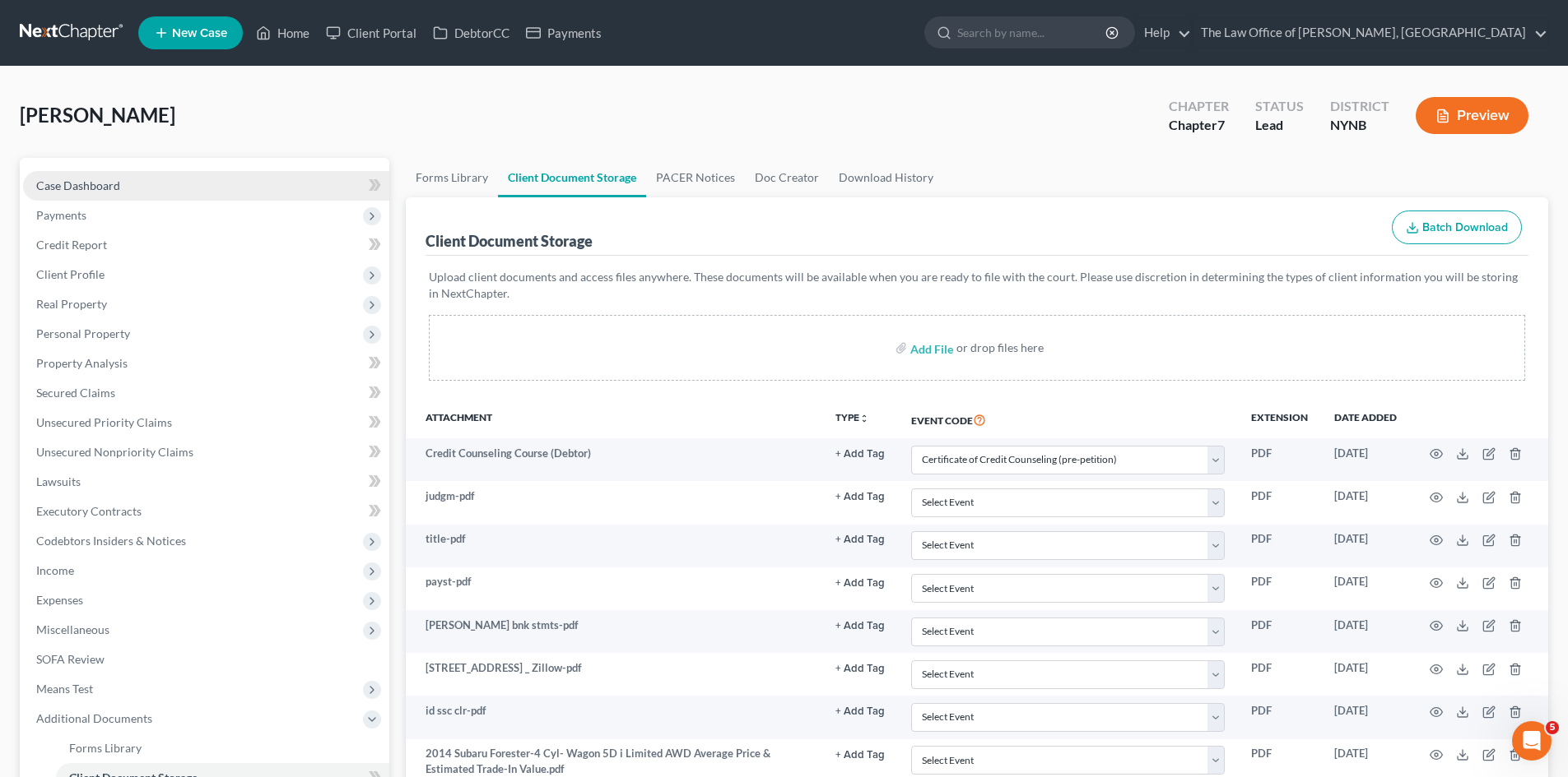
click at [76, 183] on span "Case Dashboard" at bounding box center [78, 186] width 84 height 14
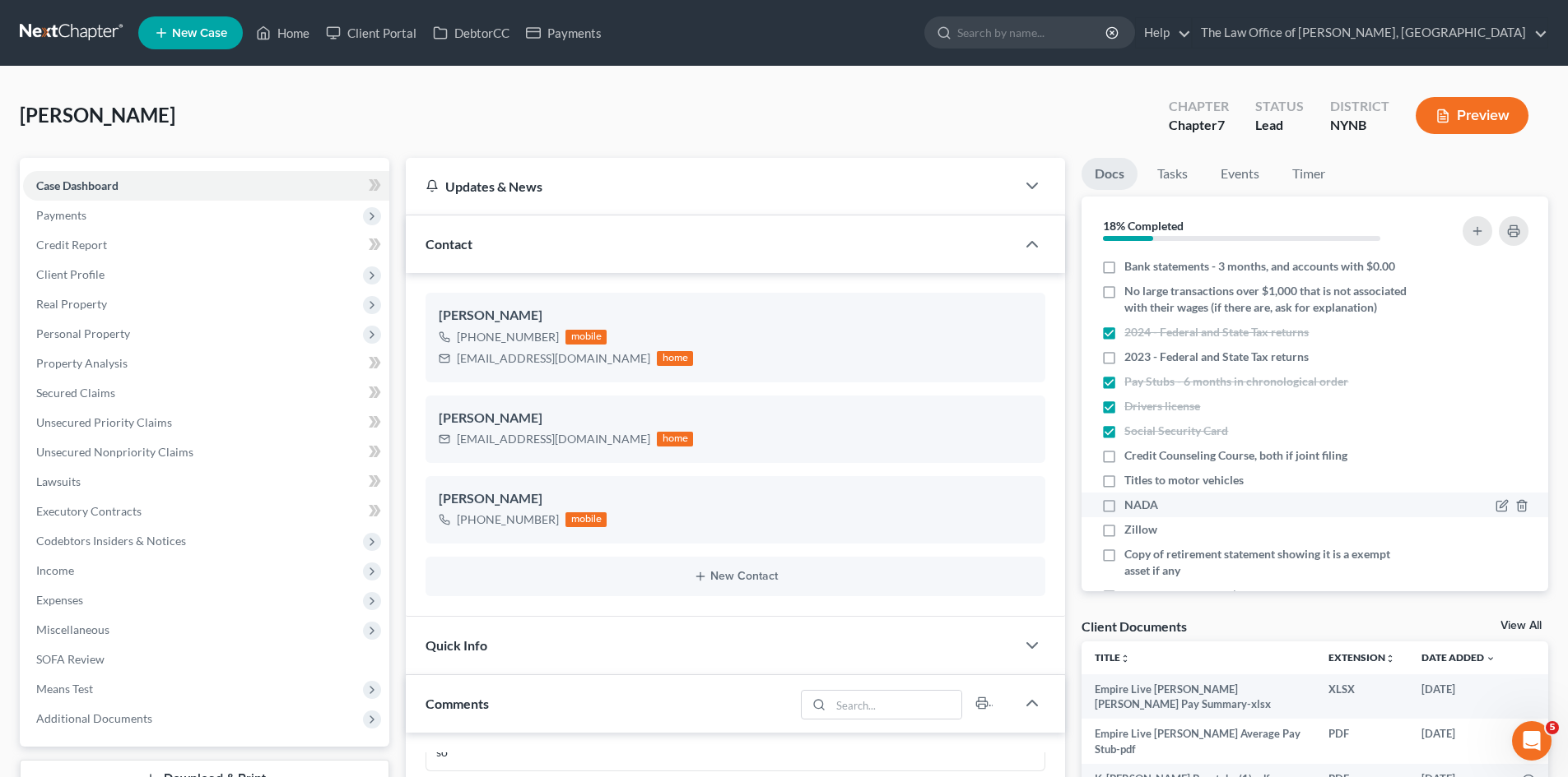
scroll to position [780, 0]
click at [1124, 513] on label "NADA" at bounding box center [1141, 505] width 34 height 17
click at [1130, 508] on input "NADA" at bounding box center [1136, 502] width 11 height 11
checkbox input "true"
click at [1124, 538] on label "Zillow" at bounding box center [1140, 530] width 33 height 17
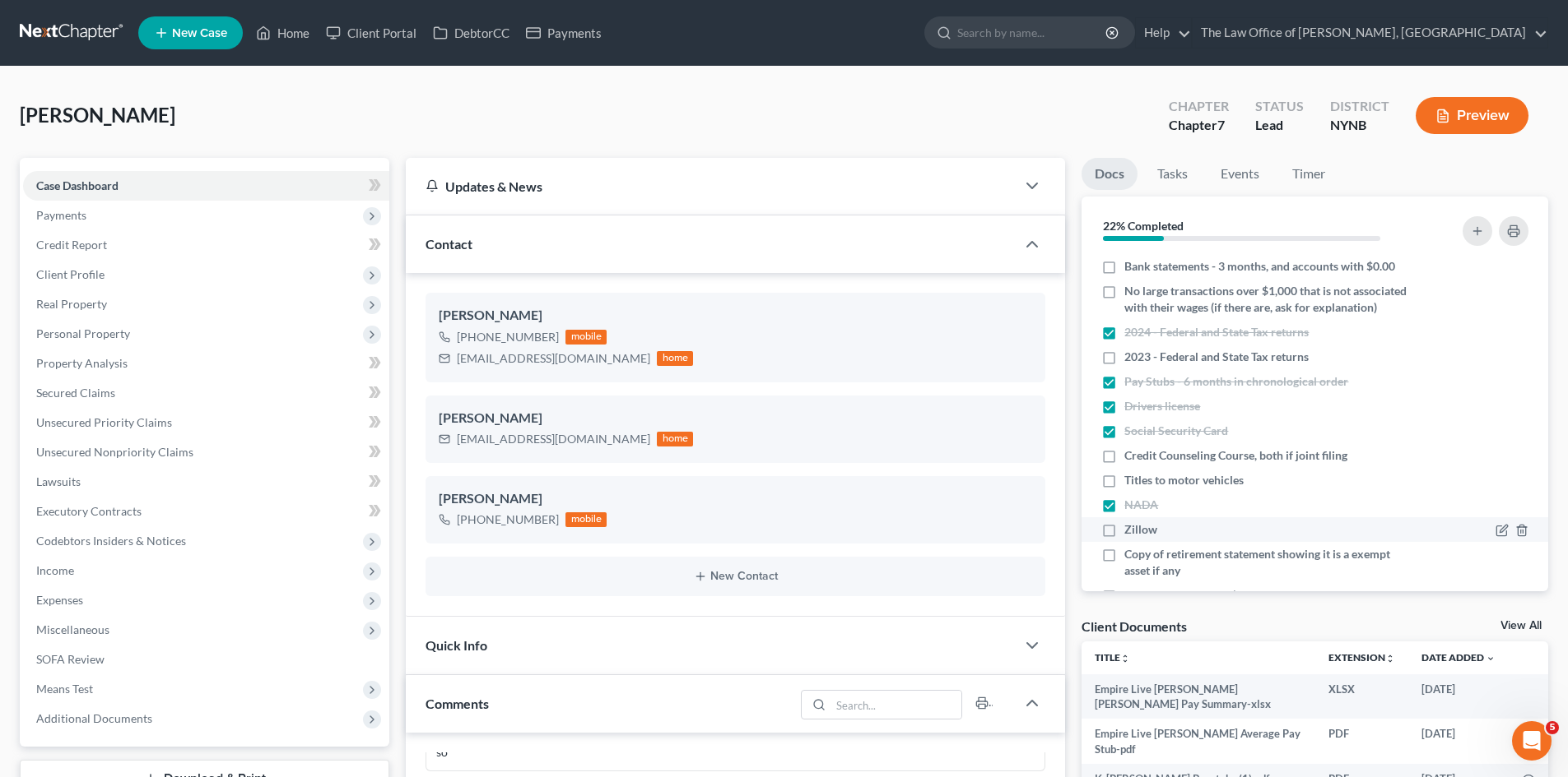
click at [1130, 533] on input "Zillow" at bounding box center [1136, 527] width 11 height 11
checkbox input "true"
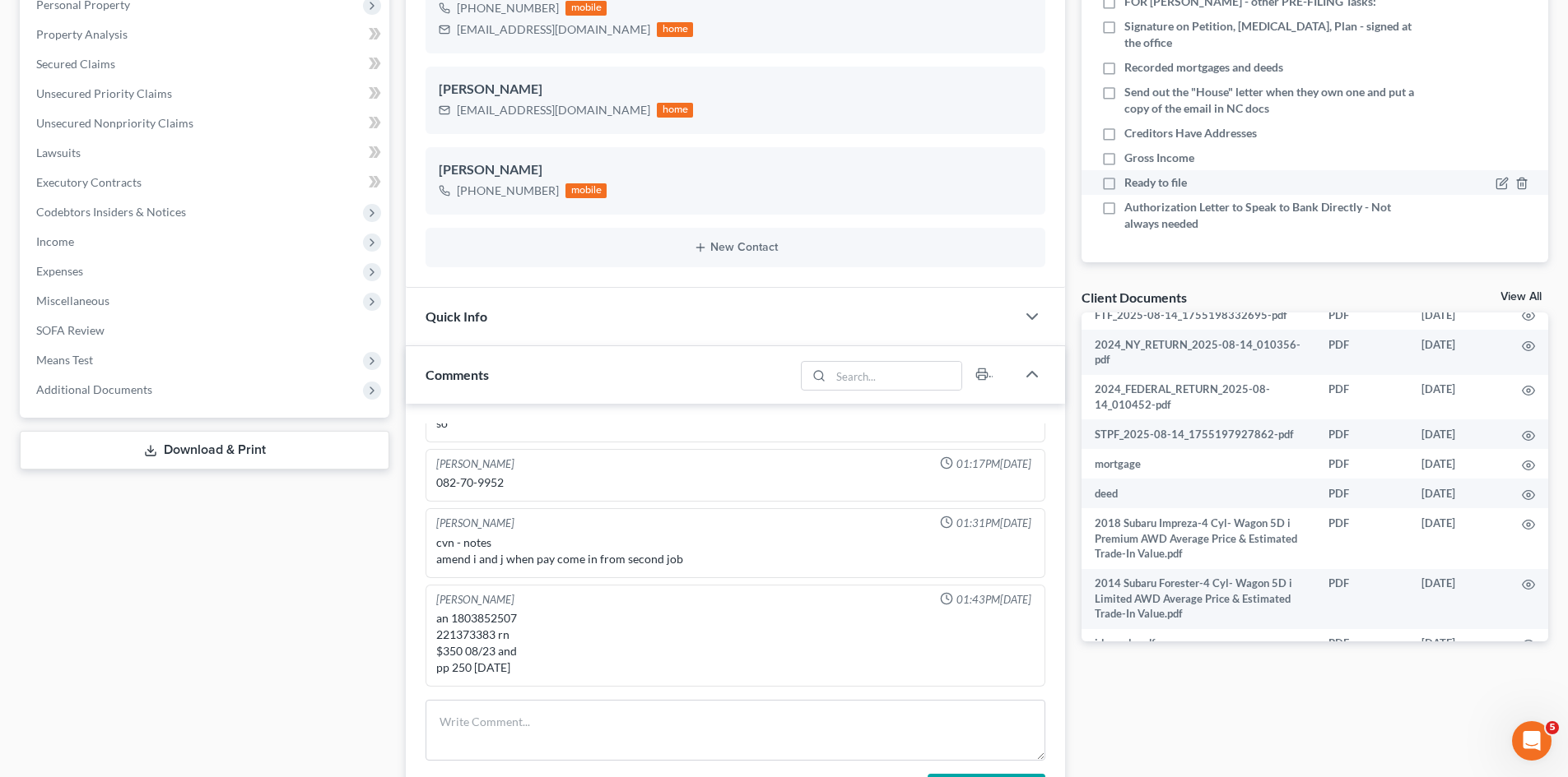
scroll to position [347, 0]
click at [1124, 68] on label "Recorded mortgages and deeds" at bounding box center [1203, 68] width 159 height 17
click at [1130, 68] on input "Recorded mortgages and deeds" at bounding box center [1136, 65] width 11 height 11
checkbox input "true"
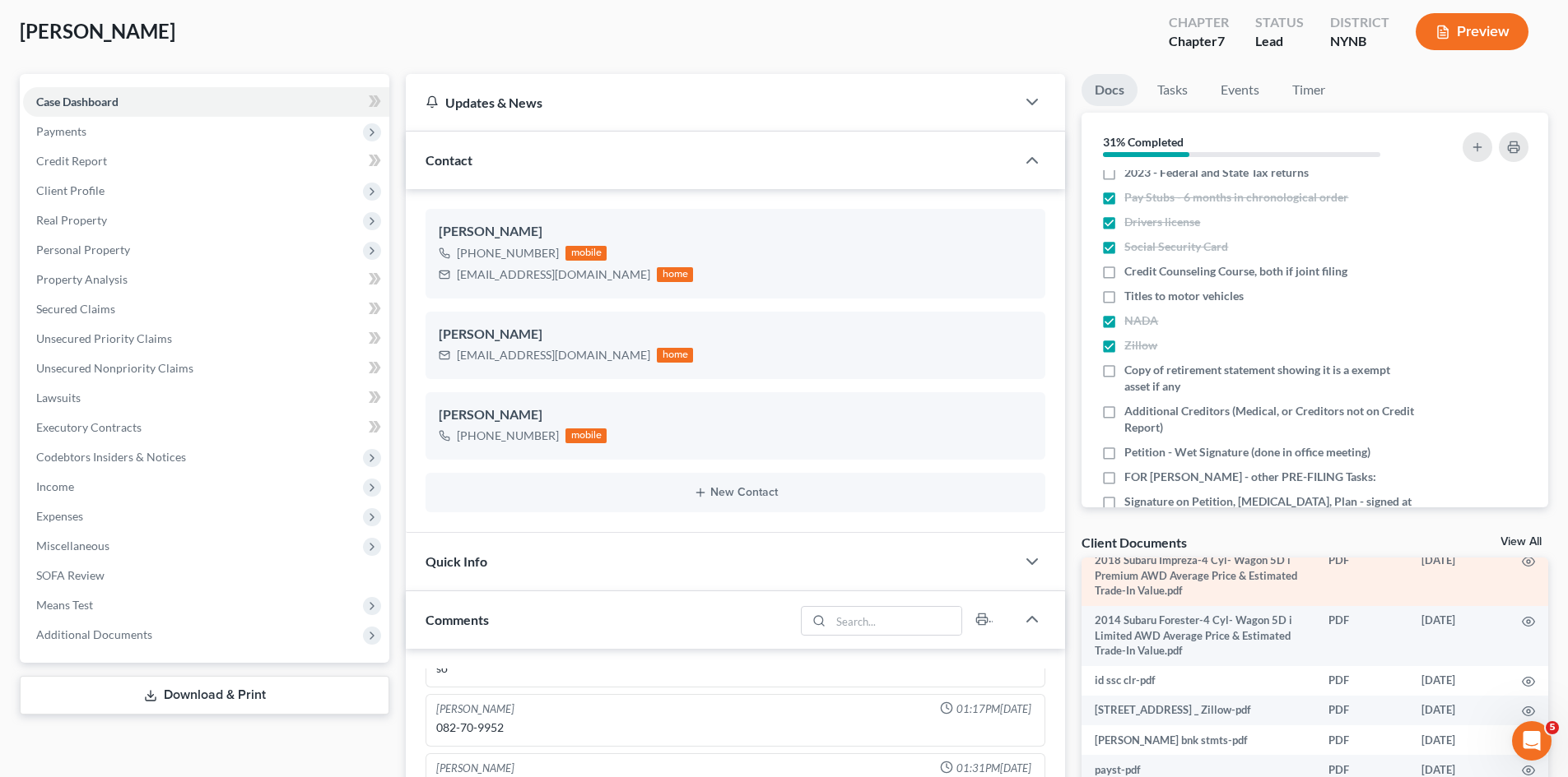
scroll to position [83, 0]
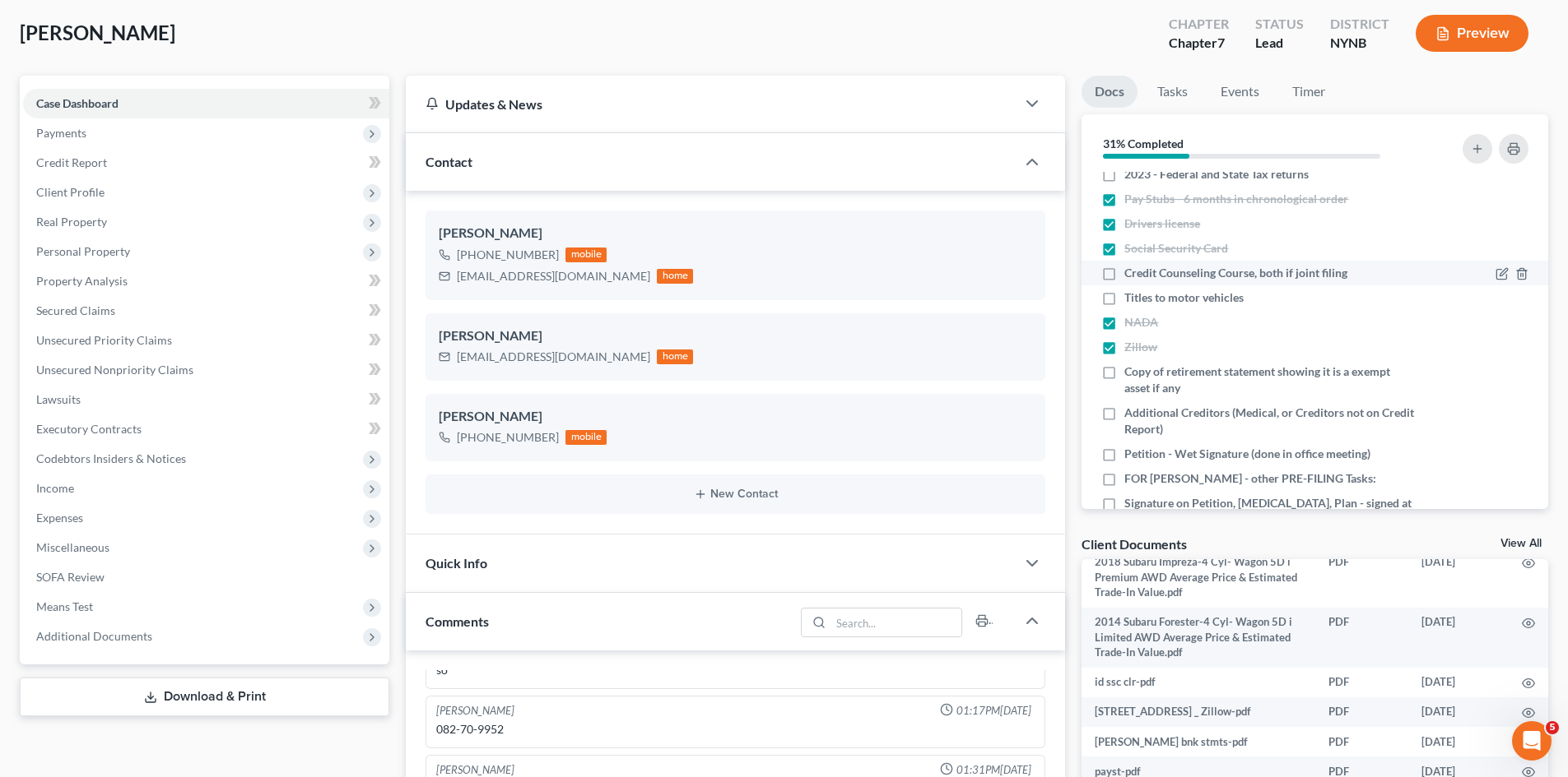
click at [1124, 281] on label "Credit Counseling Course, both if joint filing" at bounding box center [1235, 273] width 223 height 17
click at [1130, 276] on input "Credit Counseling Course, both if joint filing" at bounding box center [1136, 270] width 11 height 11
checkbox input "true"
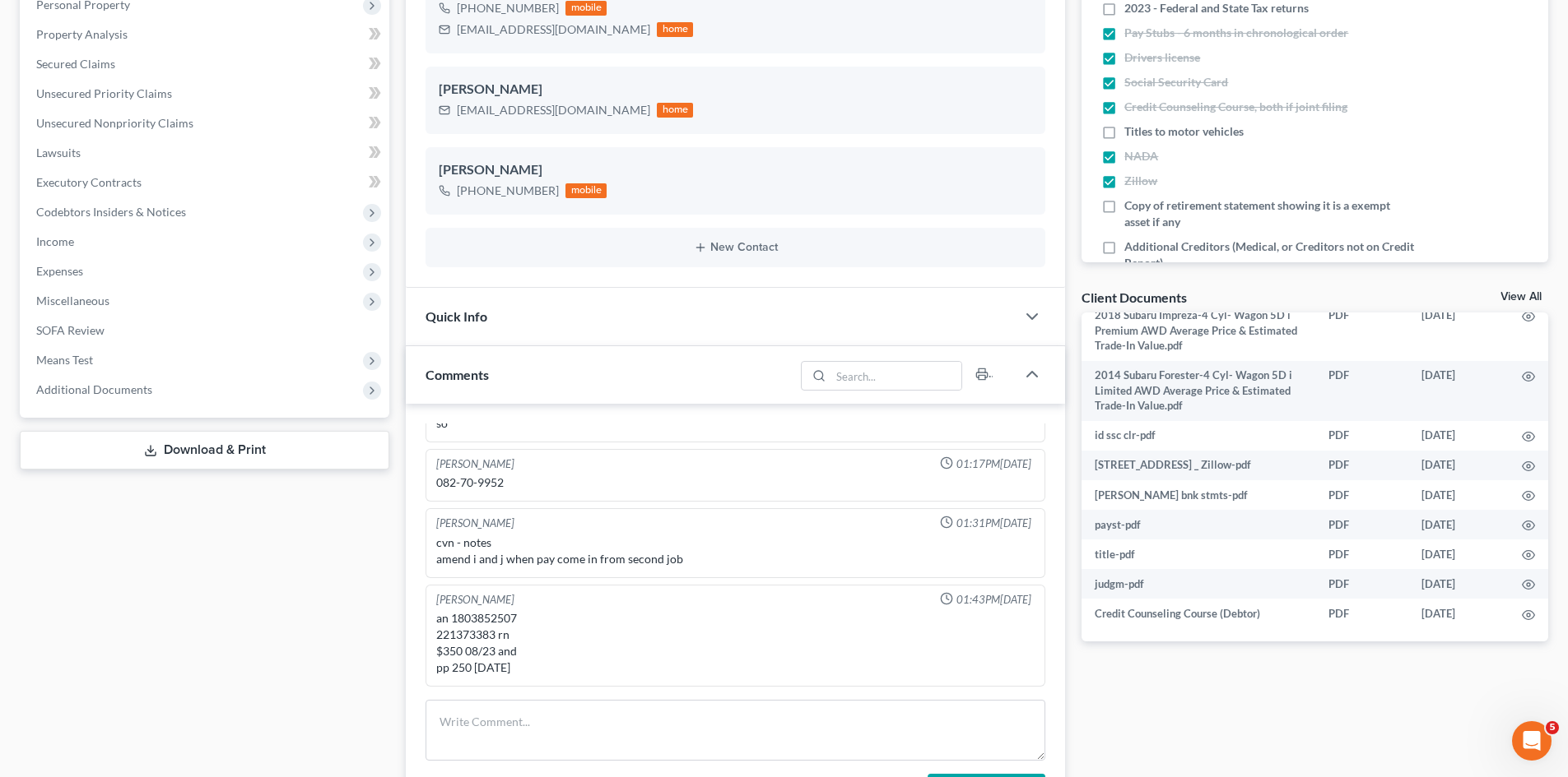
scroll to position [18, 0]
click at [1522, 552] on icon "button" at bounding box center [1528, 555] width 13 height 13
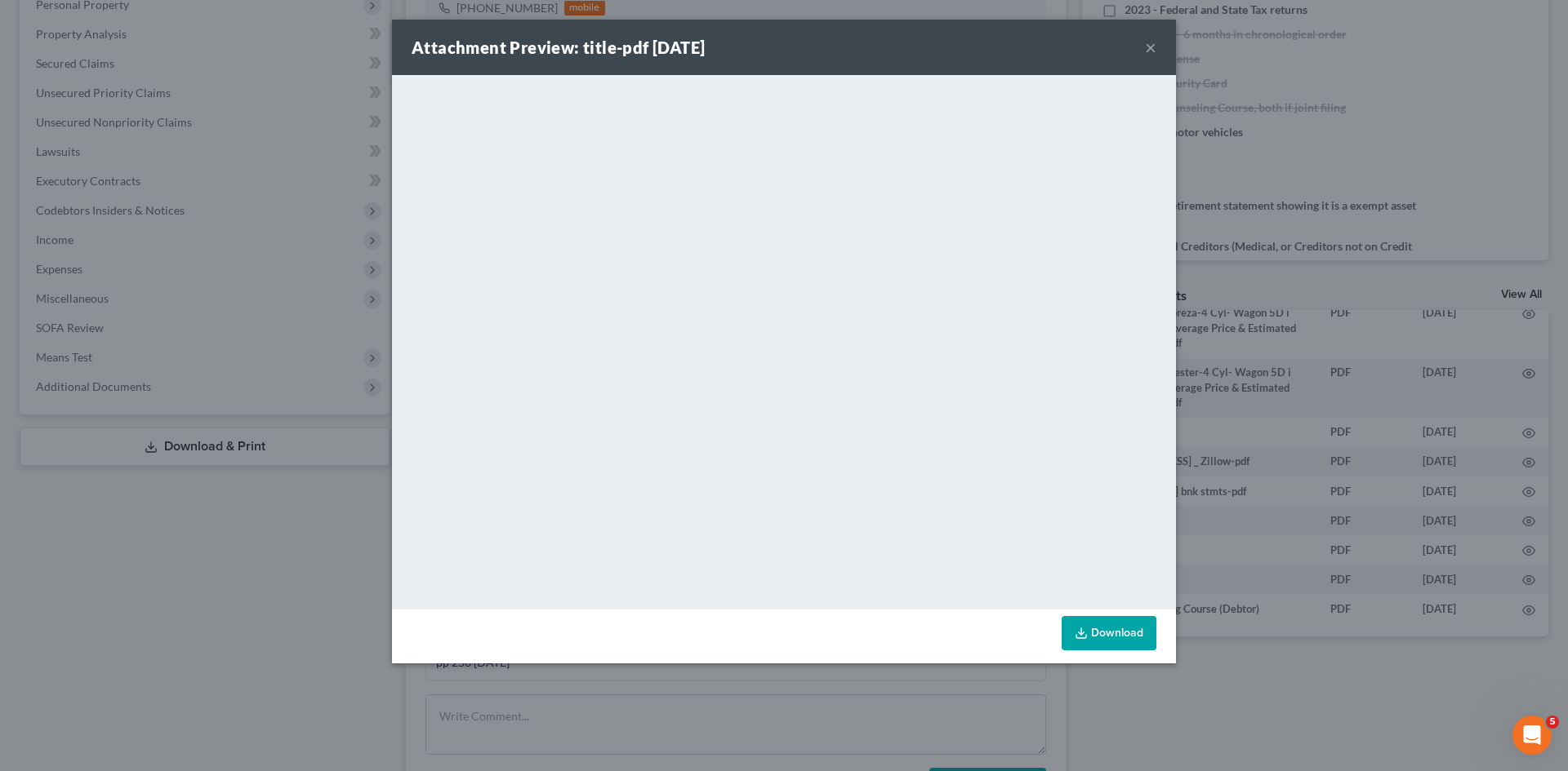
click at [1336, 333] on div "Attachment Preview: title-pdf 08/14/2025 × <object ng-attr-data='https://nextch…" at bounding box center [784, 386] width 1568 height 771
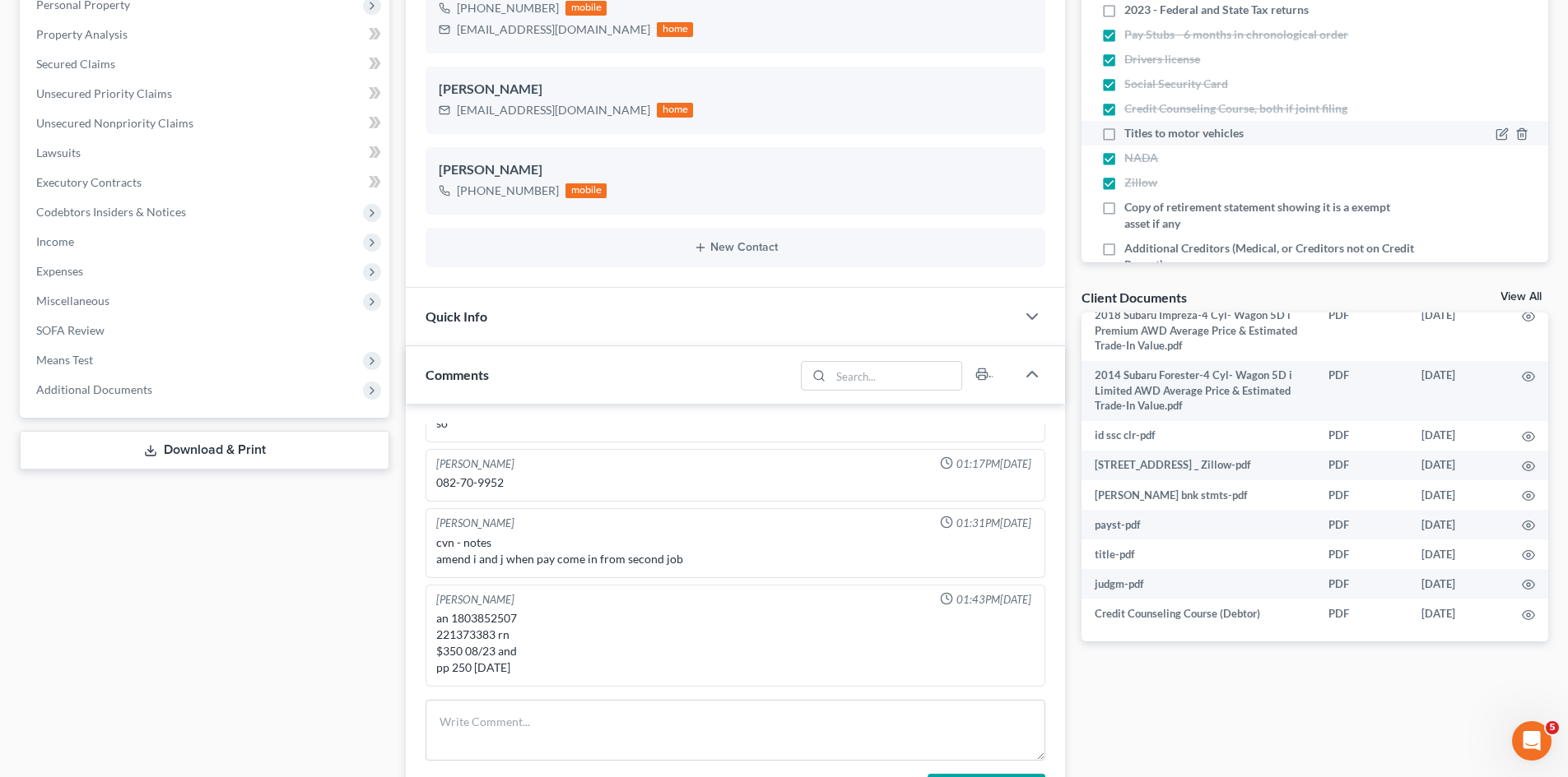
click at [1124, 141] on label "Titles to motor vehicles" at bounding box center [1184, 133] width 119 height 17
click at [1130, 136] on input "Titles to motor vehicles" at bounding box center [1136, 131] width 11 height 11
checkbox input "true"
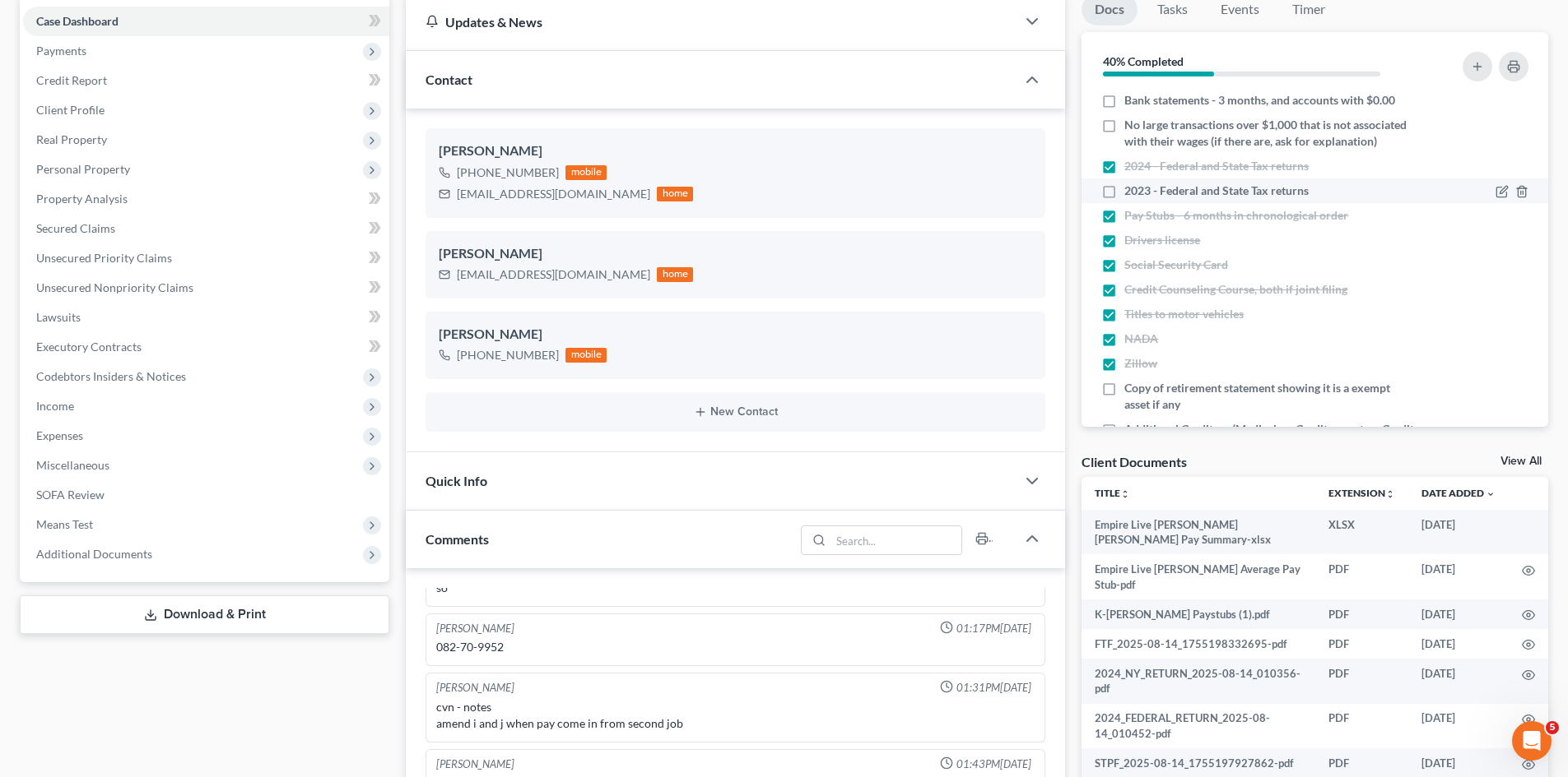
scroll to position [0, 0]
click at [1124, 127] on label "No large transactions over $1,000 that is not associated with their wages (if t…" at bounding box center [1270, 134] width 293 height 33
click at [1130, 127] on input "No large transactions over $1,000 that is not associated with their wages (if t…" at bounding box center [1136, 124] width 11 height 11
checkbox input "true"
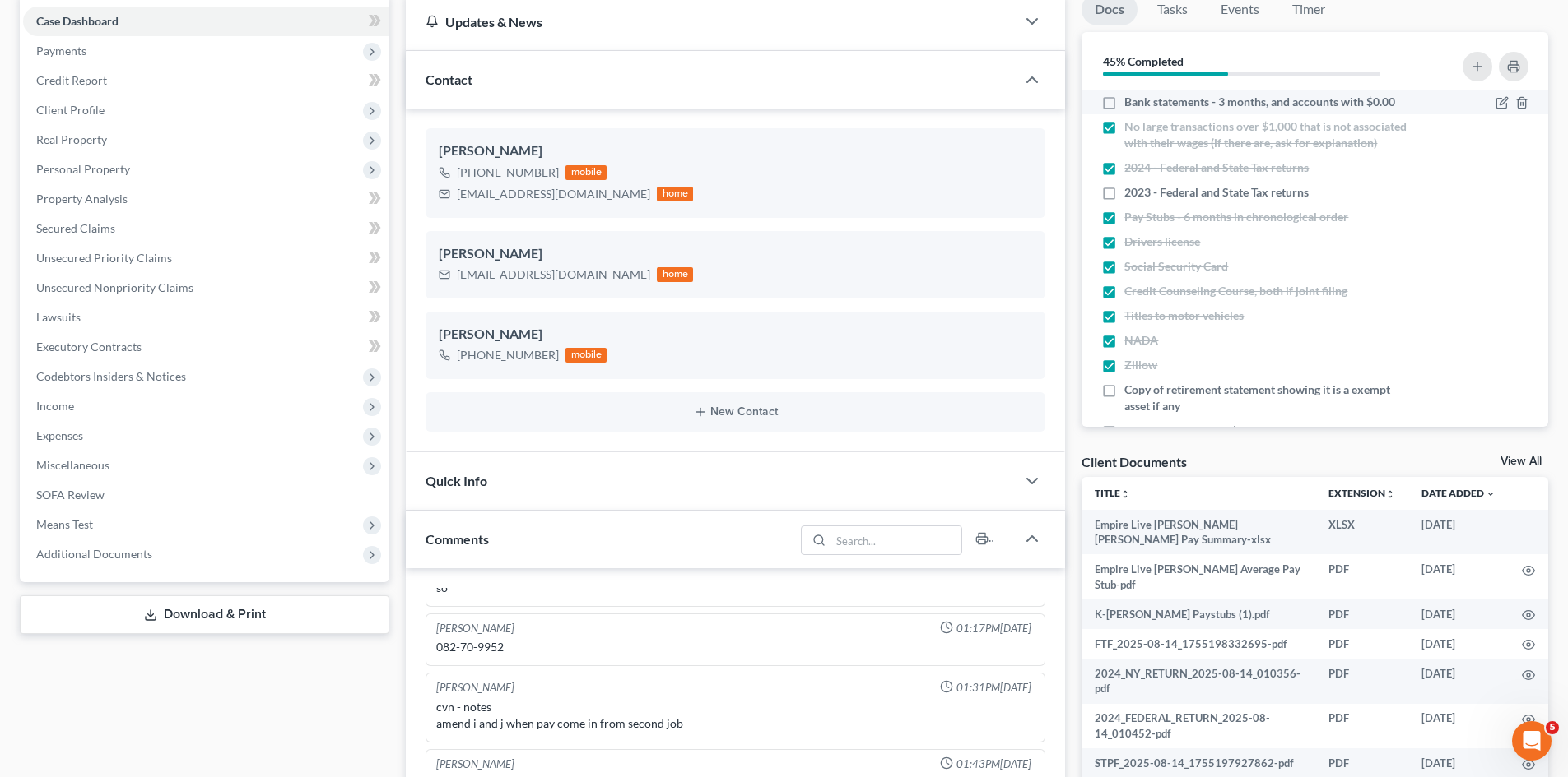
click at [1124, 105] on label "Bank statements - 3 months, and accounts with $0.00" at bounding box center [1259, 101] width 270 height 17
click at [1130, 105] on input "Bank statements - 3 months, and accounts with $0.00" at bounding box center [1136, 99] width 11 height 11
checkbox input "true"
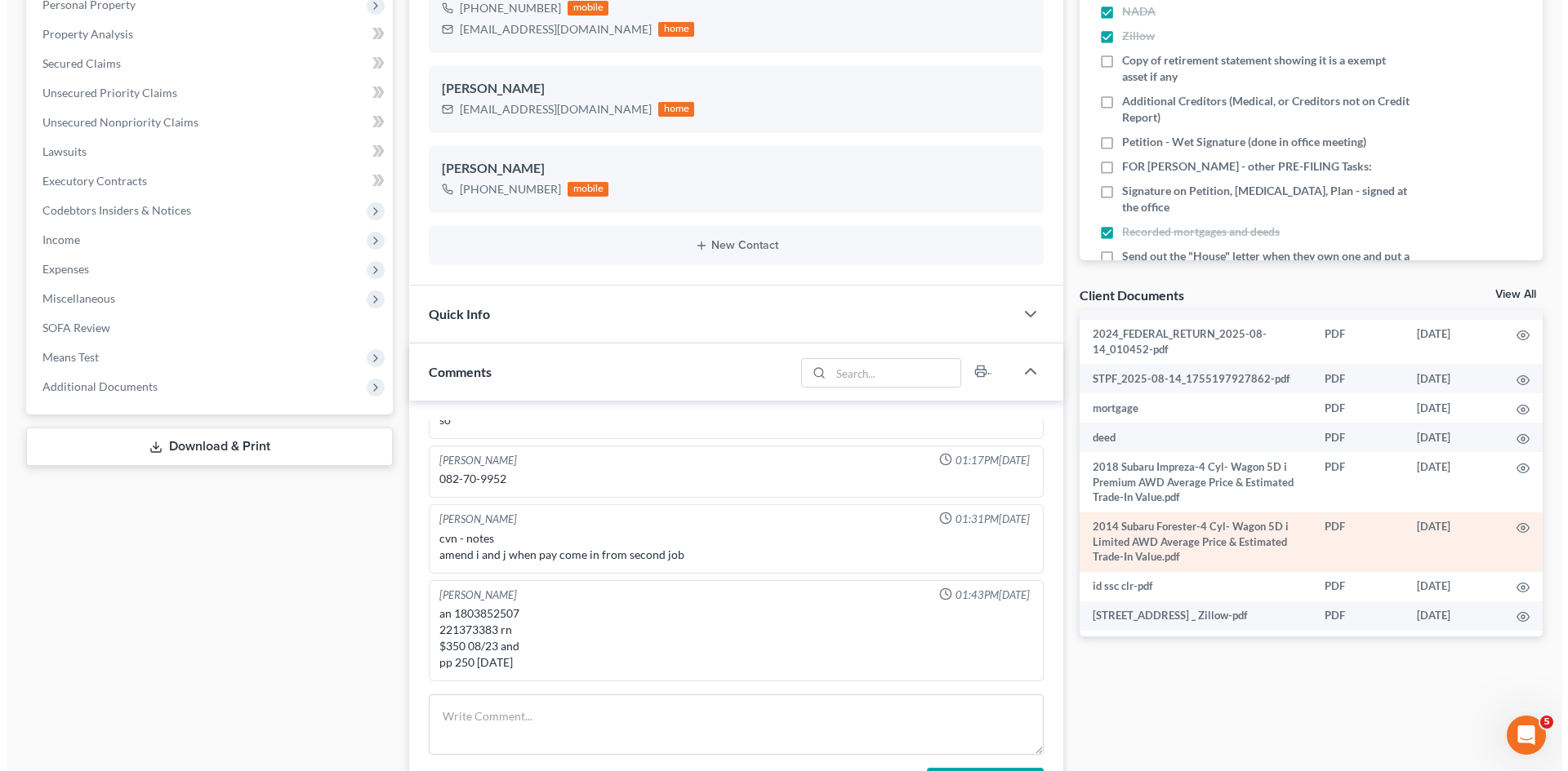
scroll to position [245, 0]
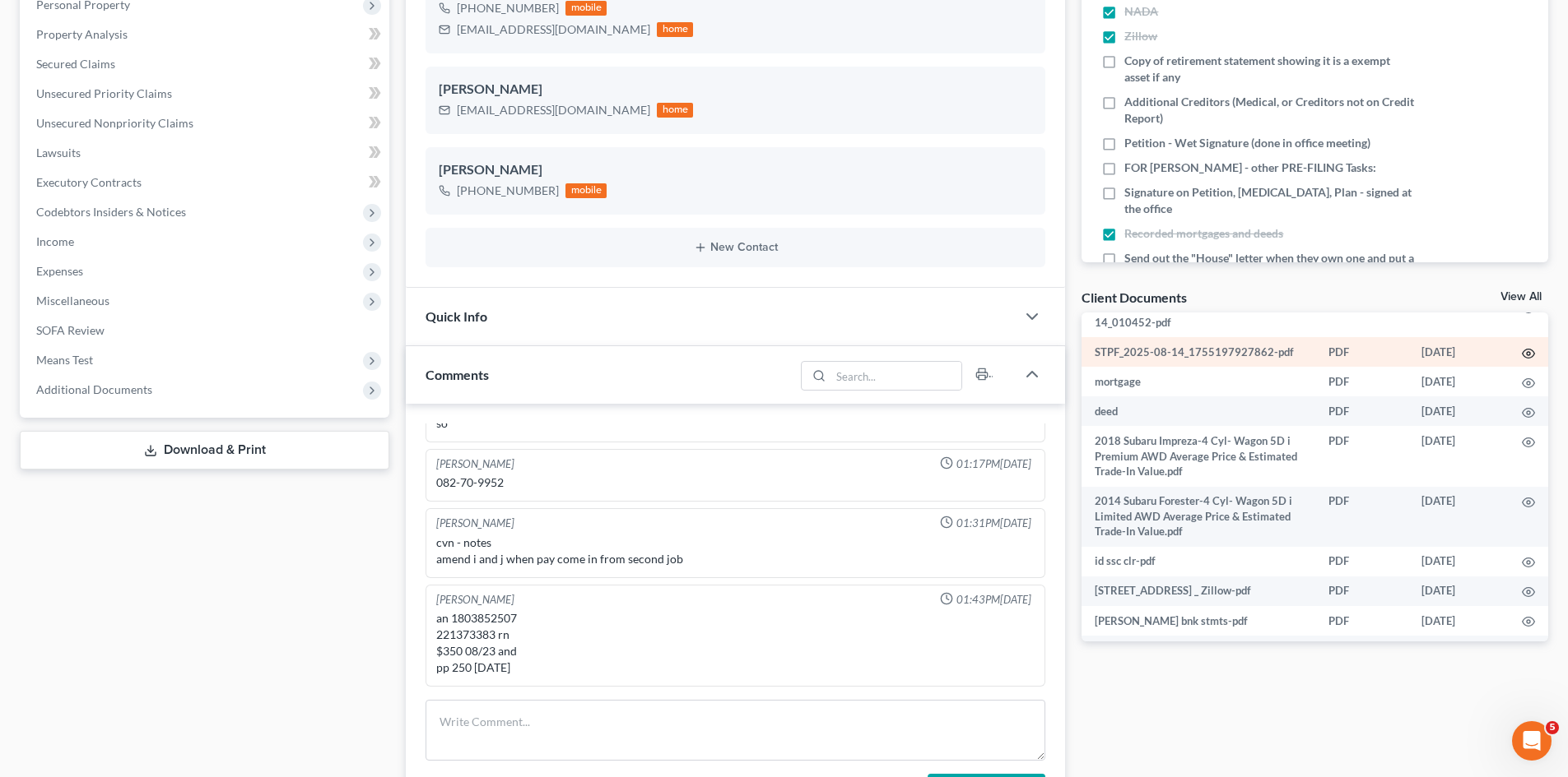
click at [1522, 349] on icon "button" at bounding box center [1528, 353] width 13 height 13
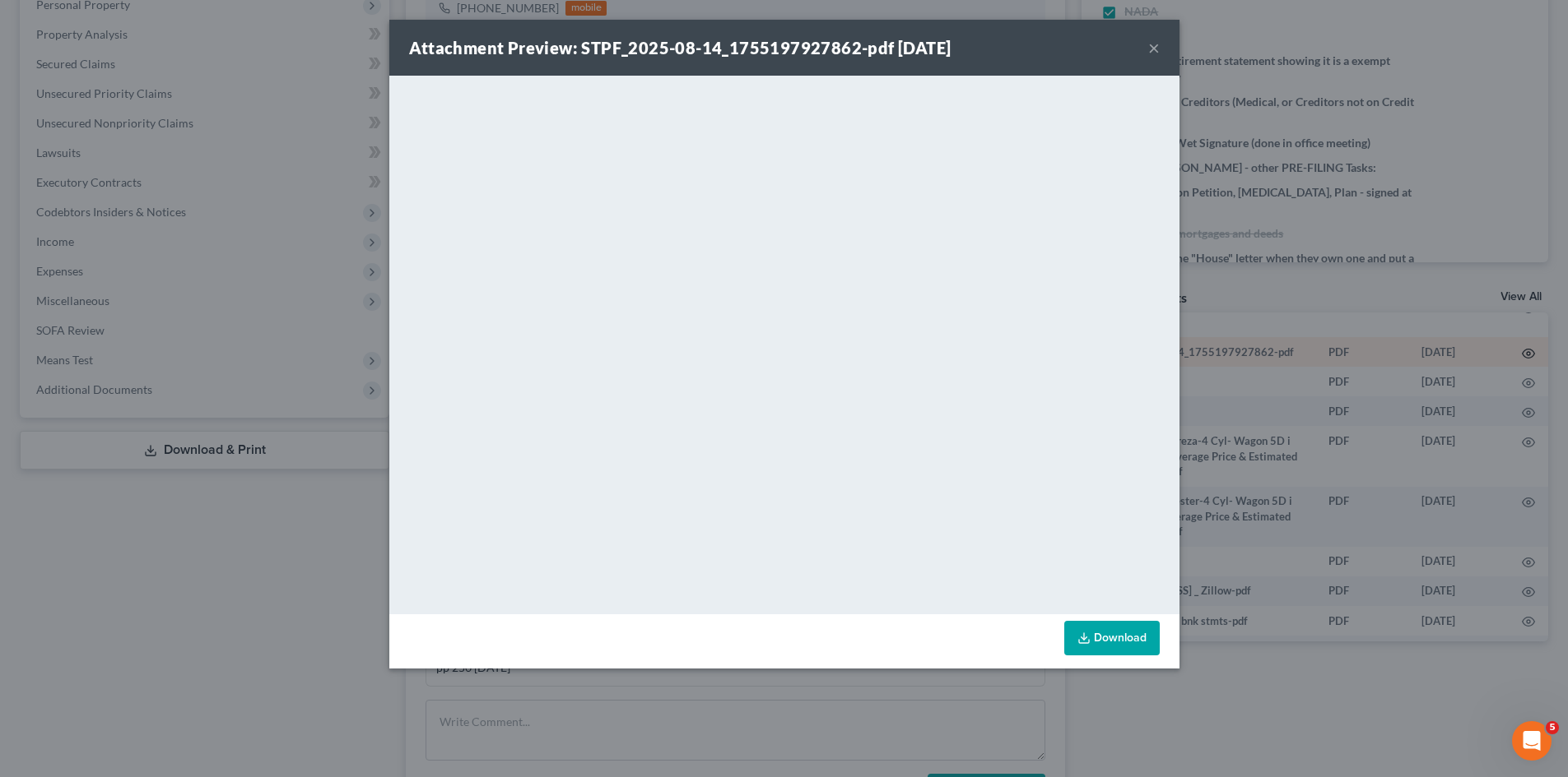
scroll to position [148, 0]
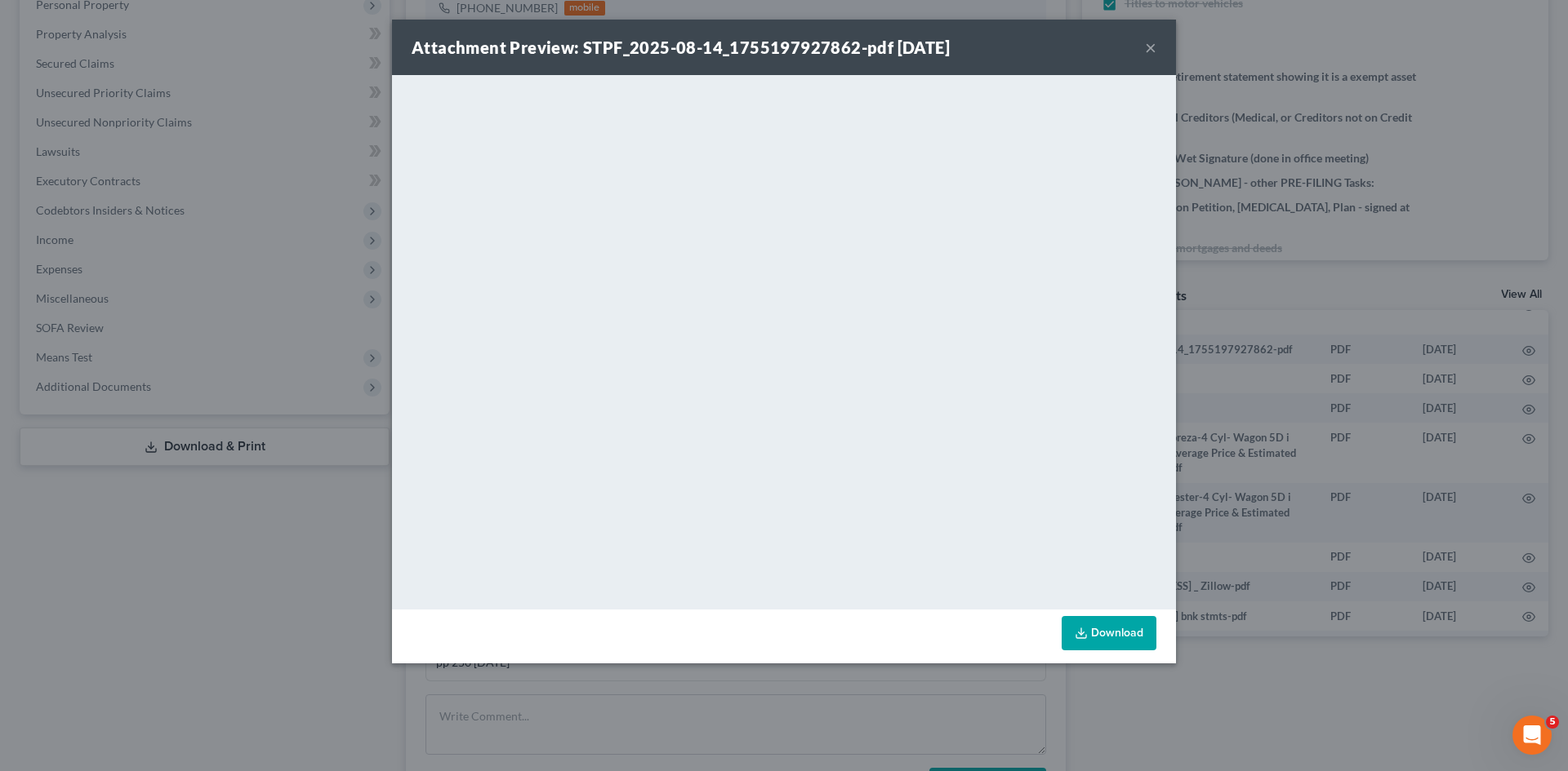
click at [1245, 190] on div "Attachment Preview: STPF_2025-08-14_1755197927862-pdf 08/14/2025 × <object ng-a…" at bounding box center [784, 386] width 1568 height 771
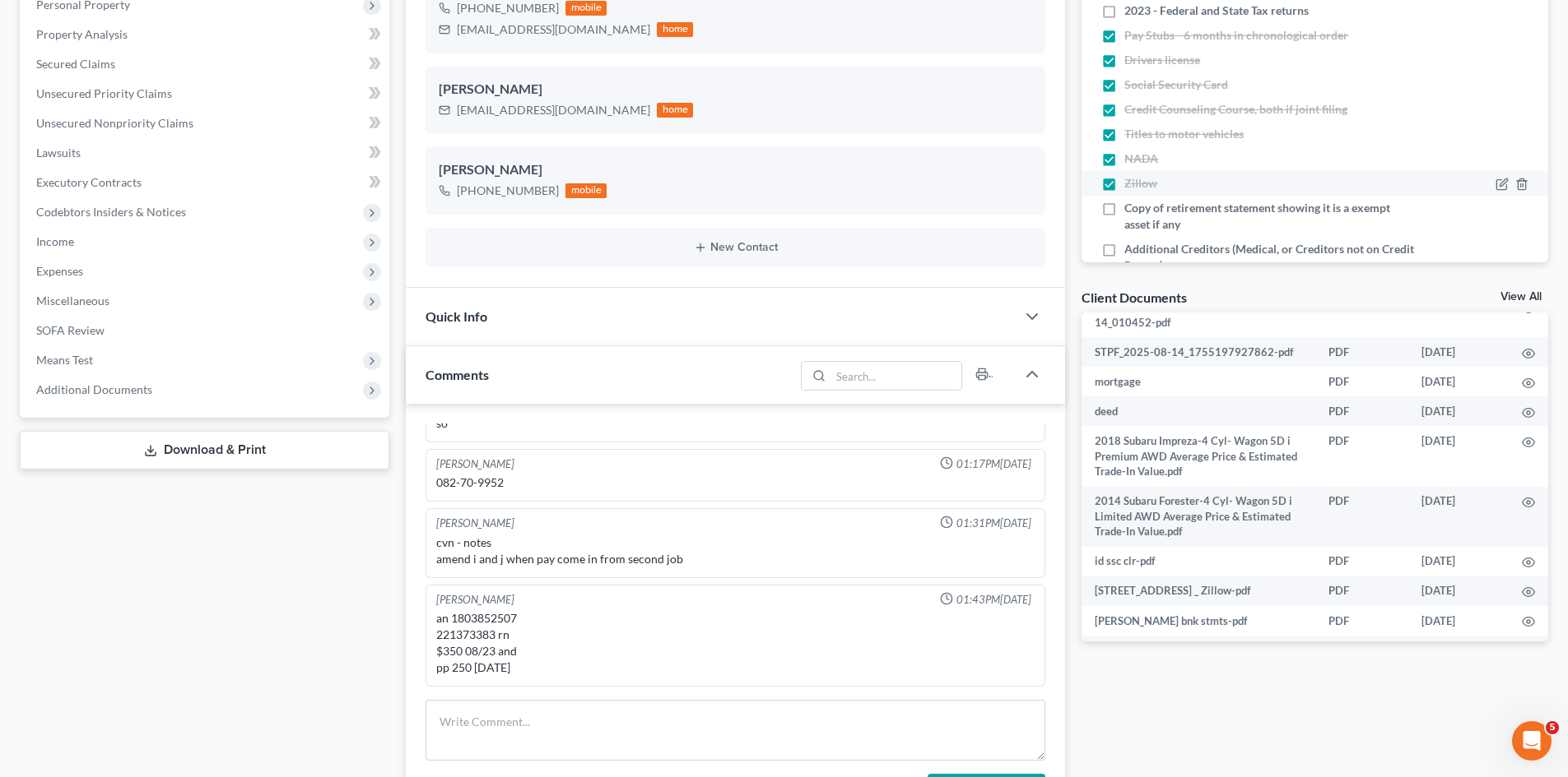
scroll to position [0, 0]
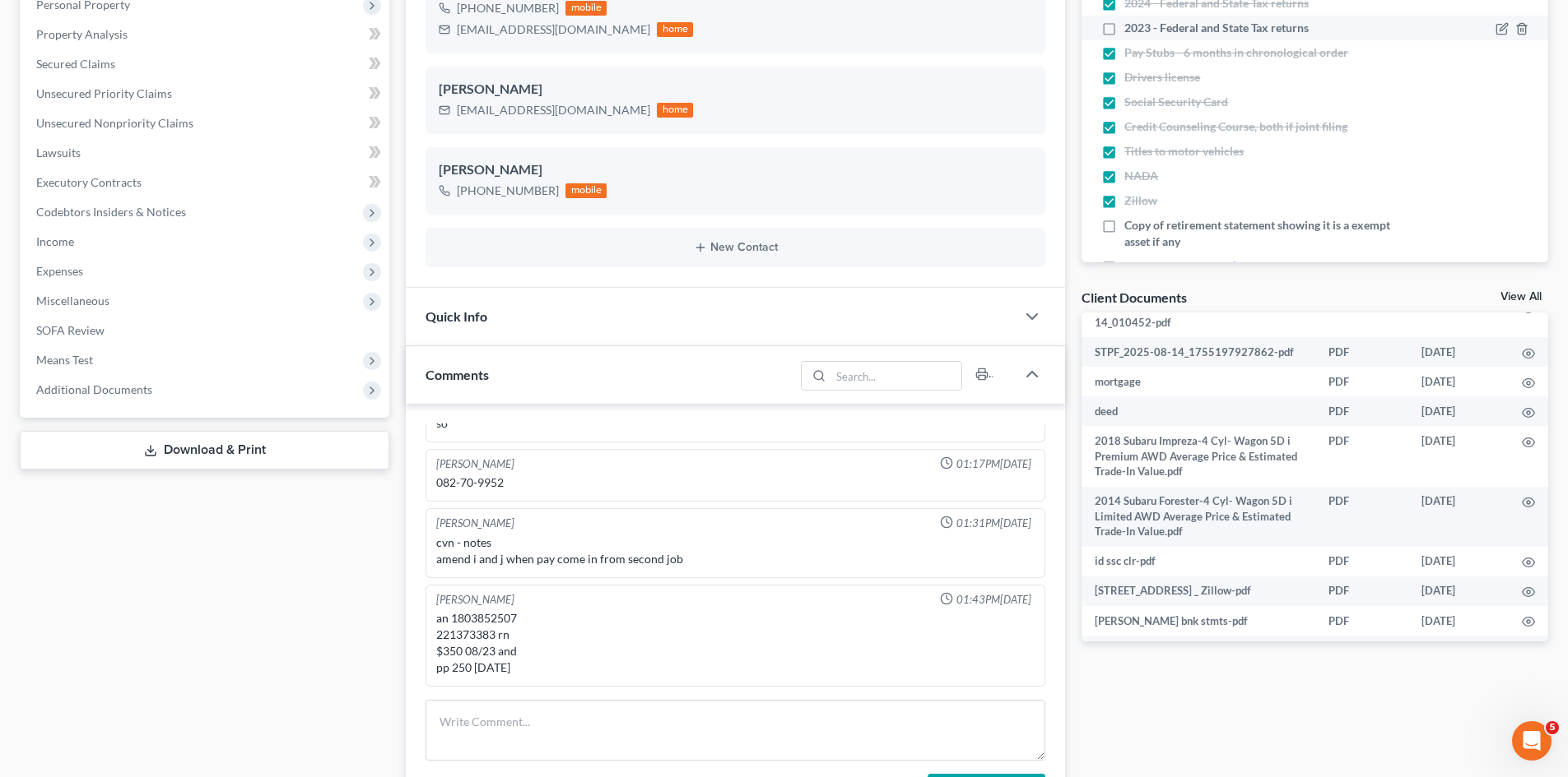
click at [1124, 36] on label "2023 - Federal and State Tax returns" at bounding box center [1216, 28] width 184 height 17
click at [1130, 30] on input "2023 - Federal and State Tax returns" at bounding box center [1136, 25] width 11 height 11
checkbox input "true"
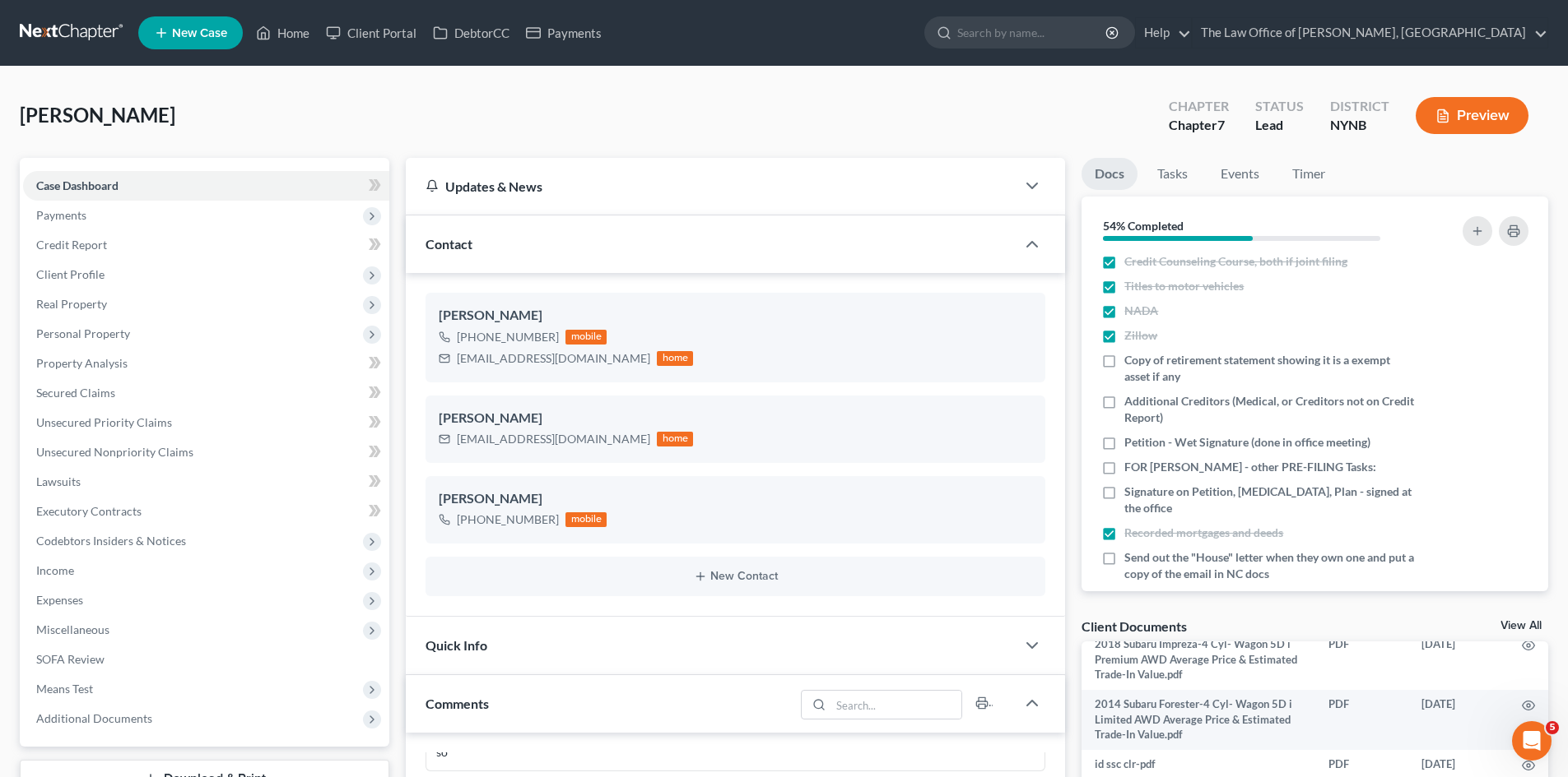
scroll to position [247, 0]
